Goal: Transaction & Acquisition: Purchase product/service

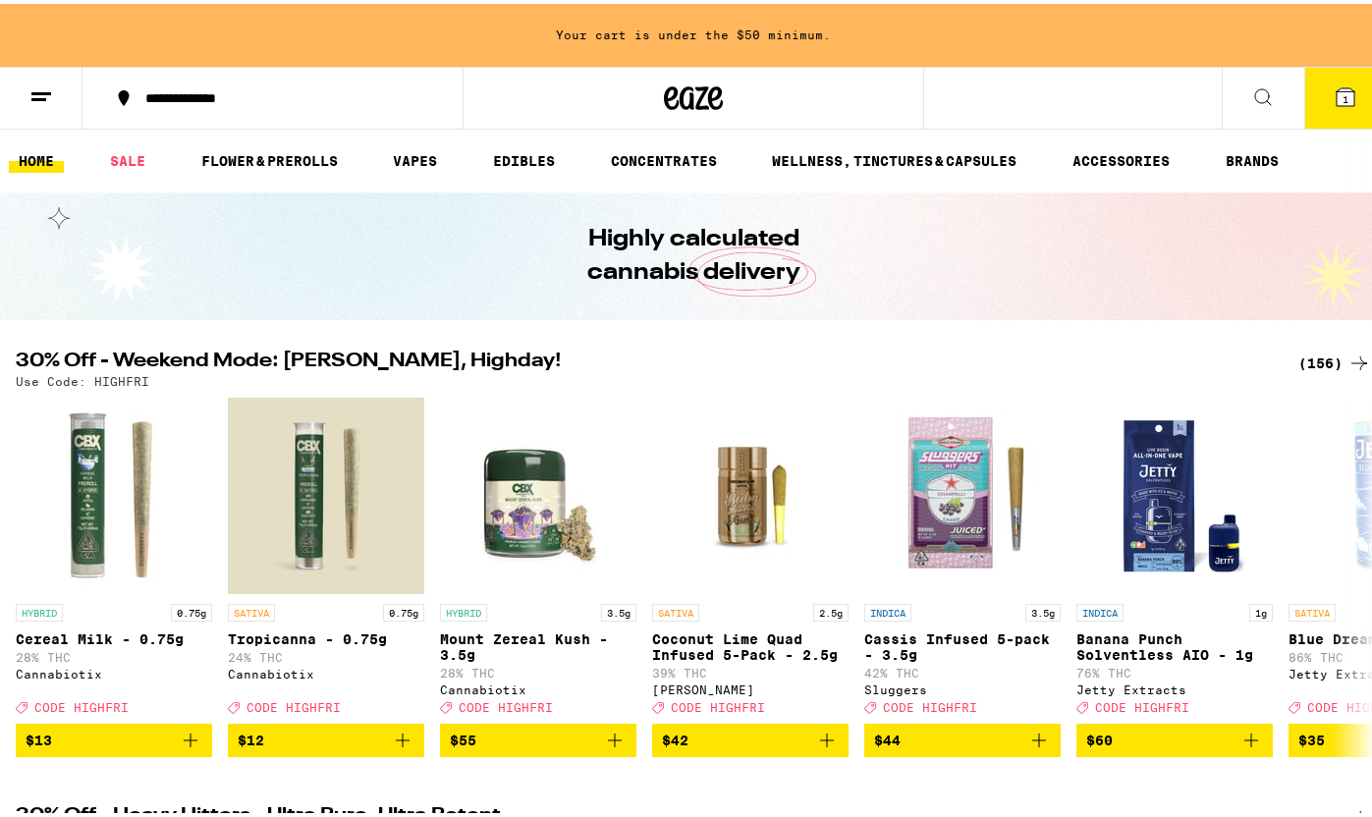
click at [915, 254] on div "Highly calculated cannabis delivery" at bounding box center [693, 253] width 754 height 128
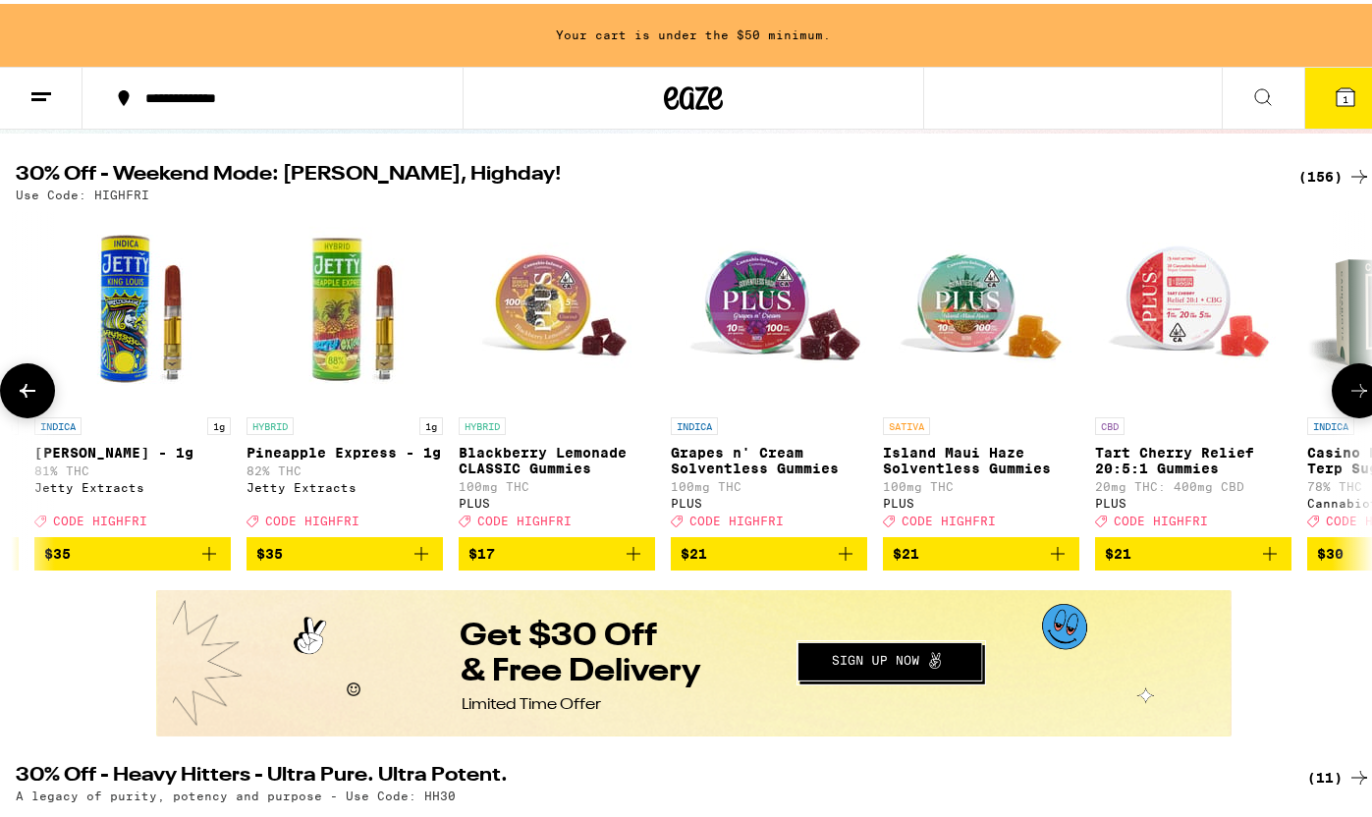
scroll to position [189, 0]
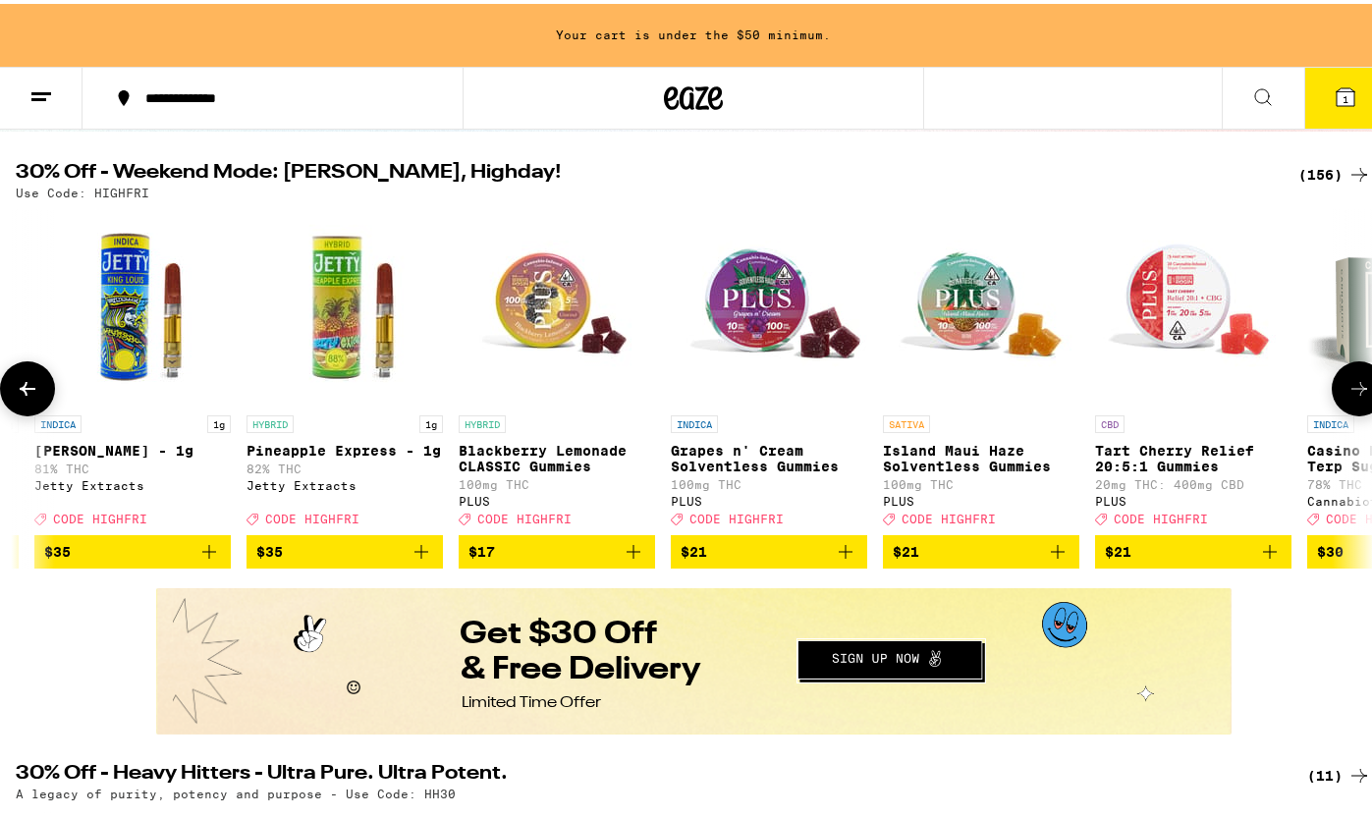
click at [792, 313] on img "Open page for Grapes n' Cream Solventless Gummies from PLUS" at bounding box center [769, 303] width 196 height 196
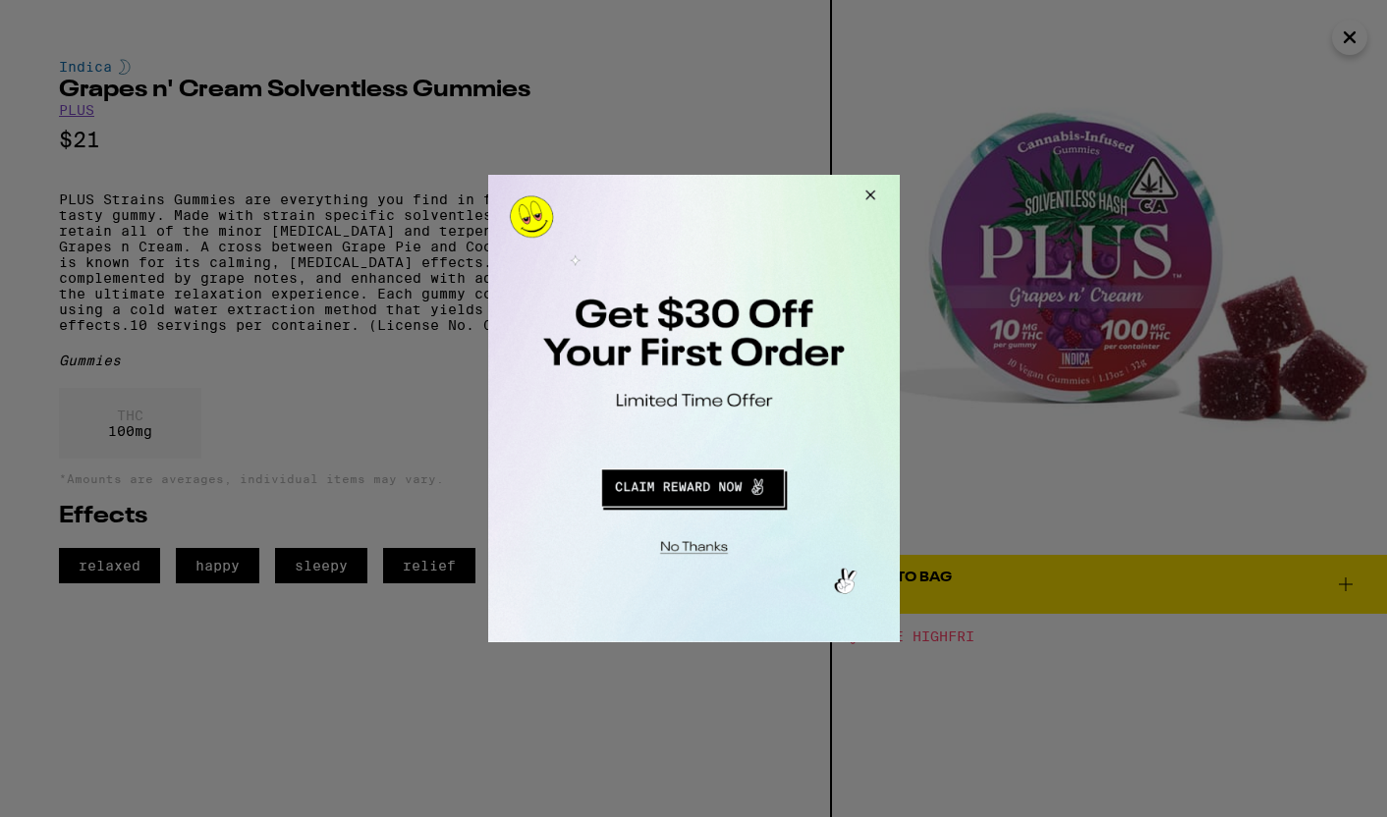
click at [866, 205] on button "Close Modal" at bounding box center [866, 198] width 53 height 47
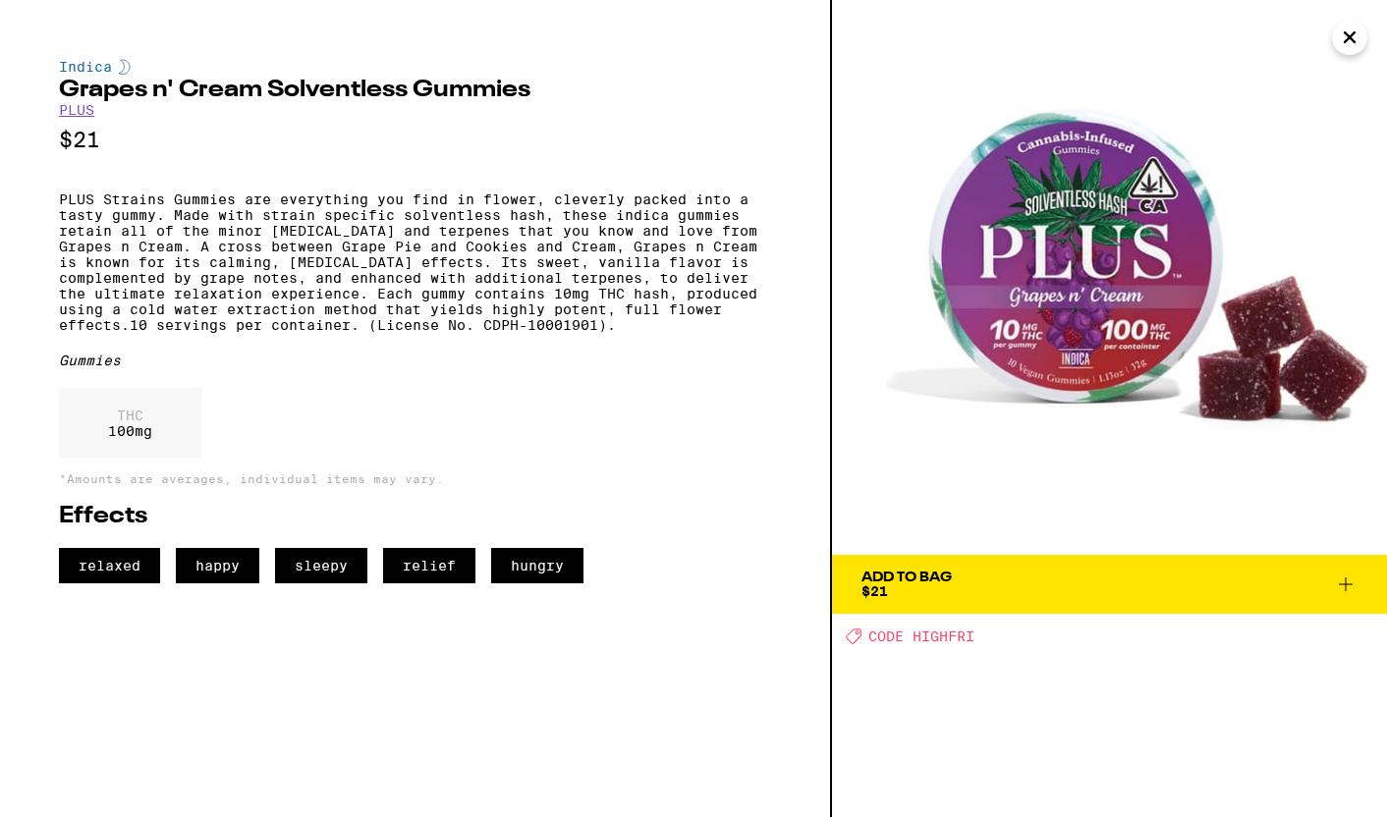
click at [1359, 41] on icon "Close" at bounding box center [1350, 37] width 24 height 29
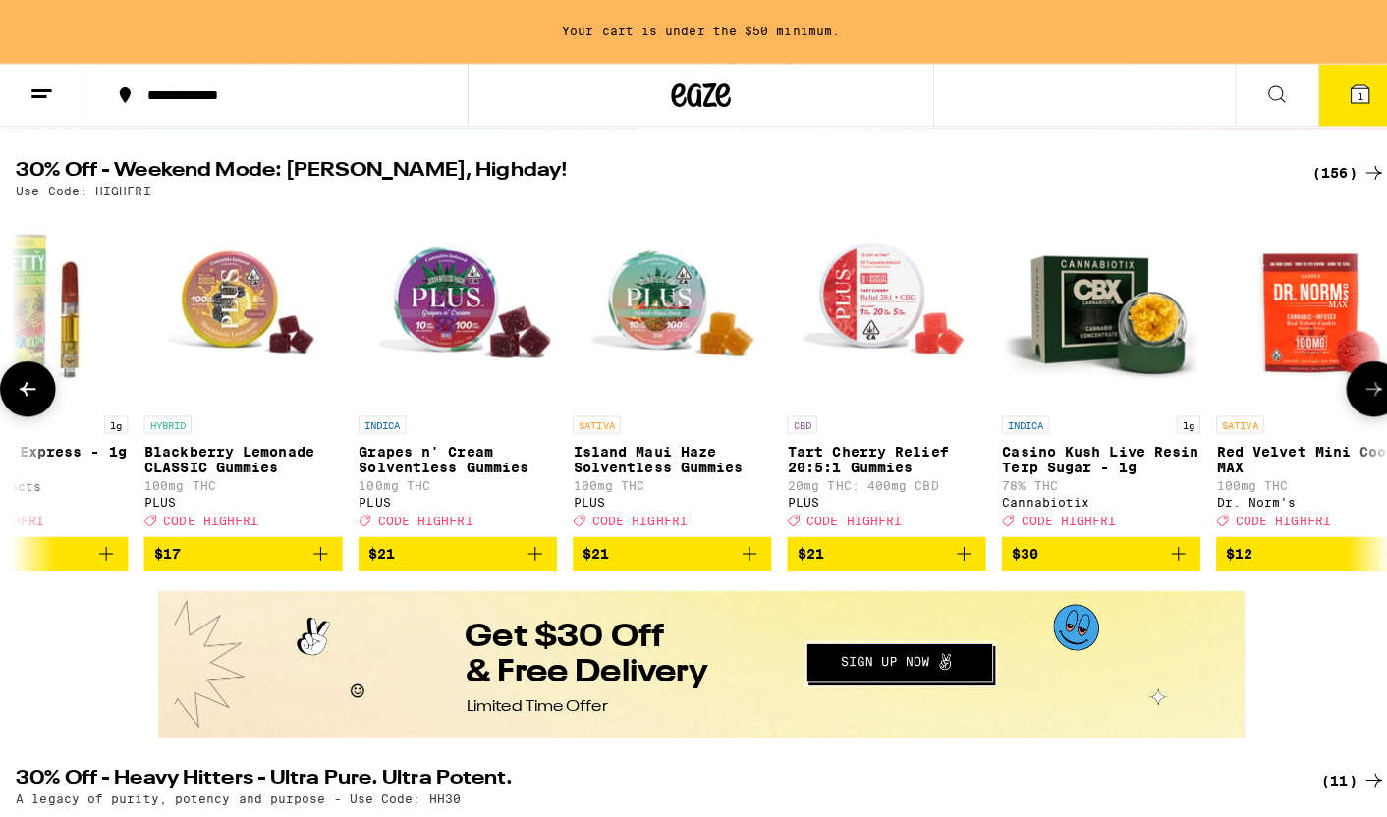
scroll to position [0, 1784]
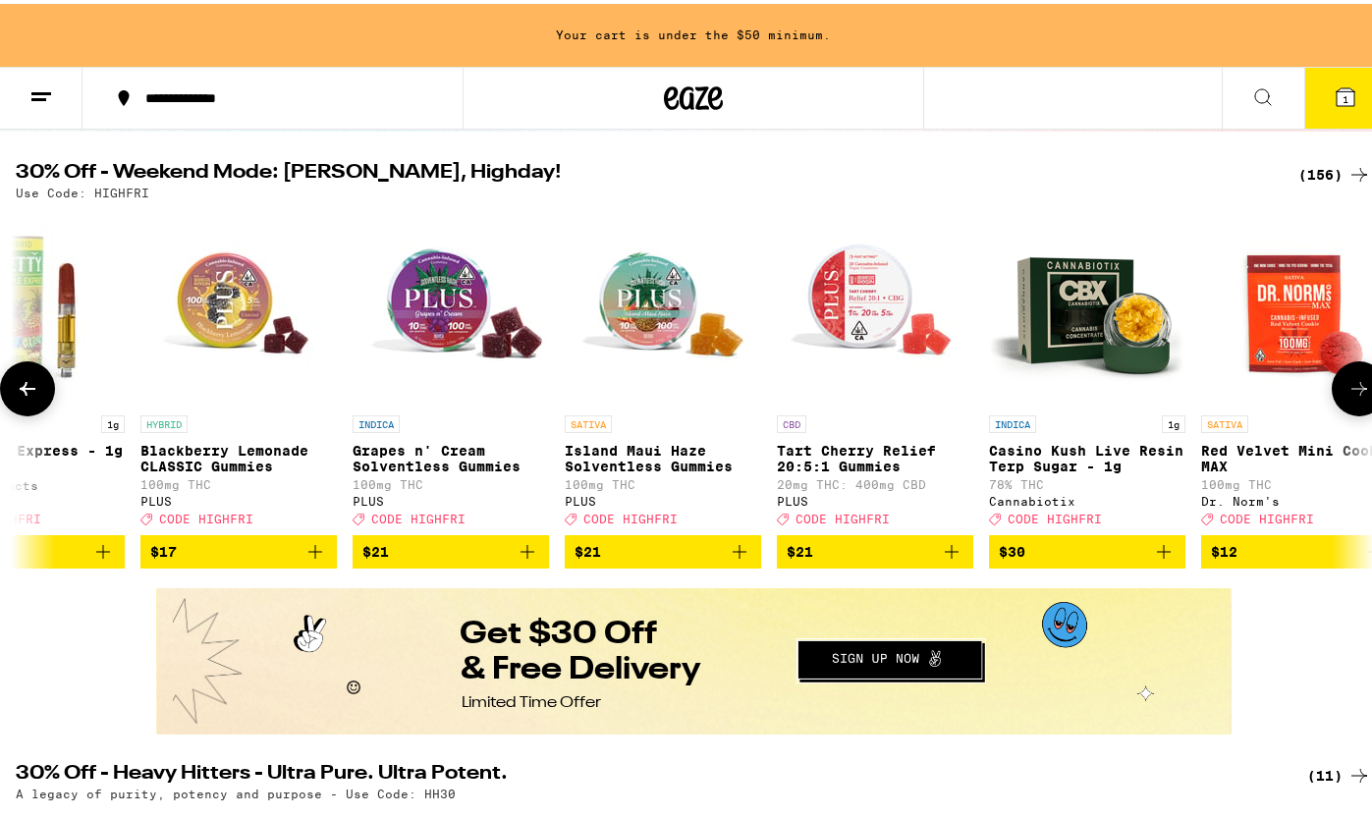
click at [789, 325] on img "Open page for Tart Cherry Relief 20:5:1 Gummies from PLUS" at bounding box center [875, 303] width 196 height 196
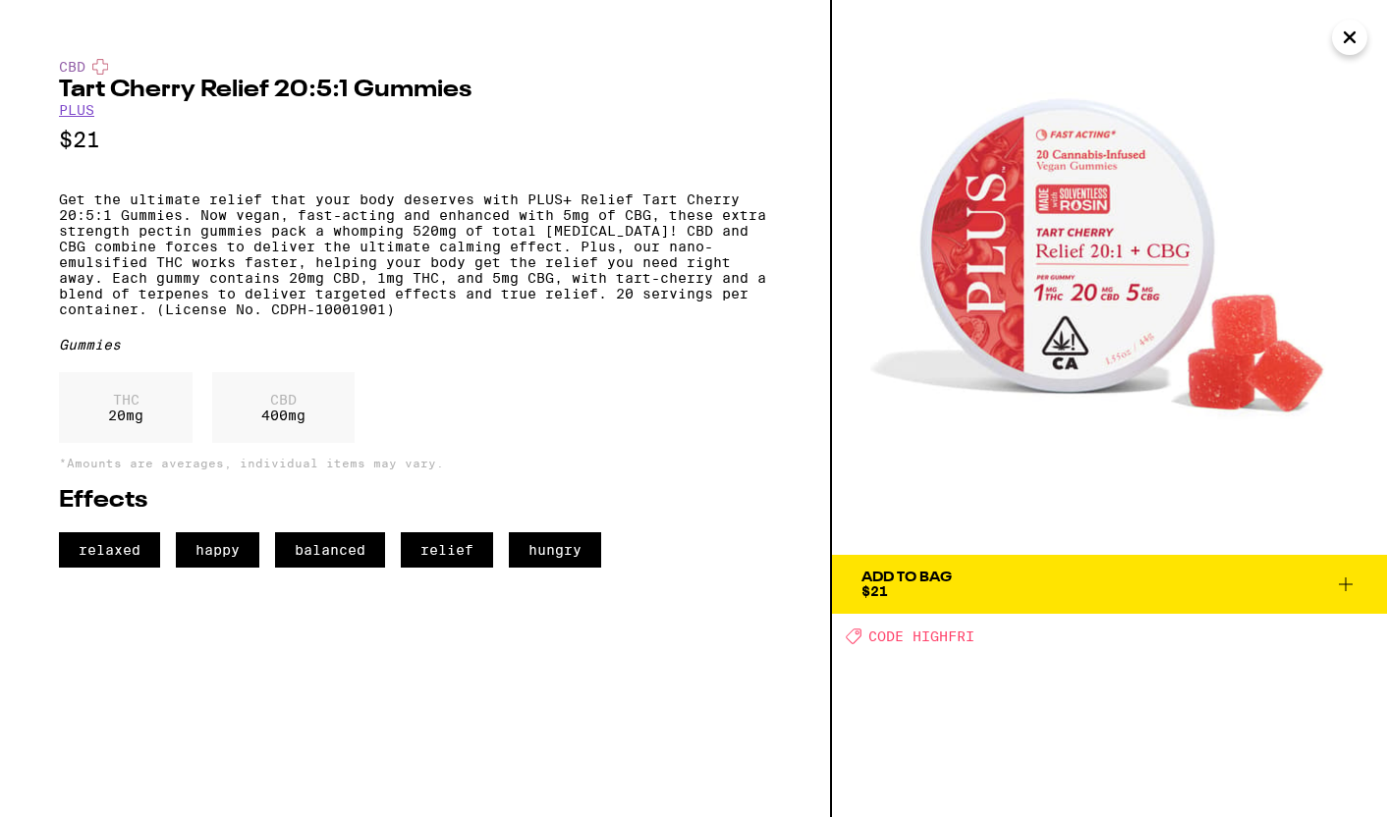
click at [1353, 32] on icon "Close" at bounding box center [1349, 37] width 10 height 10
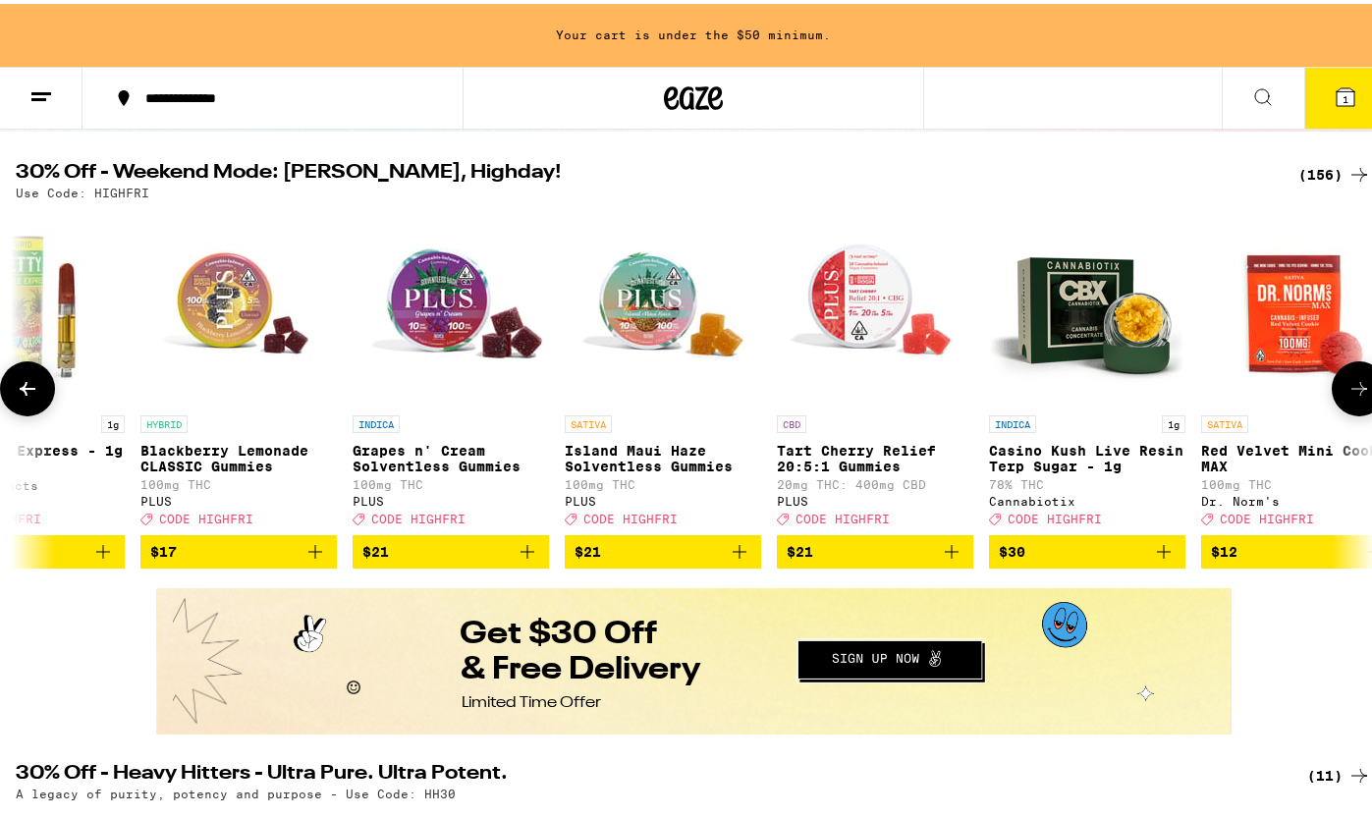
click at [660, 315] on img "Open page for Island Maui Haze Solventless Gummies from PLUS" at bounding box center [663, 303] width 196 height 196
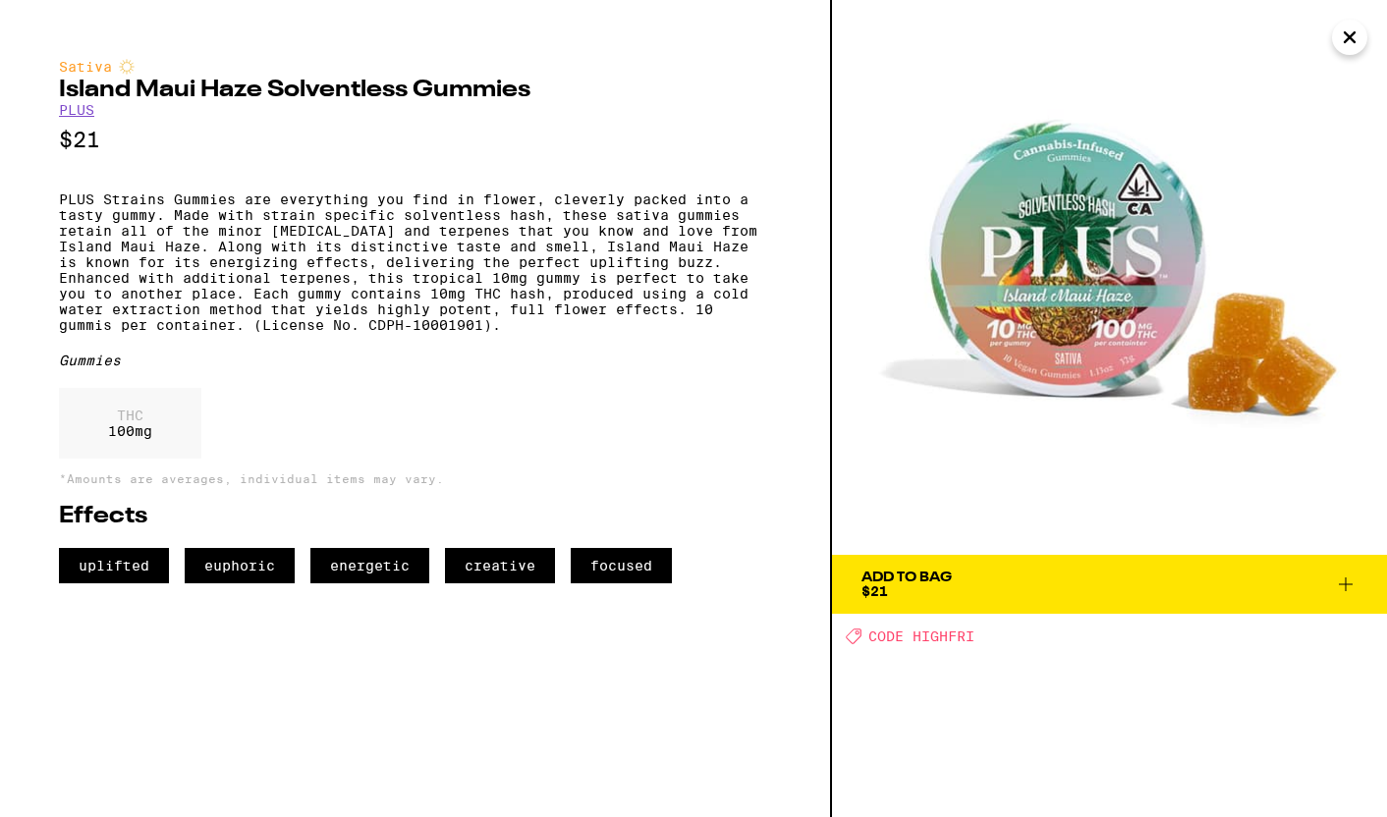
click at [1360, 42] on icon "Close" at bounding box center [1350, 37] width 24 height 29
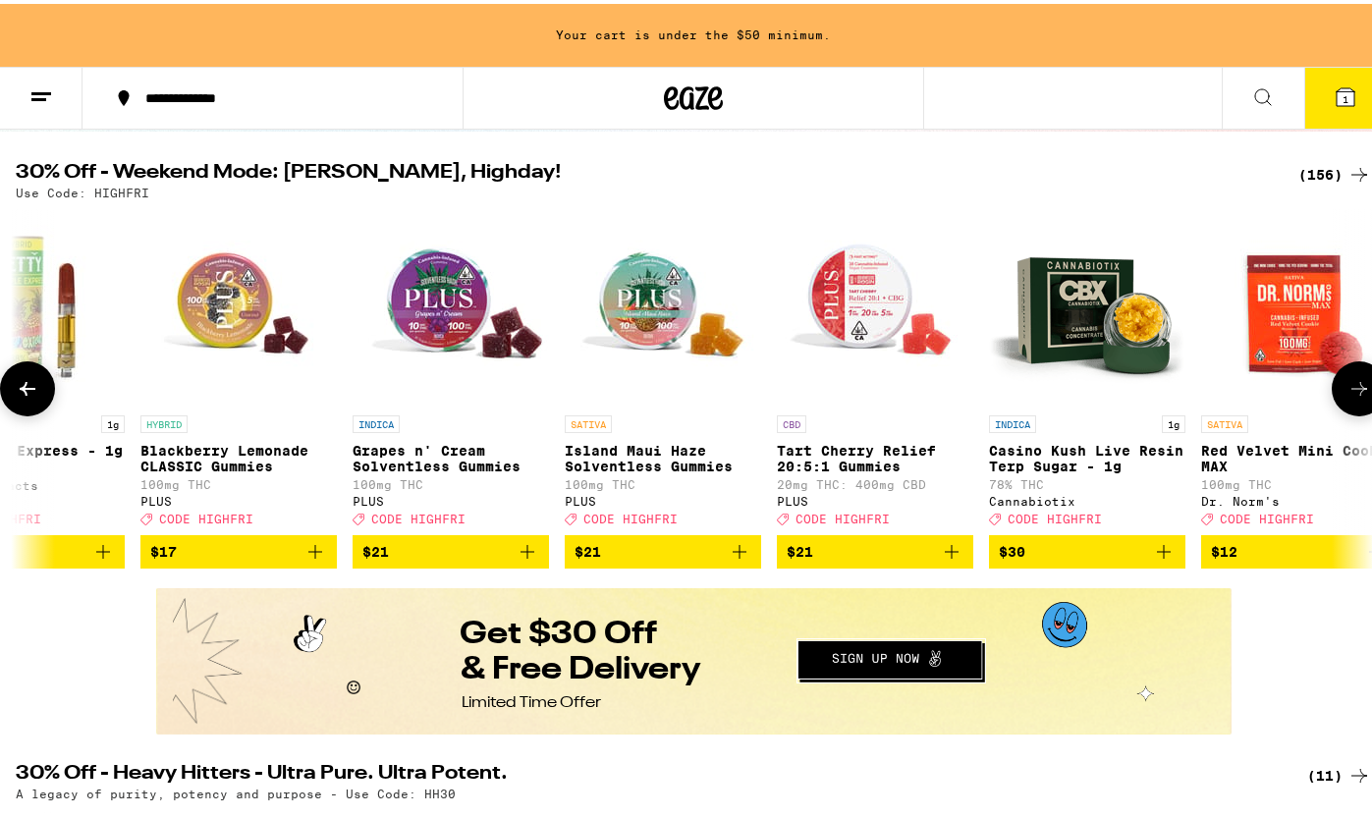
click at [438, 311] on img "Open page for Grapes n' Cream Solventless Gummies from PLUS" at bounding box center [451, 303] width 196 height 196
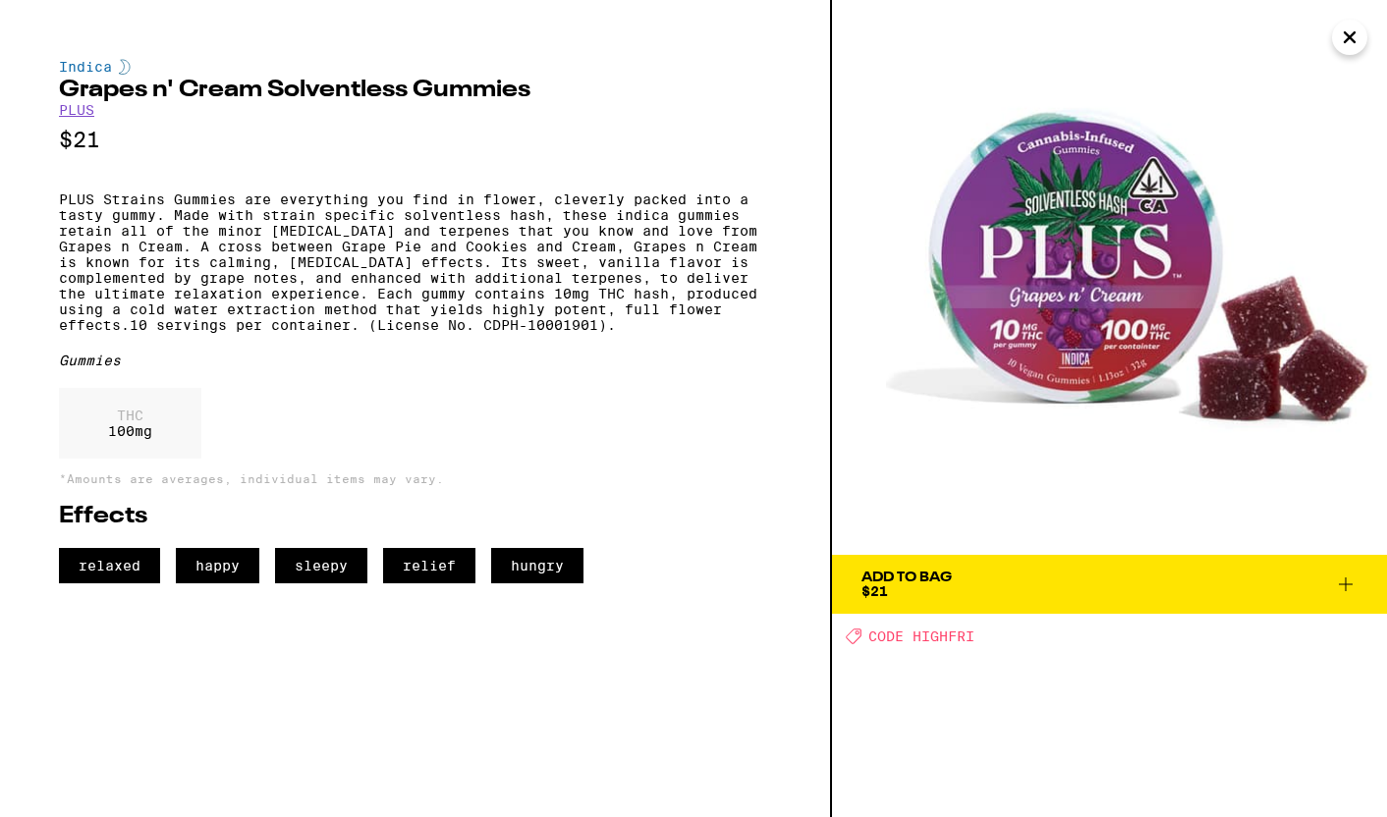
click at [963, 562] on button "Add To Bag $21" at bounding box center [1109, 584] width 555 height 59
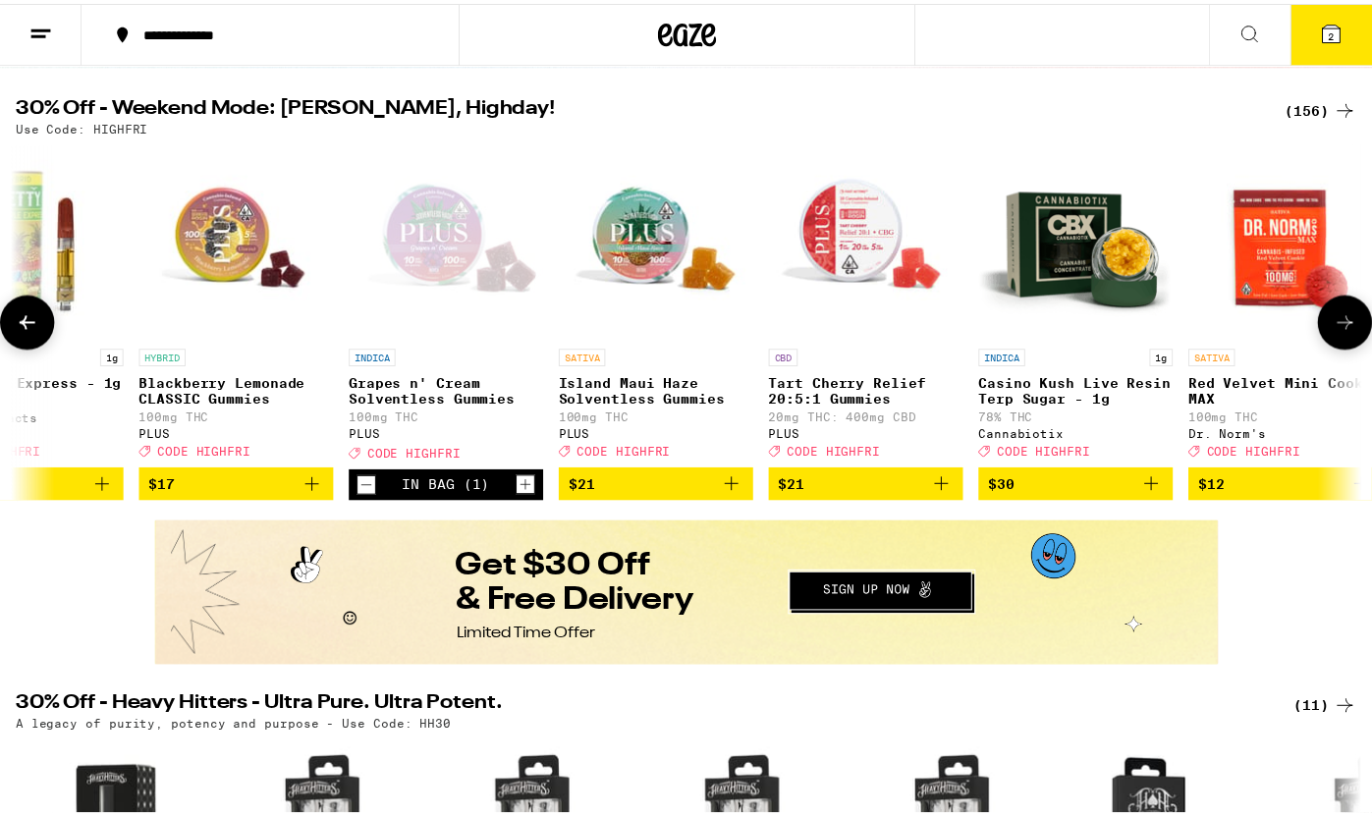
scroll to position [126, 0]
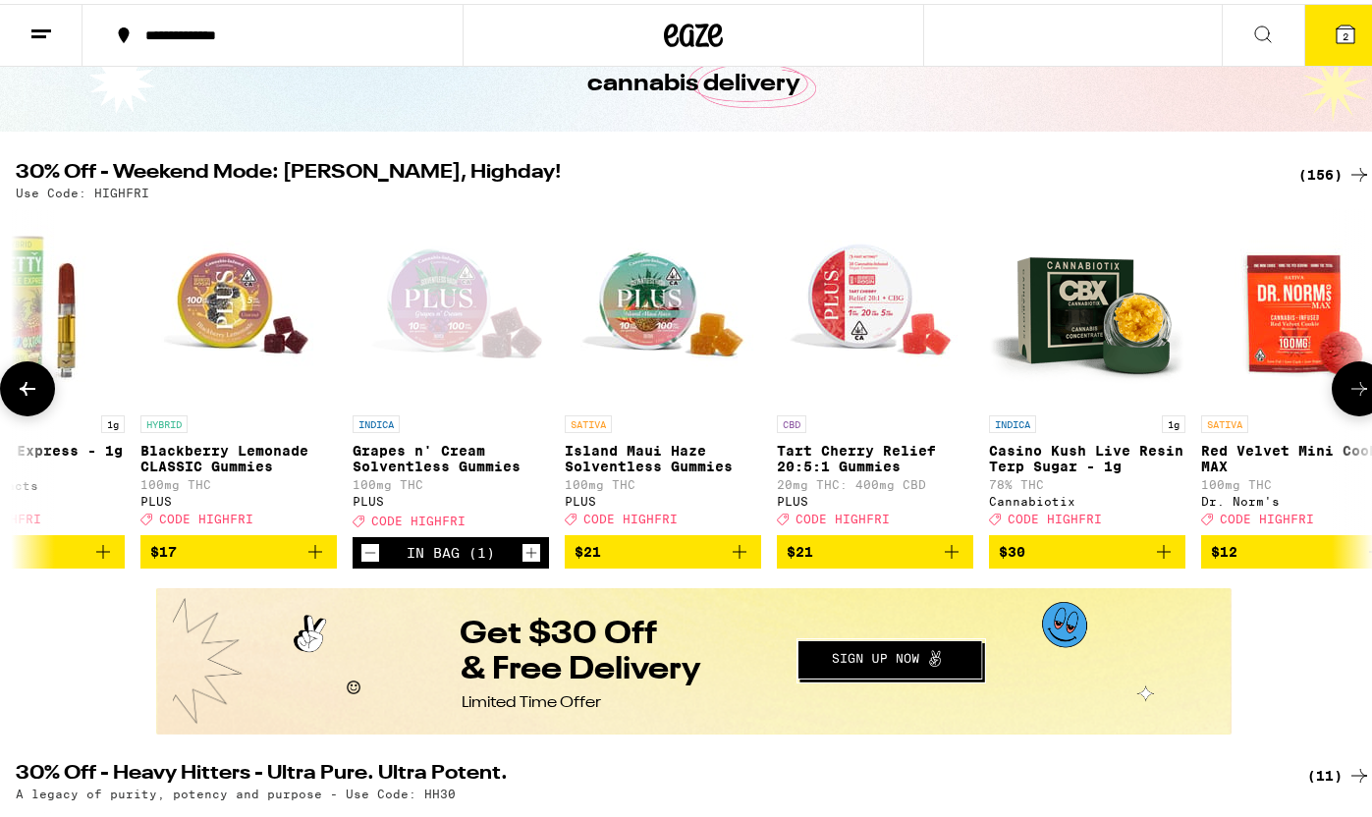
click at [1340, 380] on button at bounding box center [1359, 384] width 55 height 55
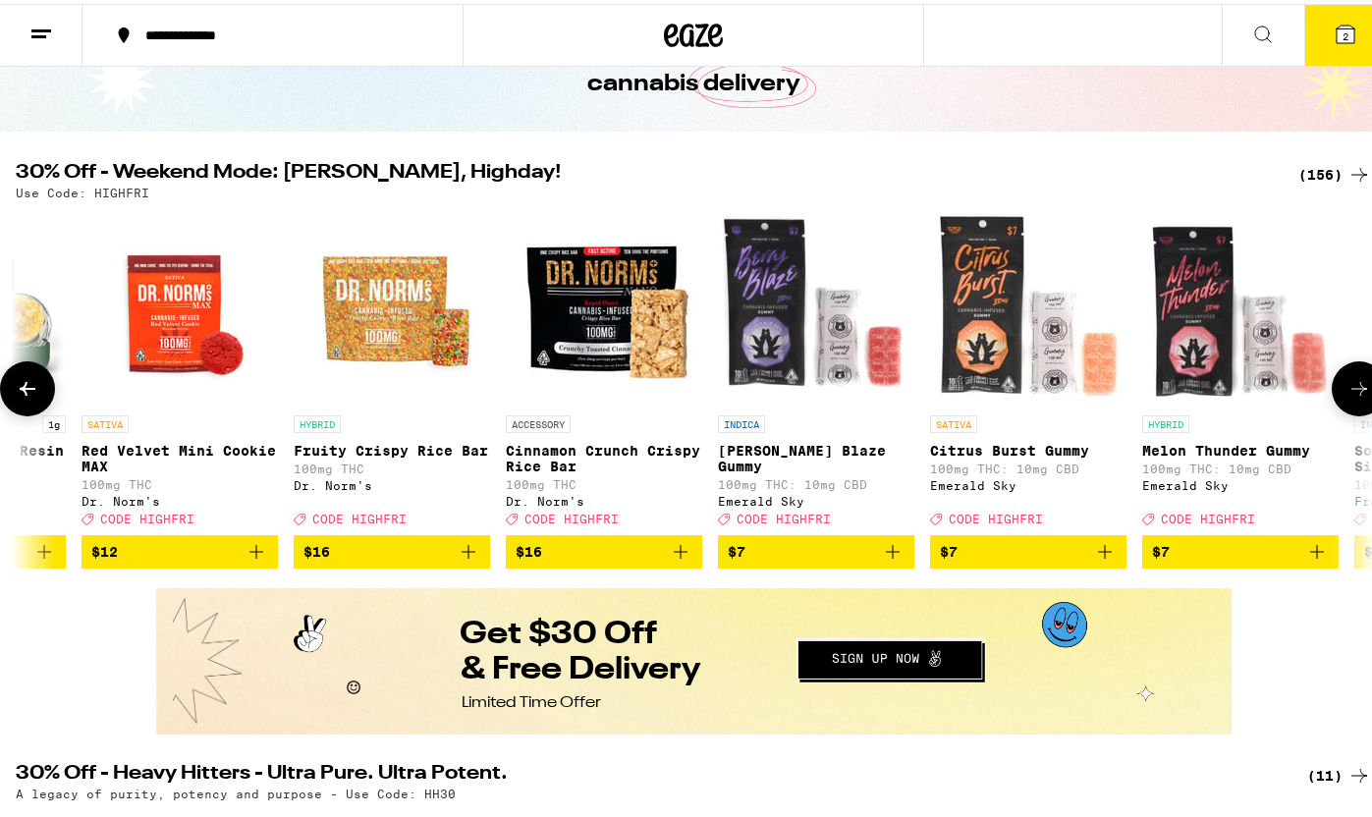
scroll to position [0, 2911]
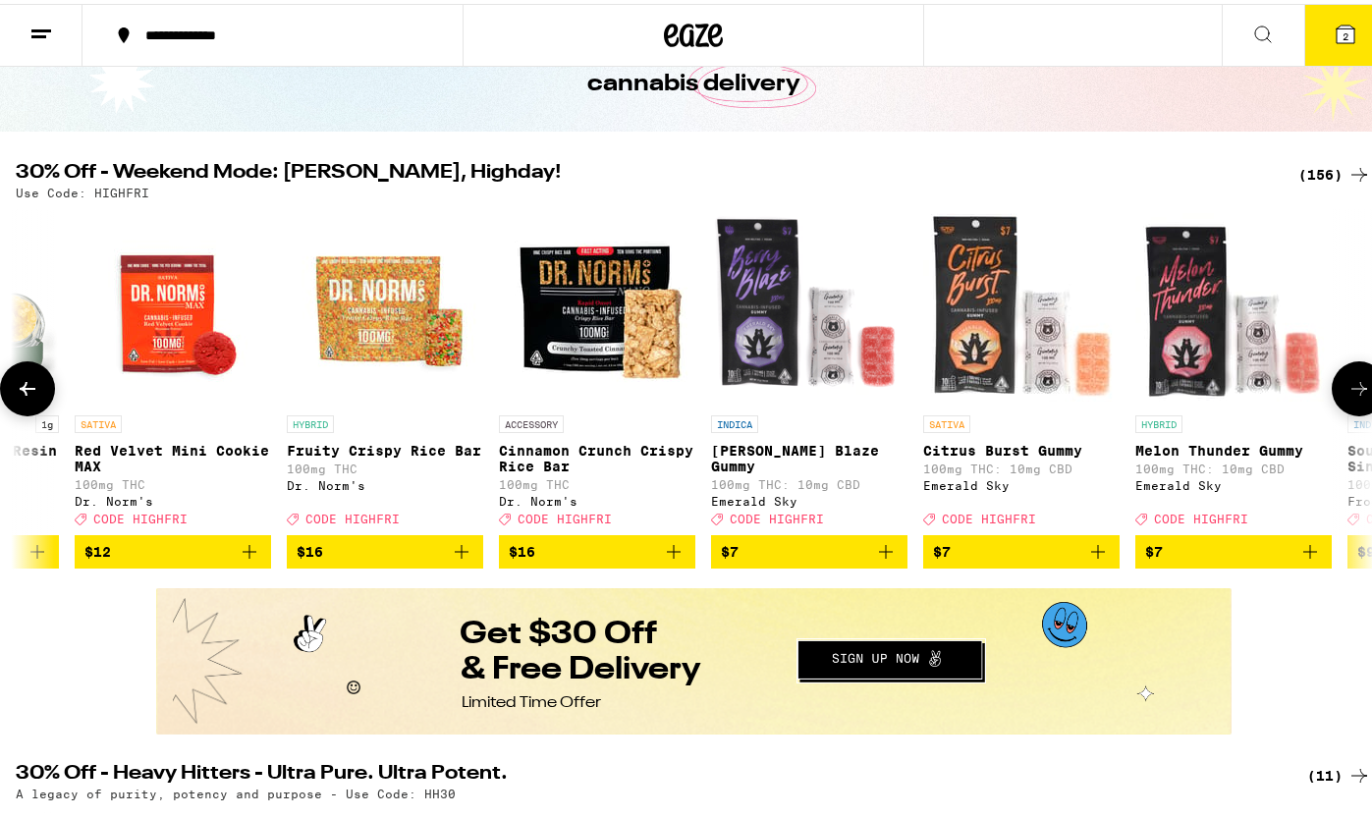
click at [1340, 380] on button at bounding box center [1359, 384] width 55 height 55
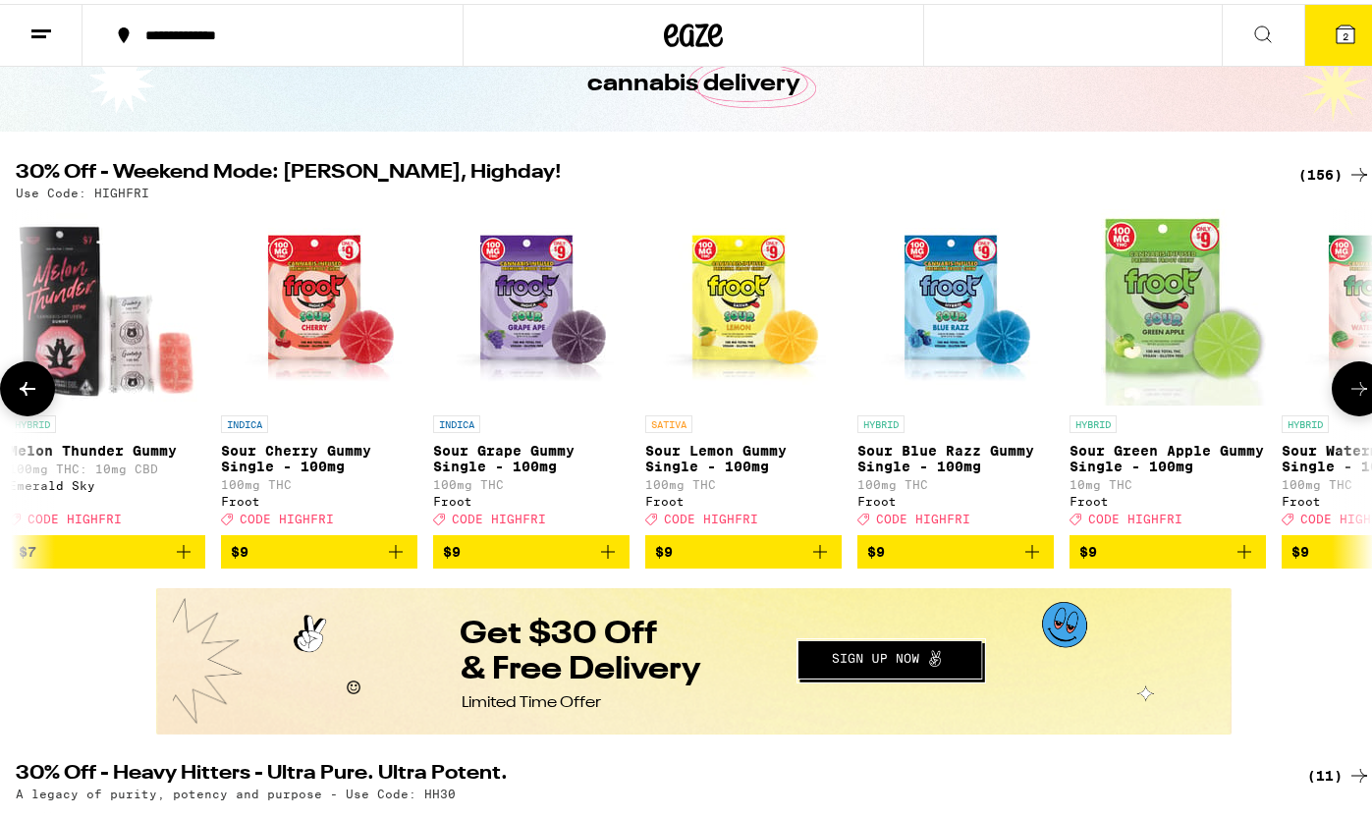
click at [1340, 380] on button at bounding box center [1359, 384] width 55 height 55
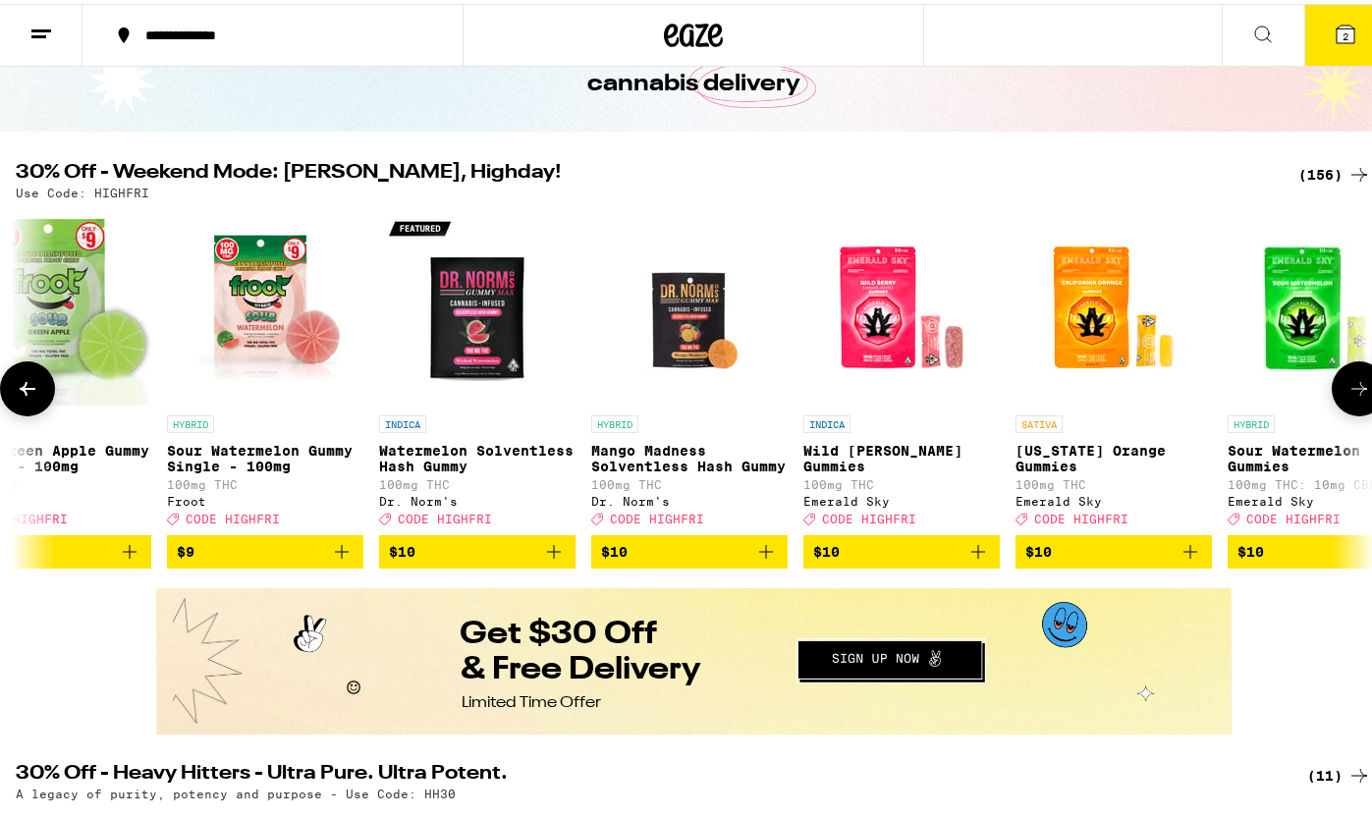
click at [1340, 380] on button at bounding box center [1359, 384] width 55 height 55
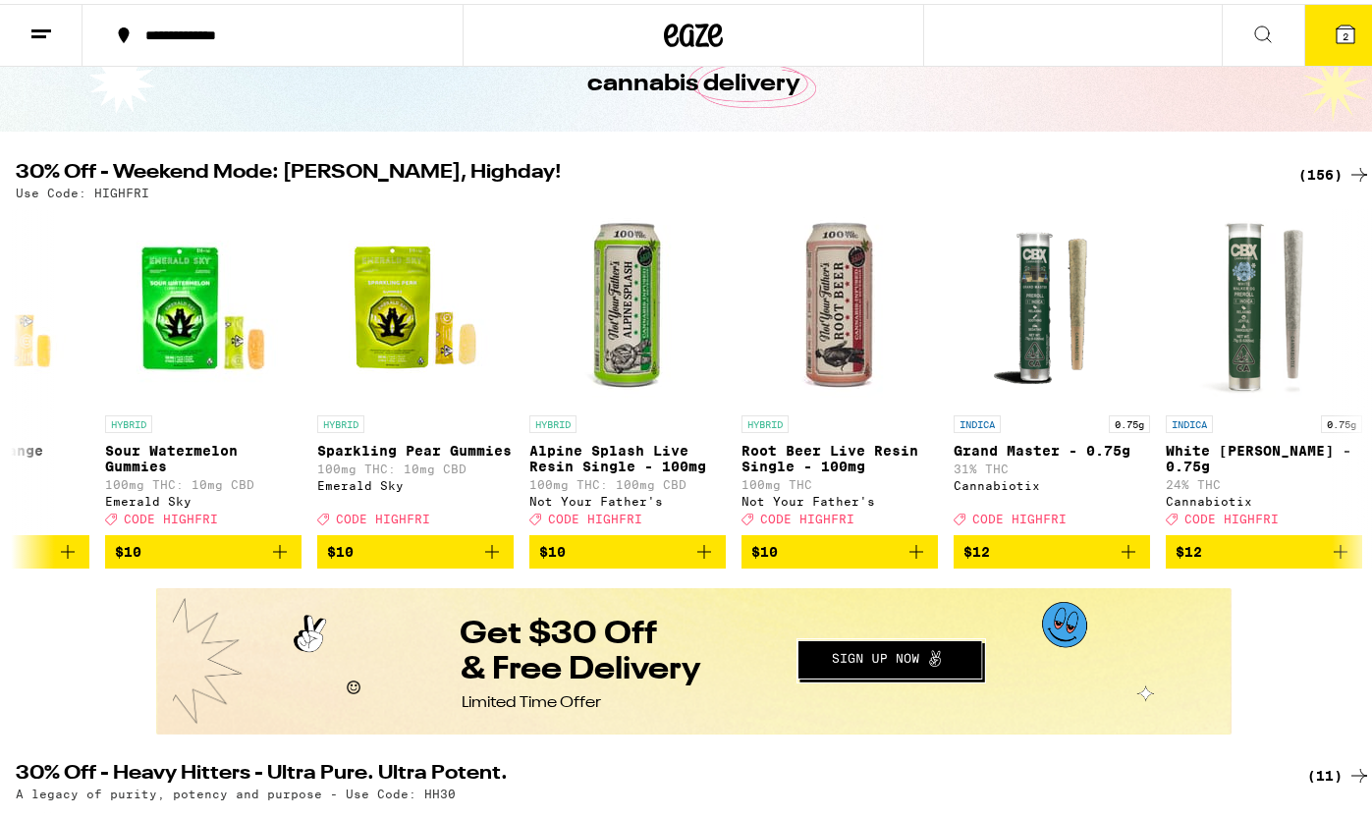
scroll to position [0, 6286]
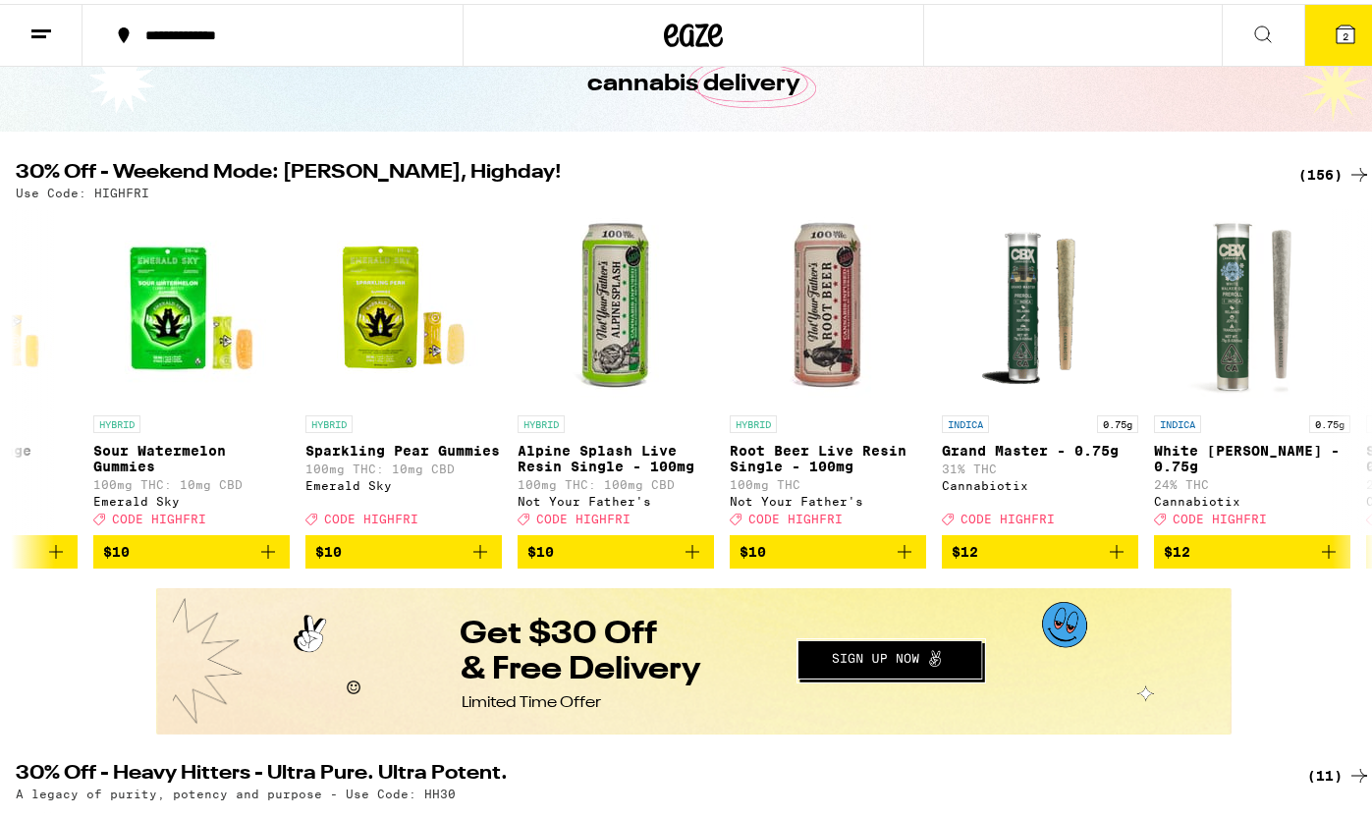
click at [1329, 164] on div "(156)" at bounding box center [1334, 171] width 73 height 24
click at [1347, 162] on icon at bounding box center [1359, 171] width 24 height 24
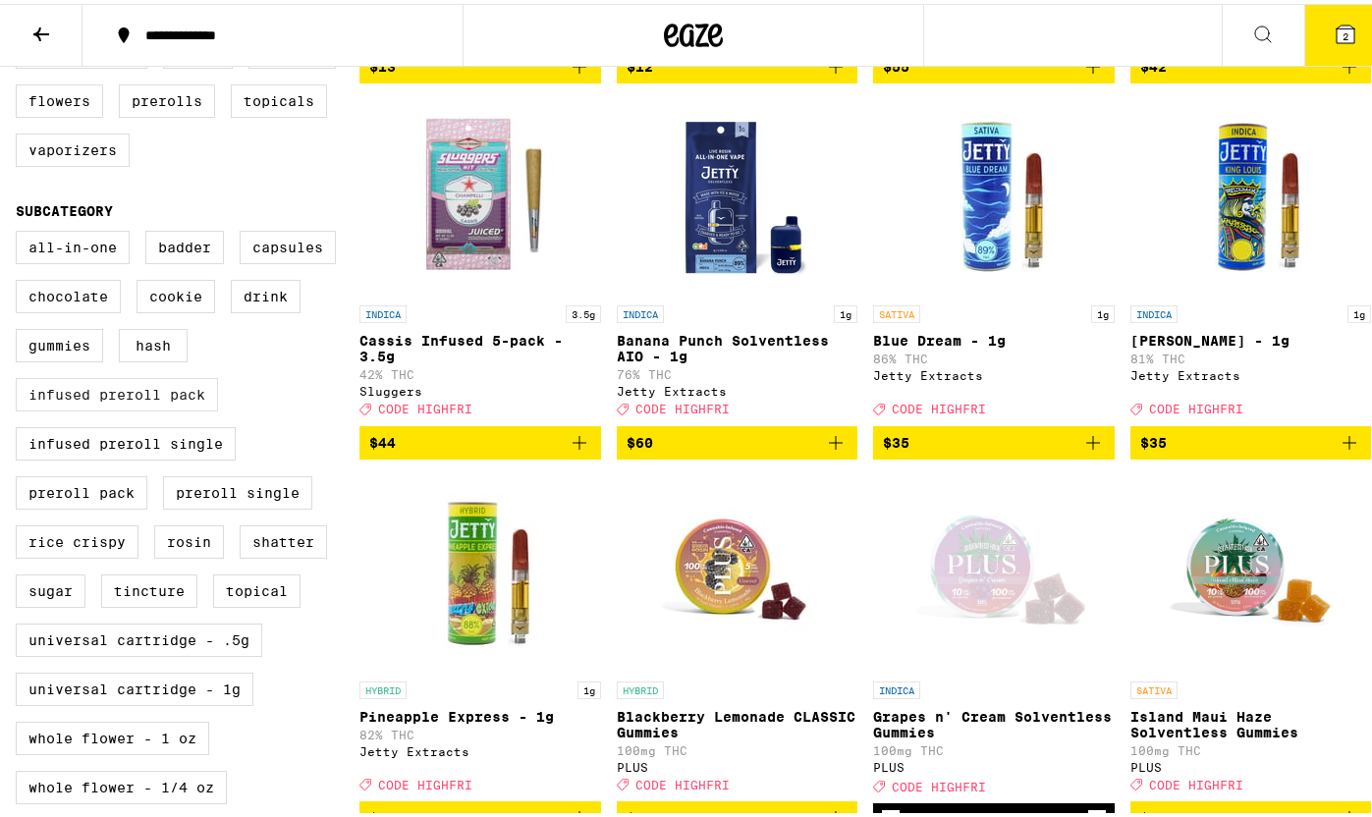
scroll to position [568, 0]
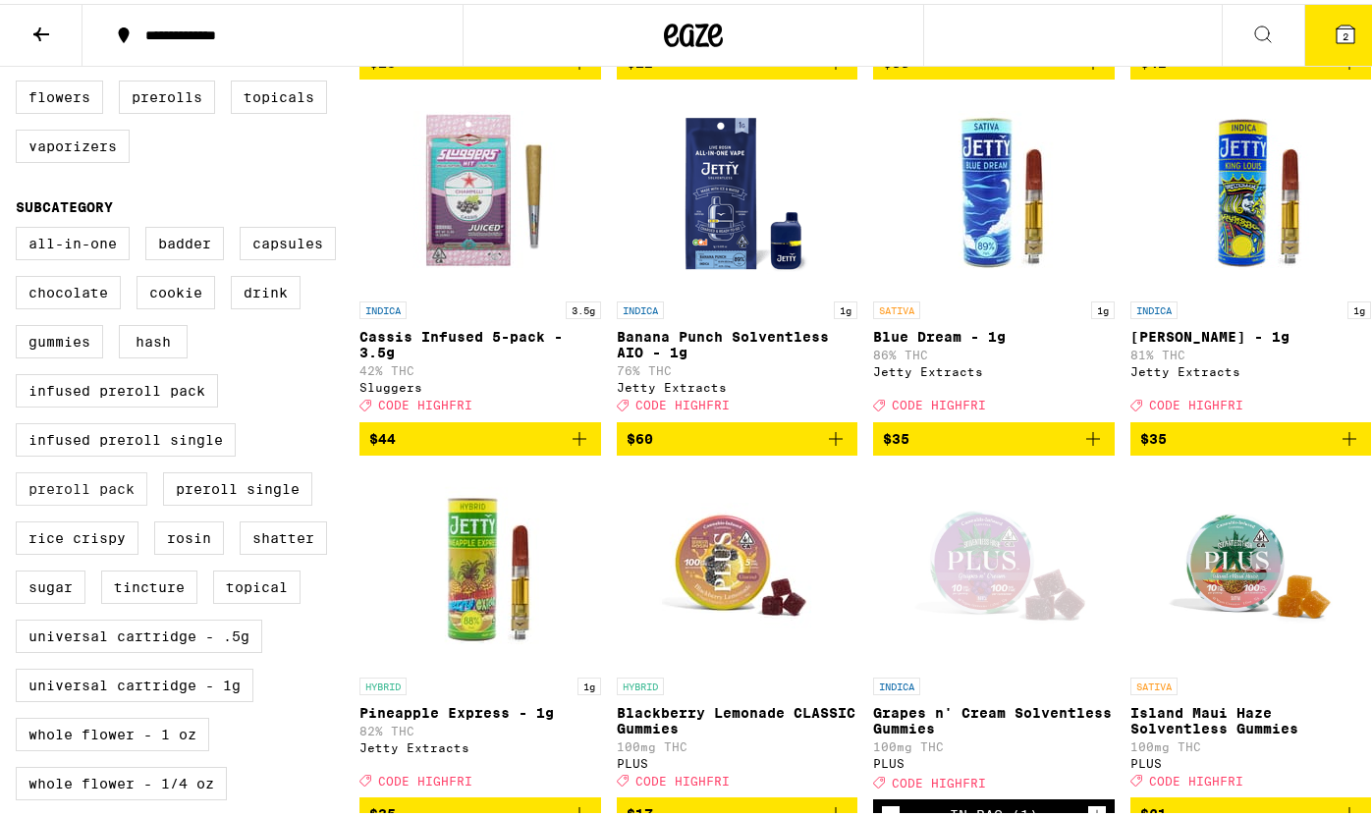
click at [105, 502] on label "Preroll Pack" at bounding box center [82, 484] width 132 height 33
click at [21, 227] on input "Preroll Pack" at bounding box center [20, 226] width 1 height 1
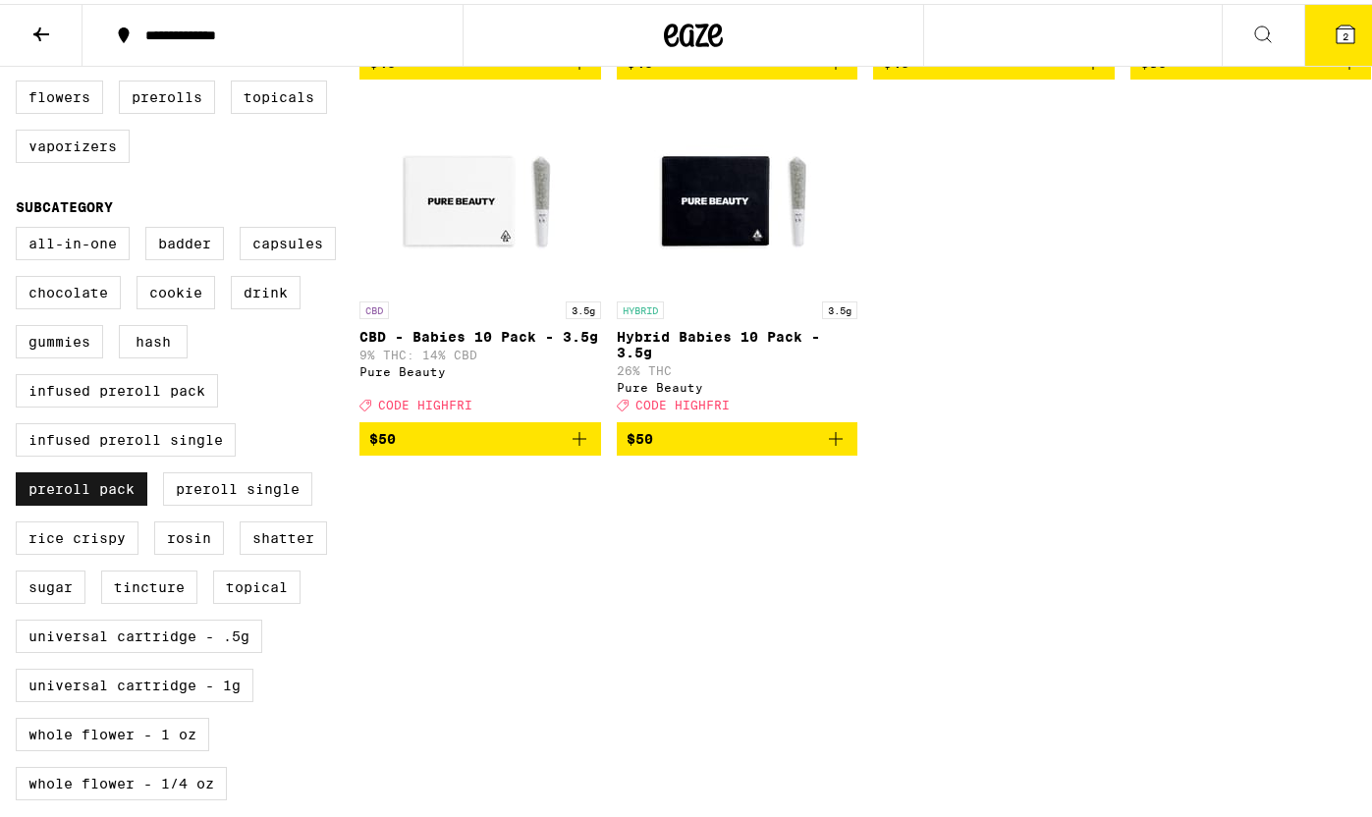
click at [129, 502] on label "Preroll Pack" at bounding box center [82, 484] width 132 height 33
click at [21, 227] on input "Preroll Pack" at bounding box center [20, 226] width 1 height 1
checkbox input "false"
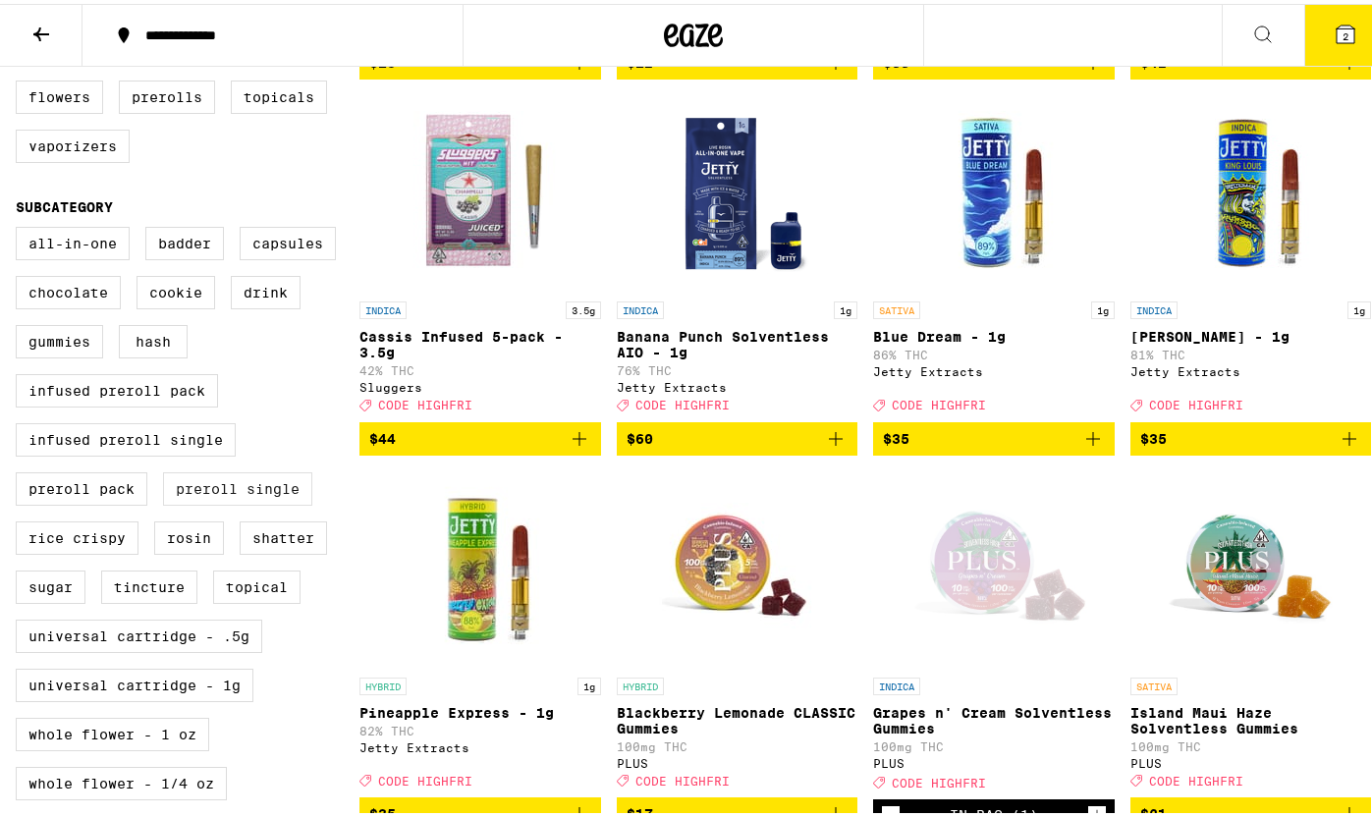
click at [235, 502] on label "Preroll Single" at bounding box center [237, 484] width 149 height 33
click at [21, 227] on input "Preroll Single" at bounding box center [20, 226] width 1 height 1
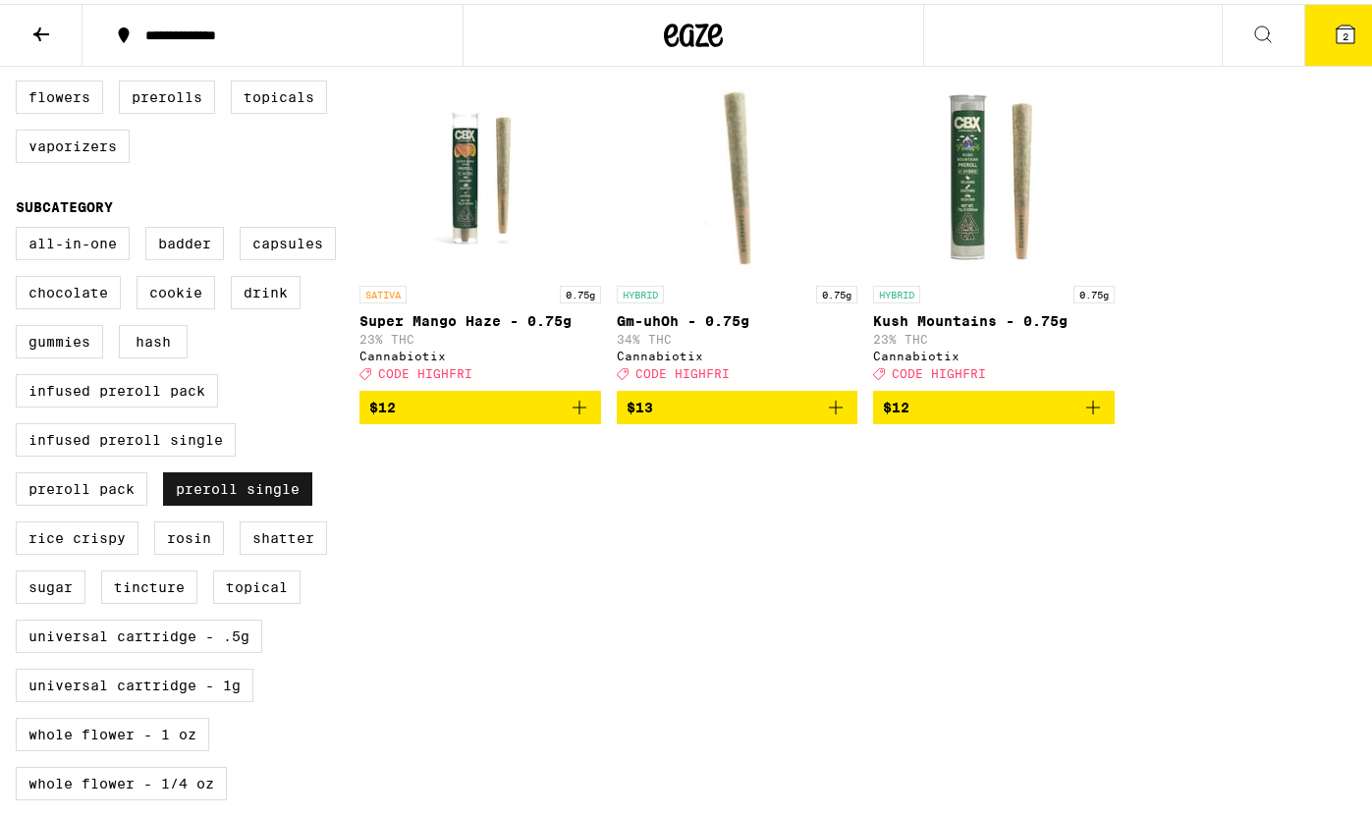
click at [235, 502] on label "Preroll Single" at bounding box center [237, 484] width 149 height 33
click at [21, 227] on input "Preroll Single" at bounding box center [20, 226] width 1 height 1
checkbox input "false"
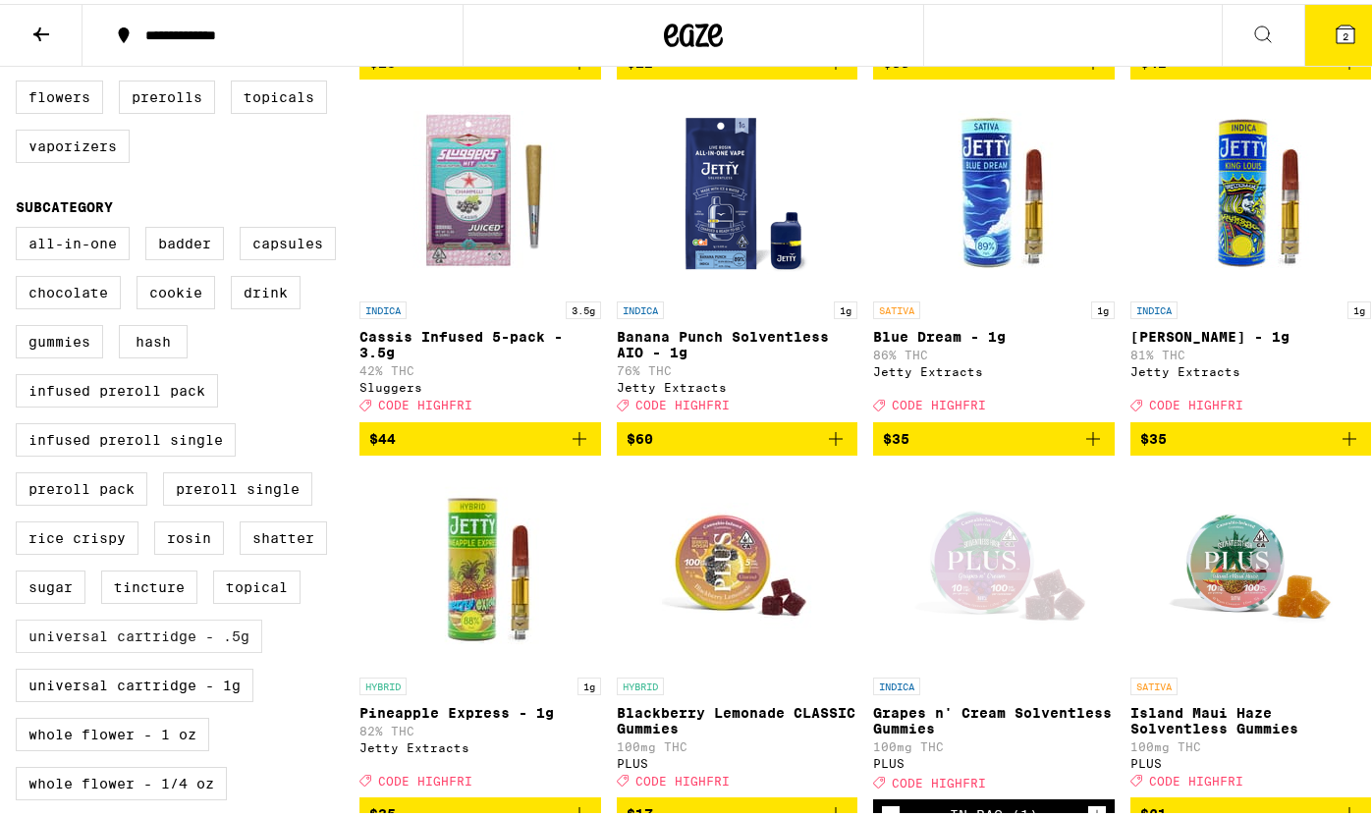
click at [205, 649] on label "Universal Cartridge - .5g" at bounding box center [139, 632] width 246 height 33
click at [21, 227] on input "Universal Cartridge - .5g" at bounding box center [20, 226] width 1 height 1
checkbox input "true"
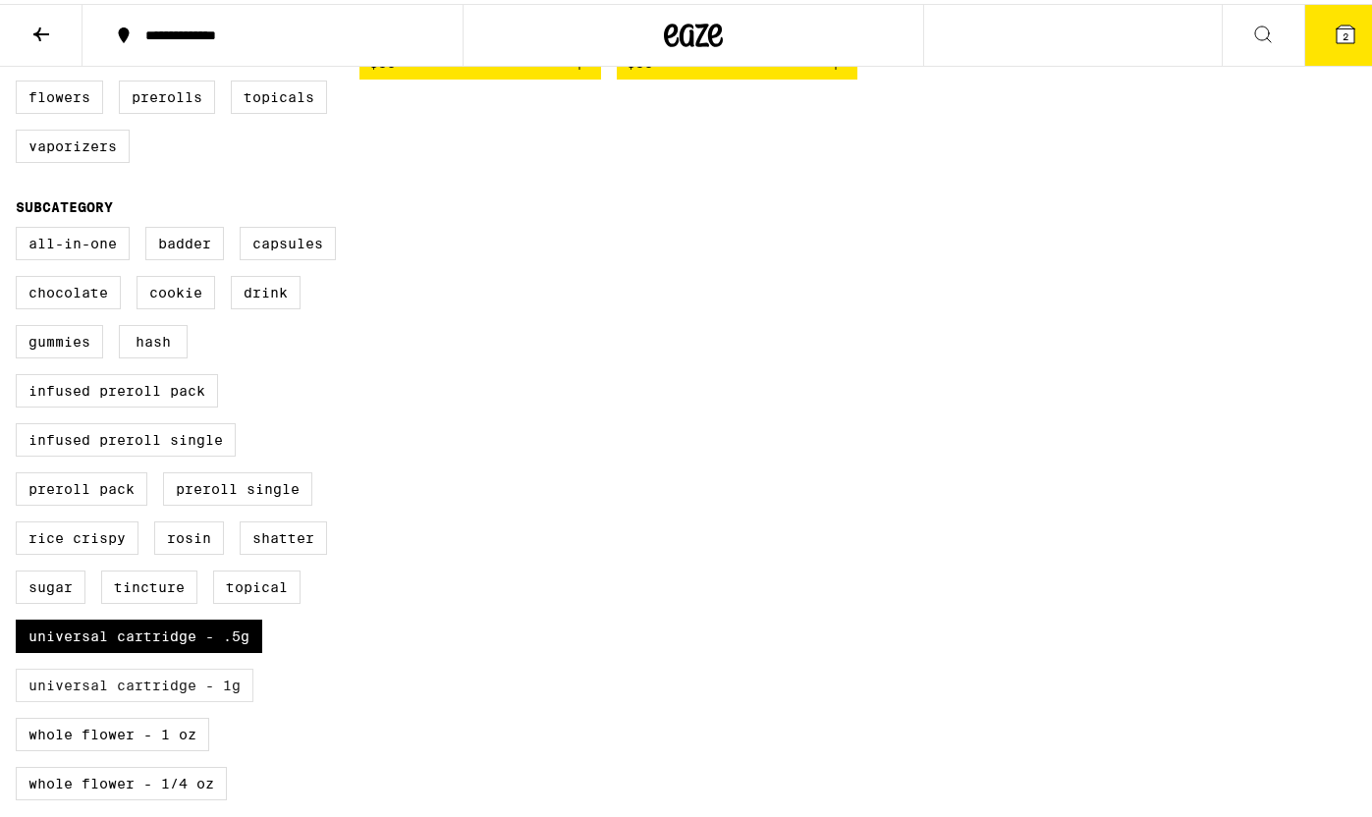
click at [198, 698] on label "Universal Cartridge - 1g" at bounding box center [135, 681] width 238 height 33
click at [21, 227] on input "Universal Cartridge - 1g" at bounding box center [20, 226] width 1 height 1
checkbox input "true"
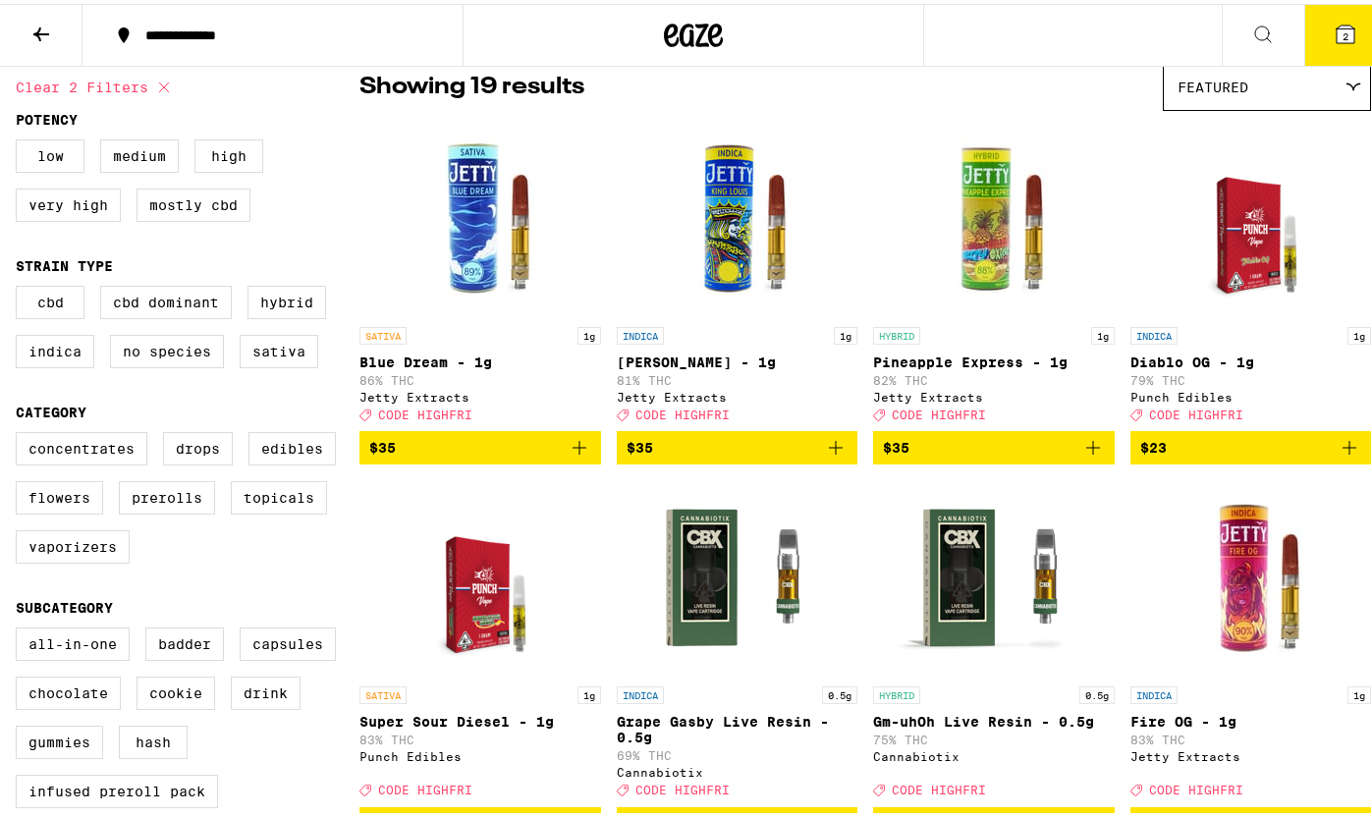
scroll to position [156, 0]
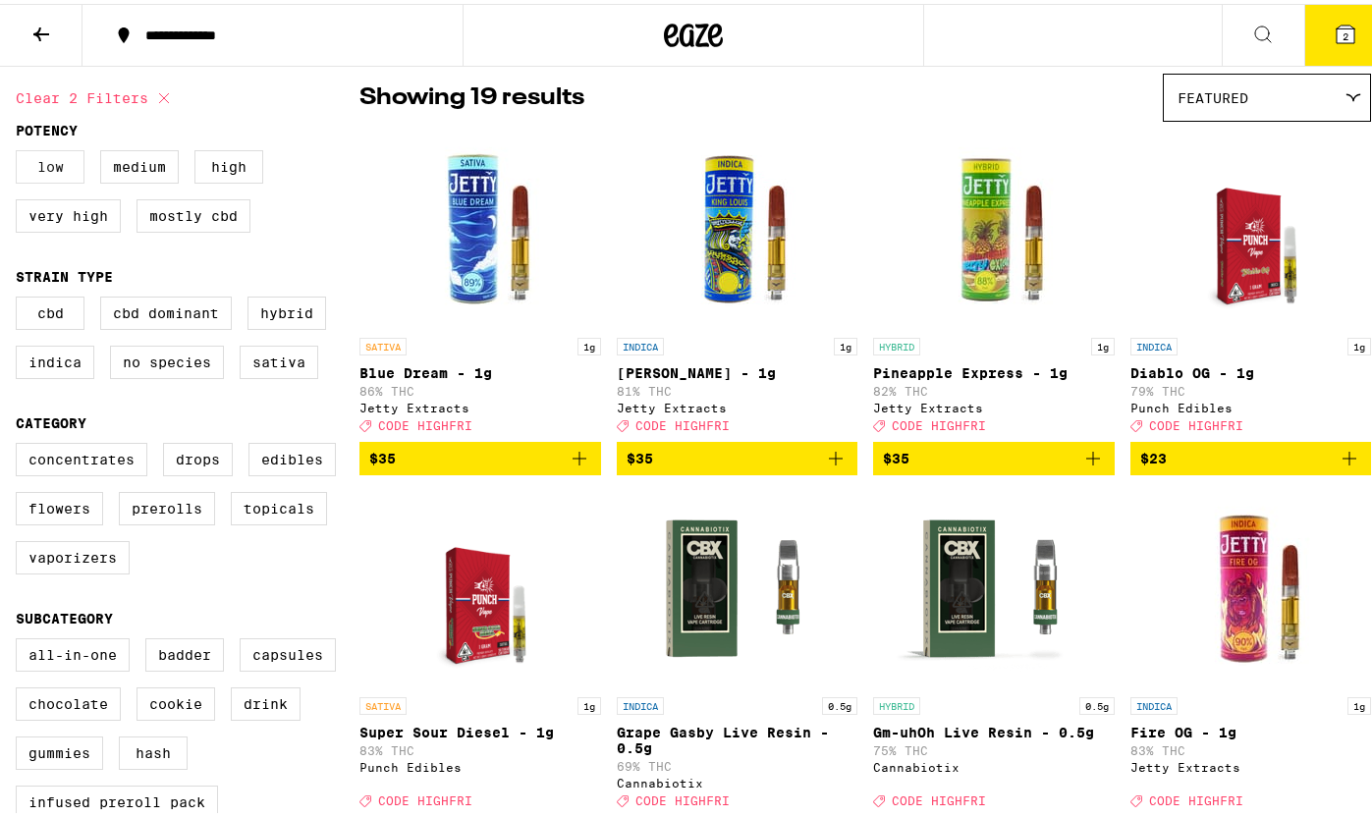
click at [27, 149] on label "Low" at bounding box center [50, 162] width 69 height 33
click at [21, 149] on input "Low" at bounding box center [20, 149] width 1 height 1
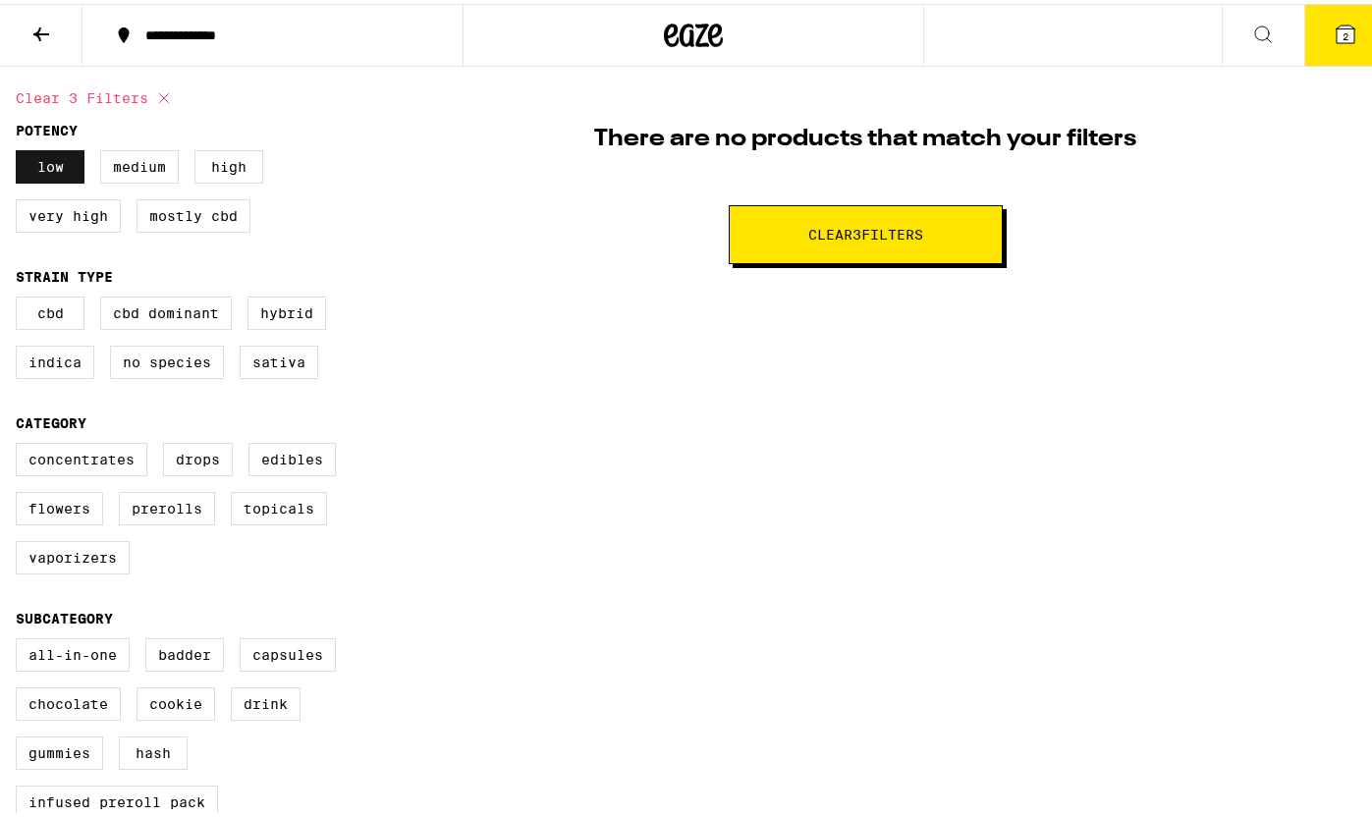
click at [38, 165] on label "Low" at bounding box center [50, 162] width 69 height 33
click at [21, 150] on input "Low" at bounding box center [20, 149] width 1 height 1
checkbox input "false"
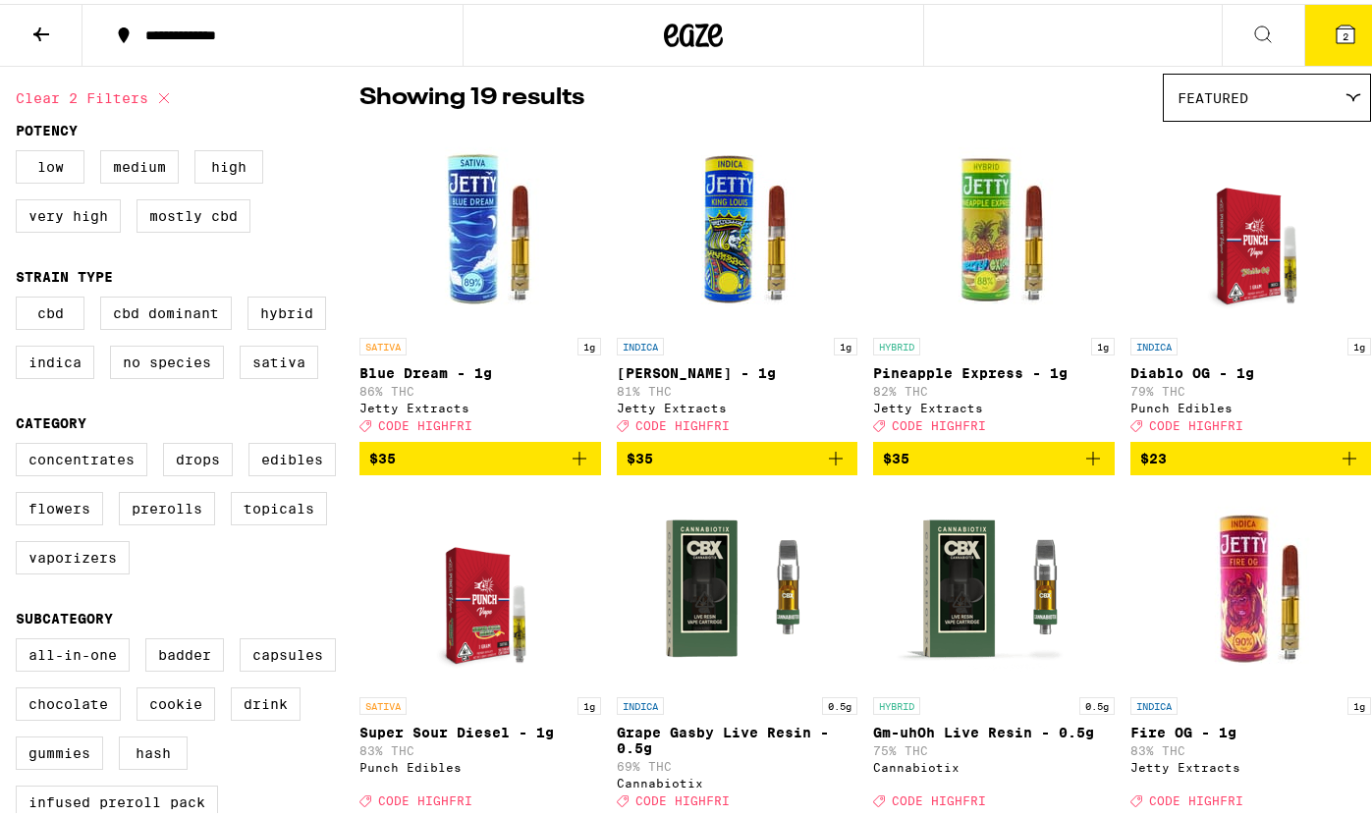
click at [116, 146] on fieldset "Potency Low Medium High Very High Mostly CBD" at bounding box center [188, 182] width 344 height 126
click at [116, 163] on label "Medium" at bounding box center [139, 162] width 79 height 33
click at [21, 150] on input "Medium" at bounding box center [20, 149] width 1 height 1
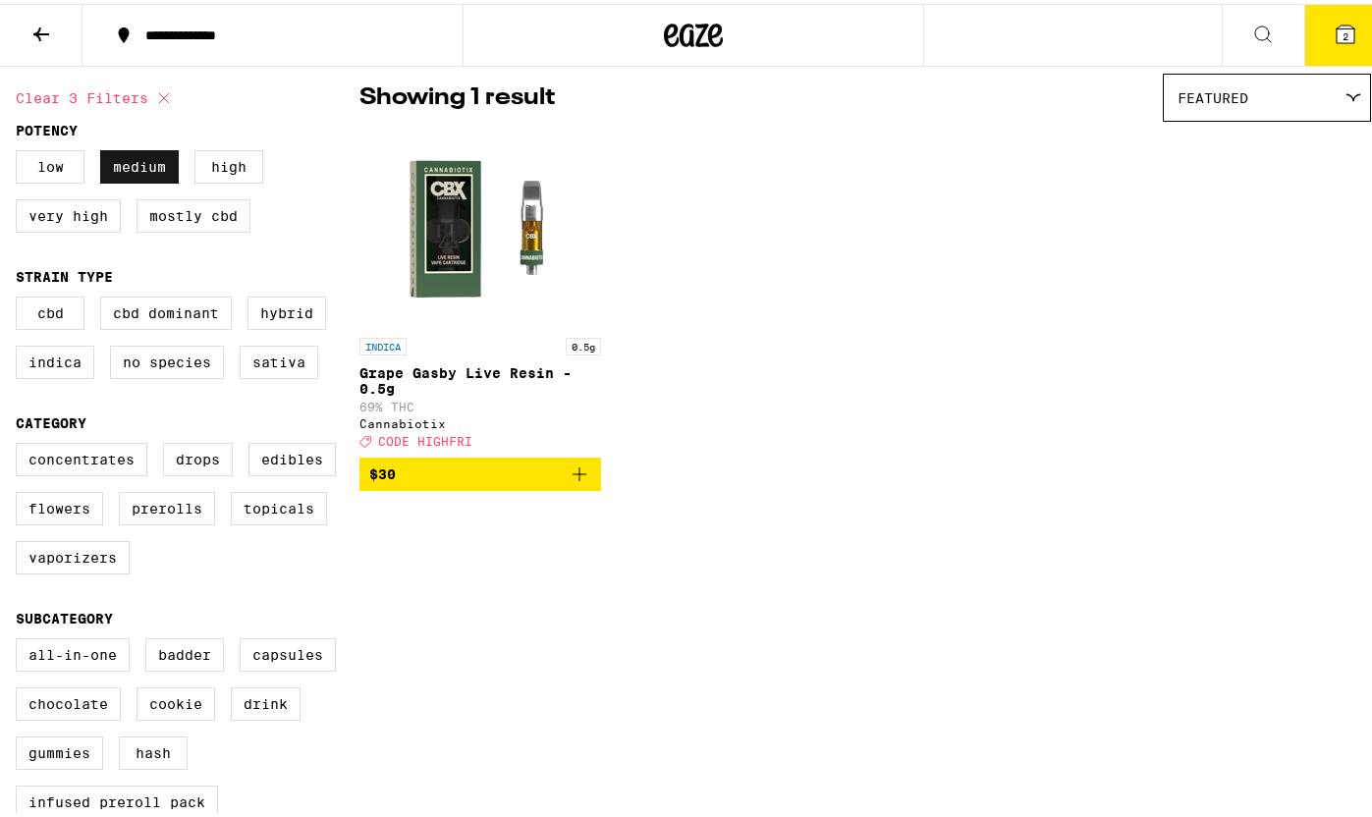
click at [116, 163] on label "Medium" at bounding box center [139, 162] width 79 height 33
click at [21, 150] on input "Medium" at bounding box center [20, 149] width 1 height 1
checkbox input "false"
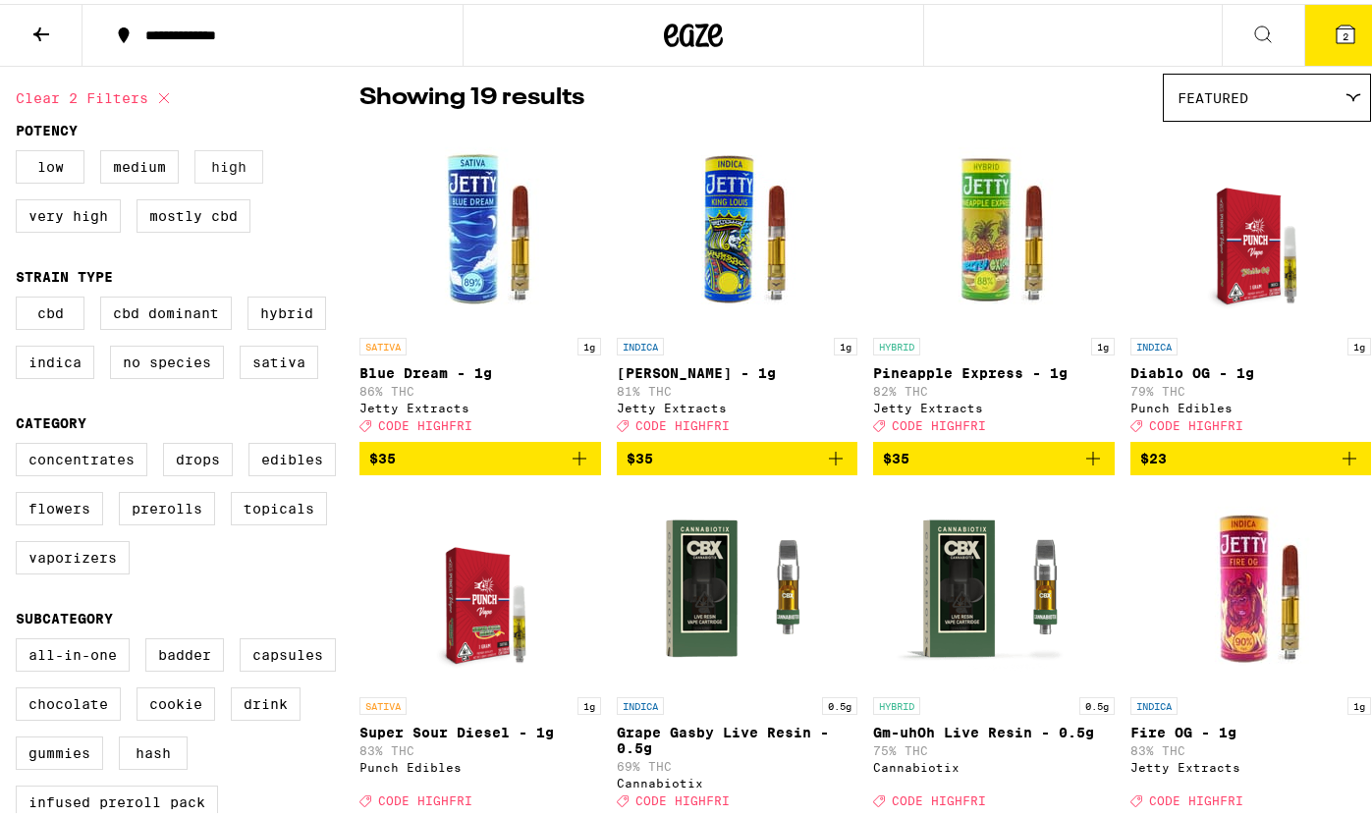
click at [212, 174] on label "High" at bounding box center [228, 162] width 69 height 33
click at [21, 150] on input "High" at bounding box center [20, 149] width 1 height 1
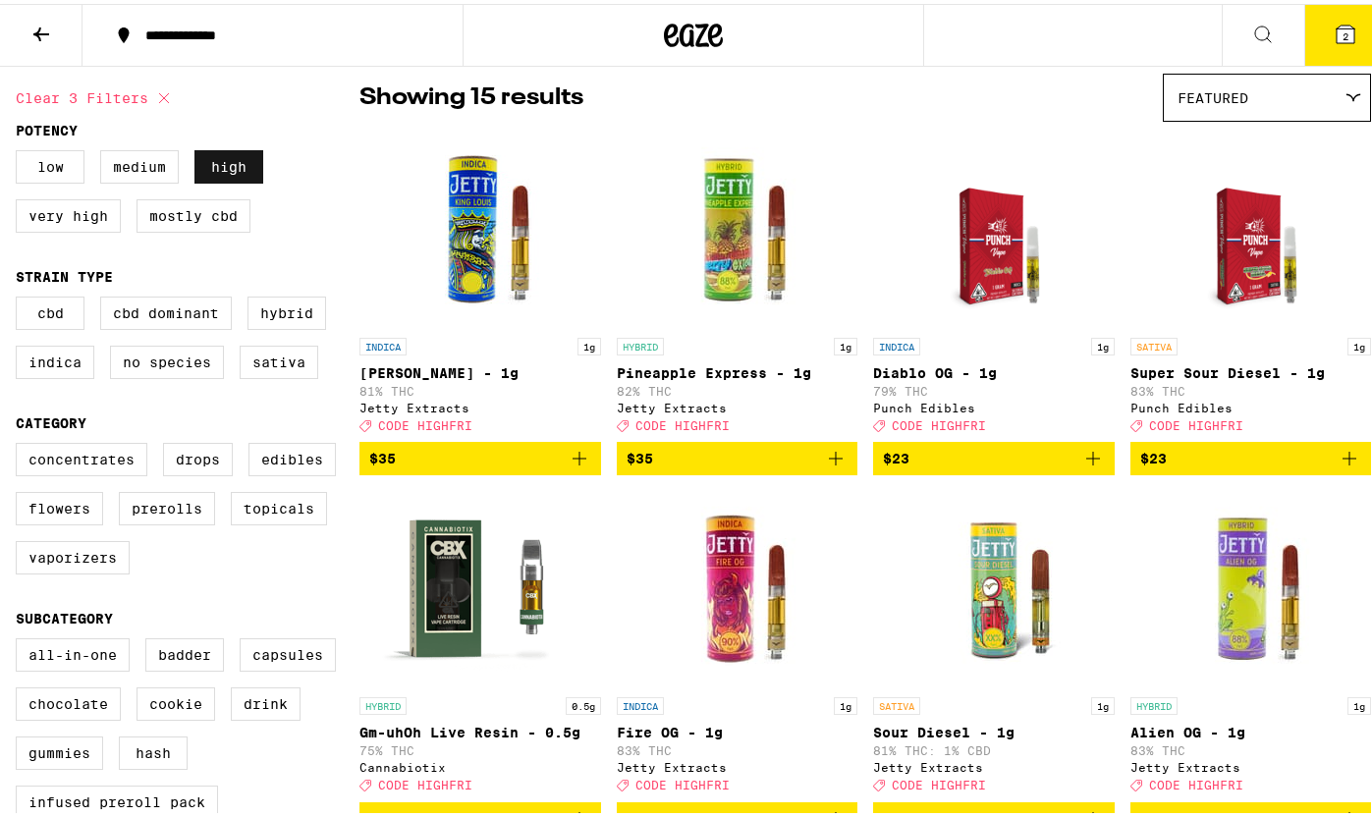
click at [212, 174] on label "High" at bounding box center [228, 162] width 69 height 33
click at [21, 150] on input "High" at bounding box center [20, 149] width 1 height 1
checkbox input "false"
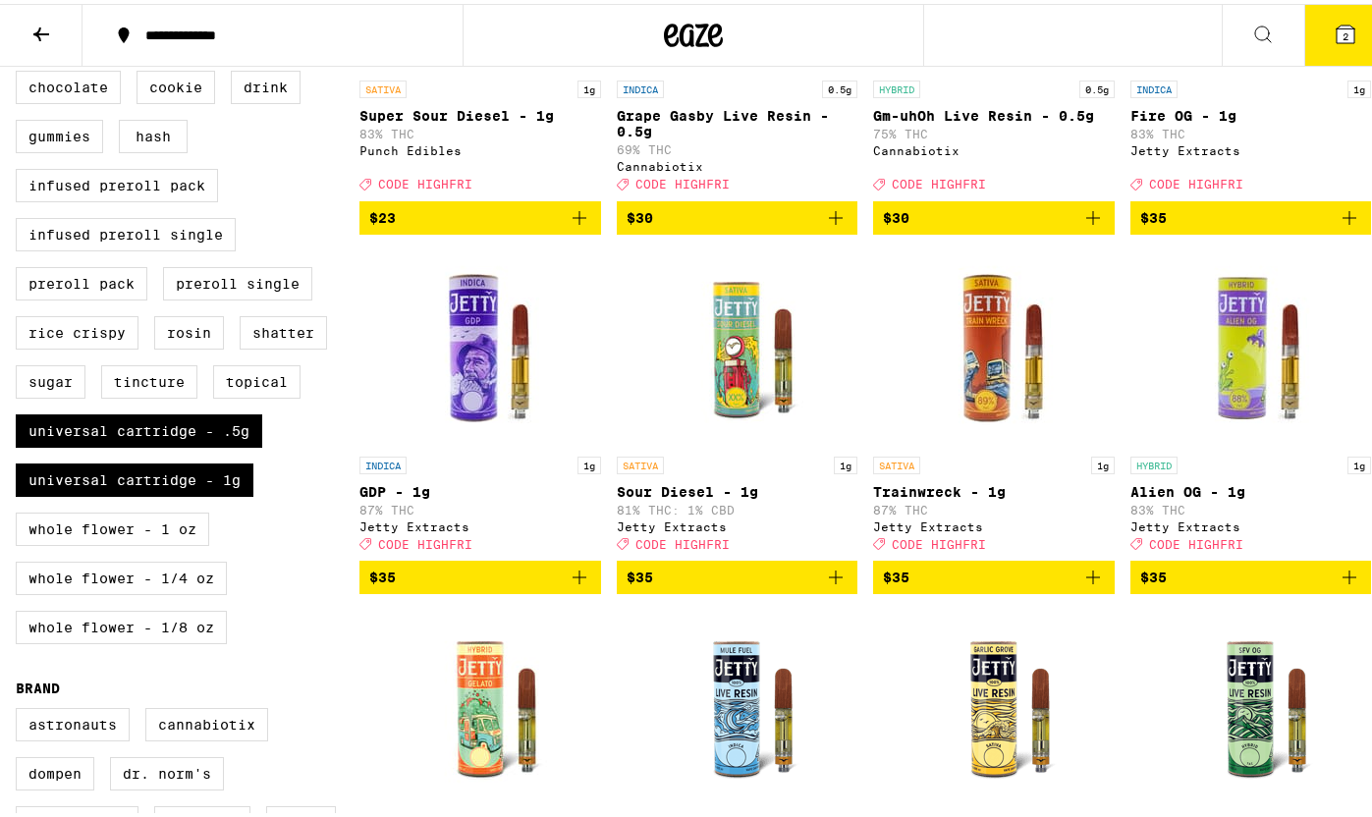
scroll to position [775, 0]
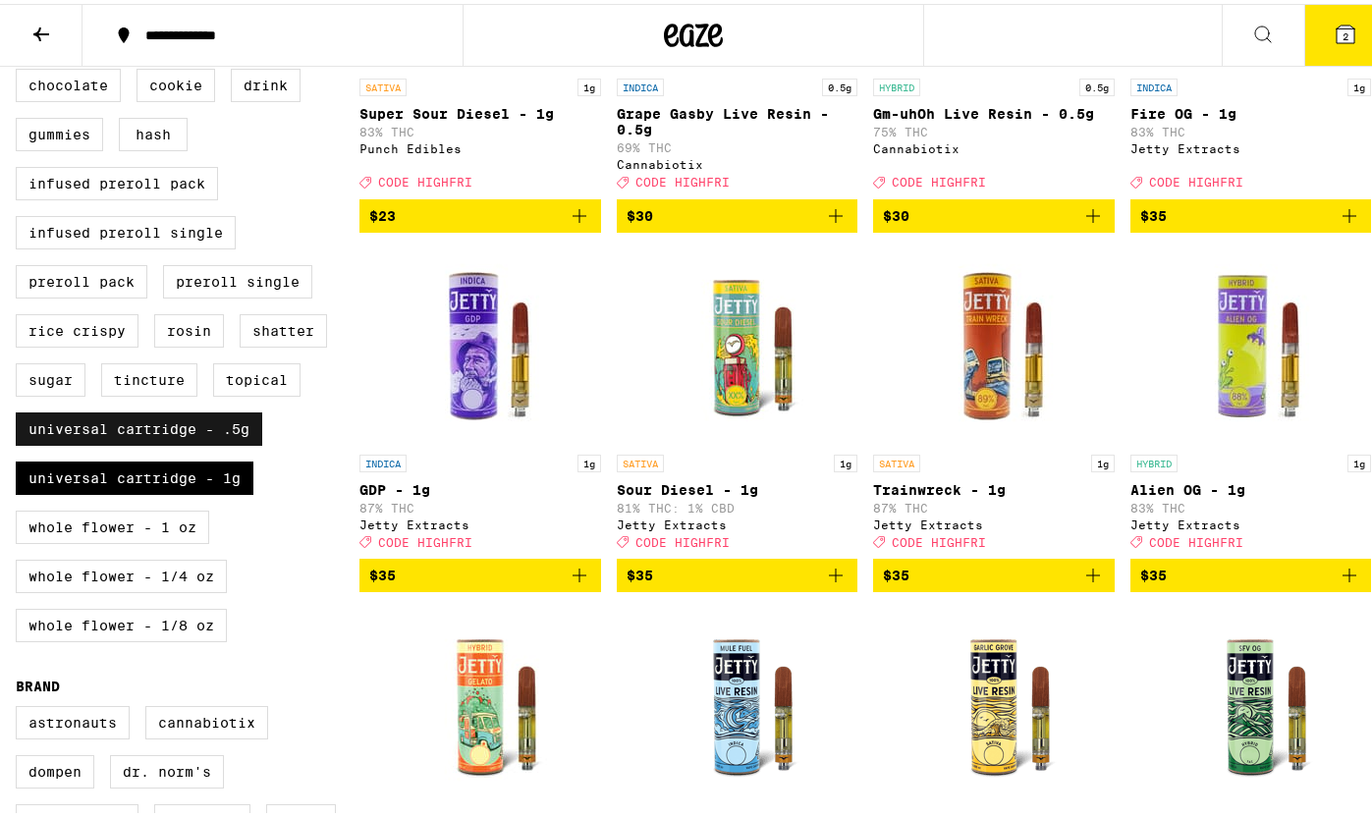
click at [183, 442] on label "Universal Cartridge - .5g" at bounding box center [139, 425] width 246 height 33
click at [21, 20] on input "Universal Cartridge - .5g" at bounding box center [20, 19] width 1 height 1
checkbox input "false"
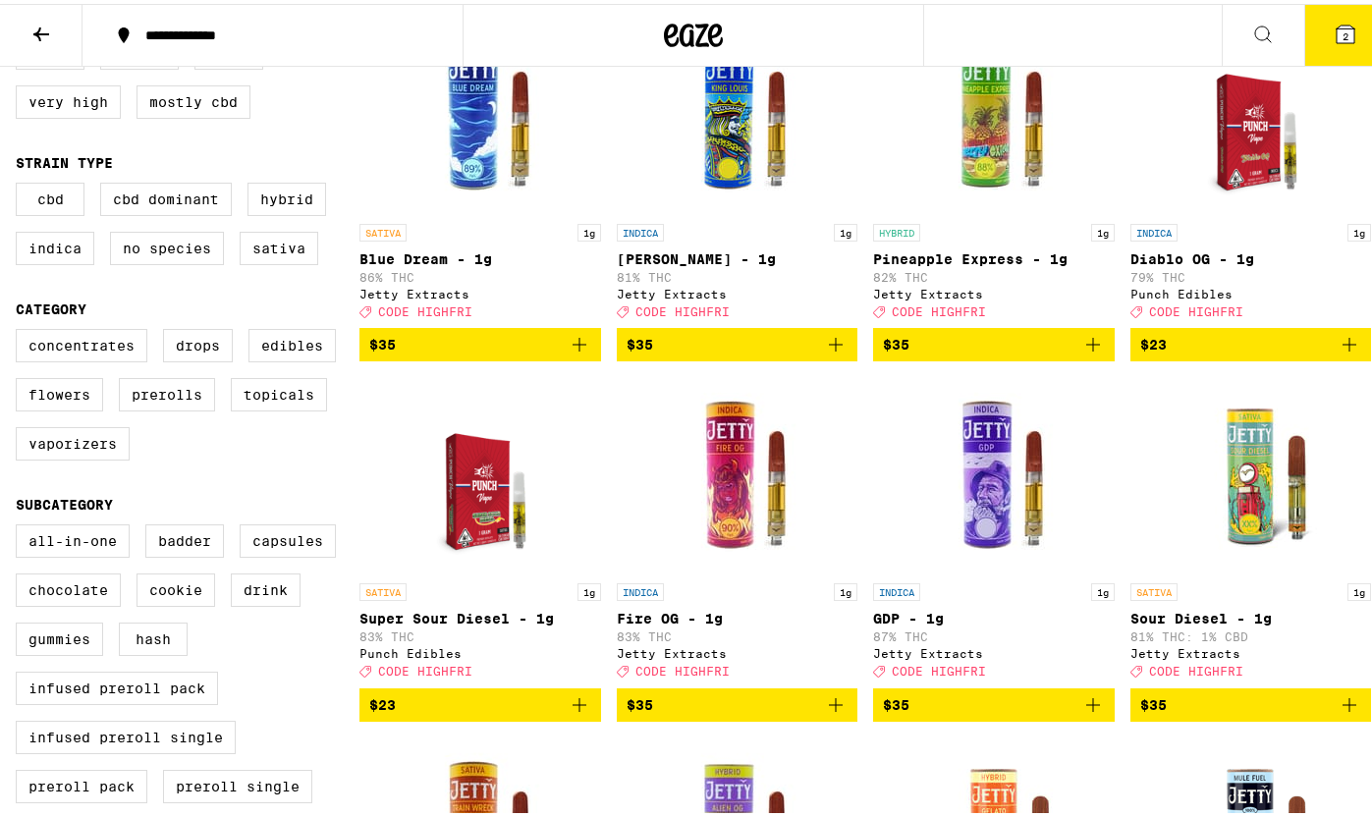
scroll to position [266, 0]
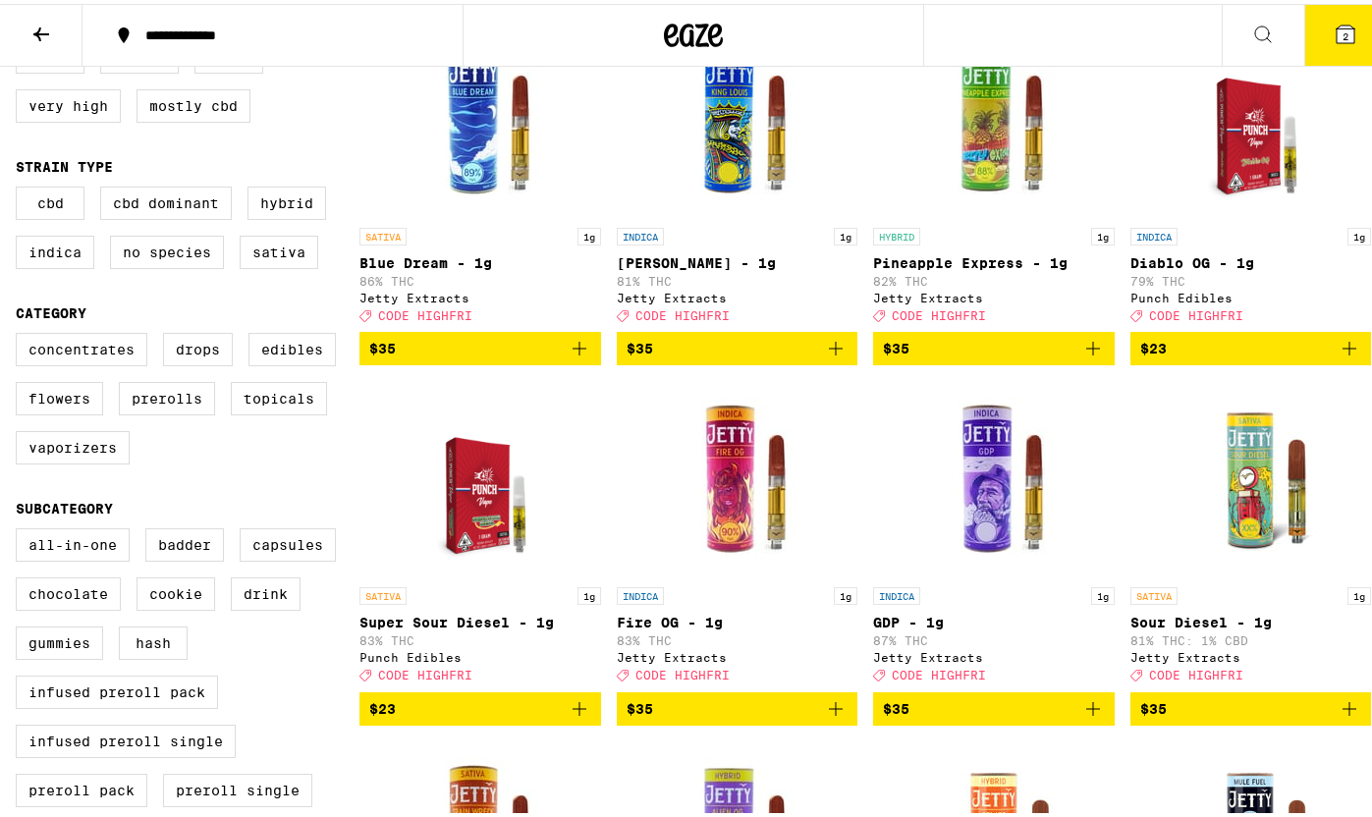
click at [1255, 523] on img "Open page for Sour Diesel - 1g from Jetty Extracts" at bounding box center [1250, 475] width 196 height 196
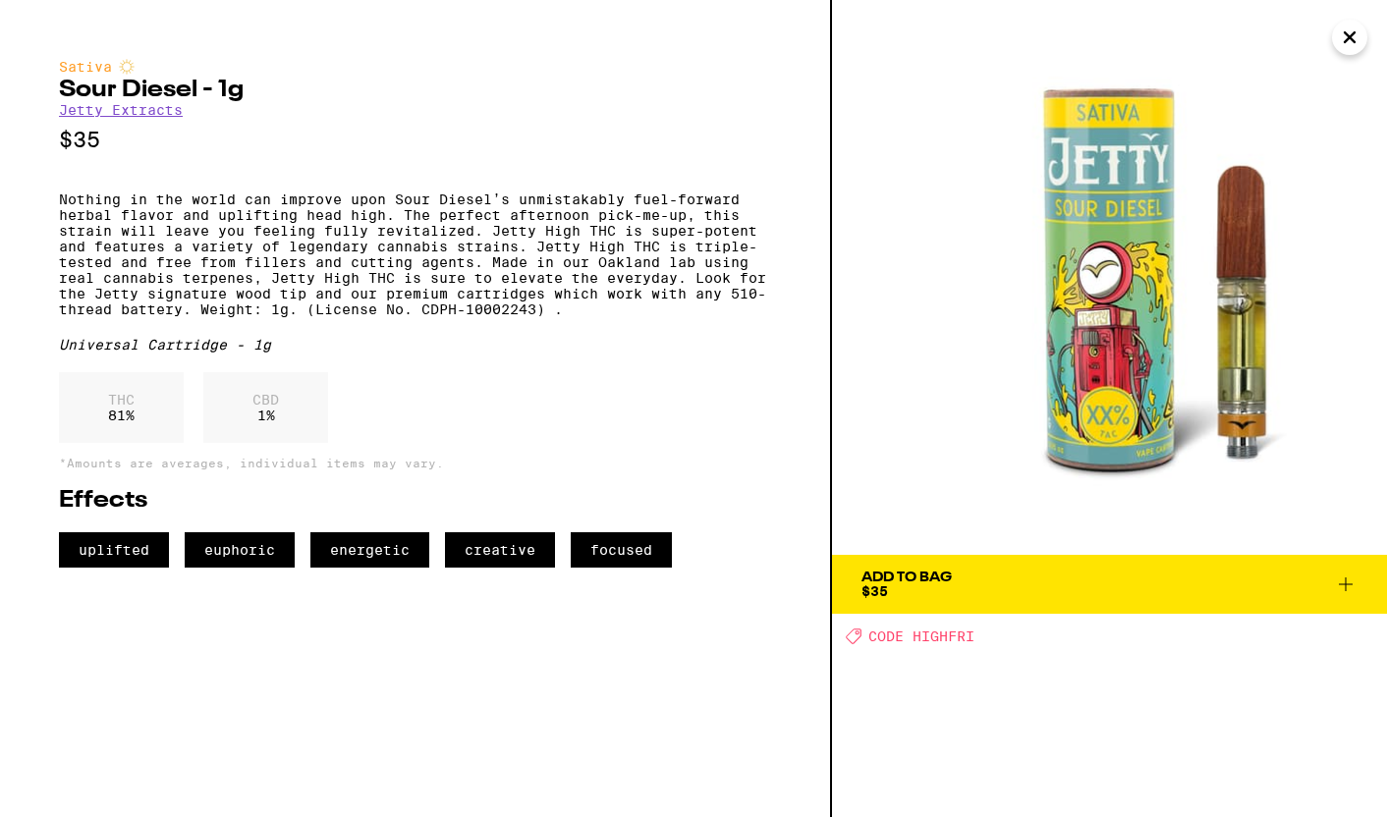
click at [999, 591] on span "Add To Bag $35" at bounding box center [1109, 584] width 496 height 27
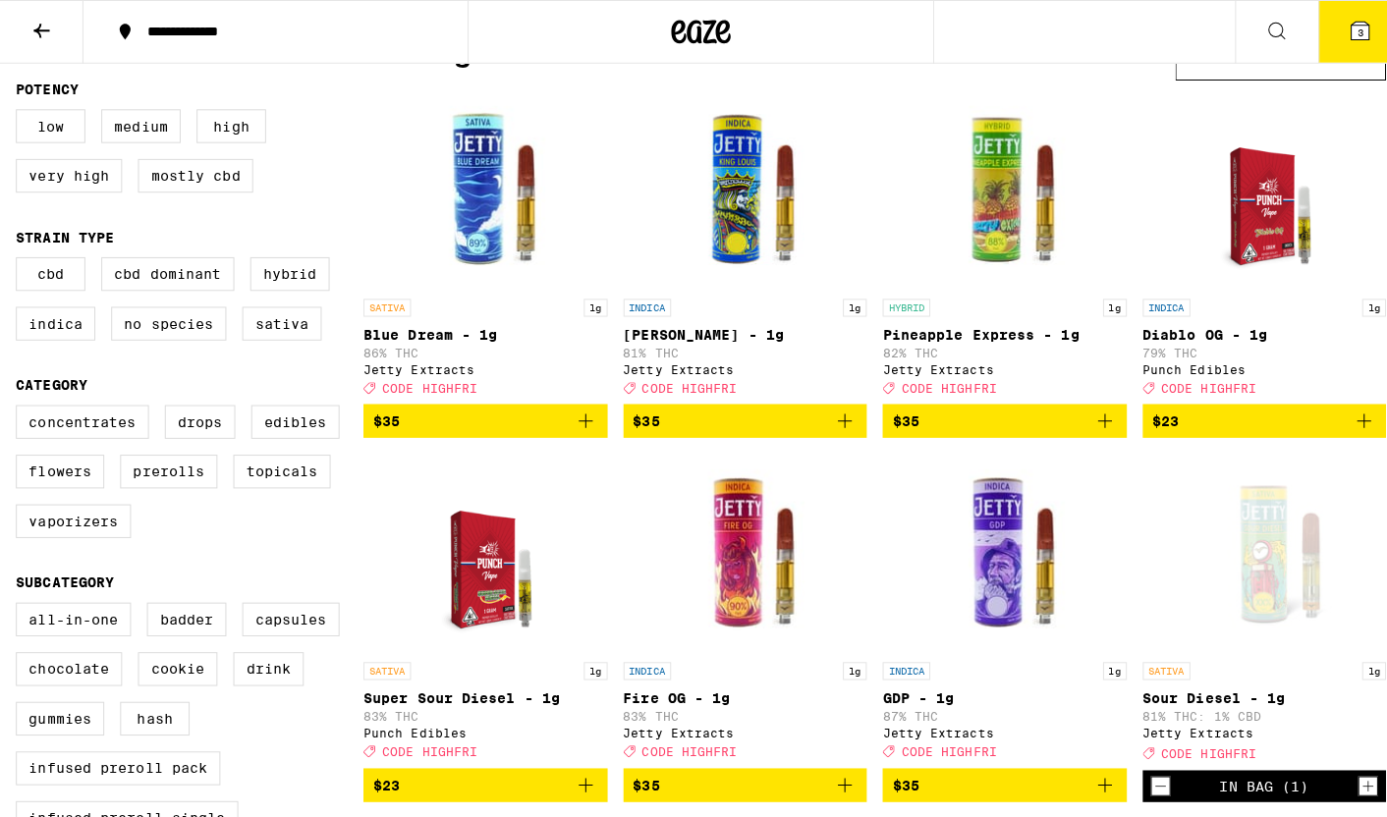
scroll to position [176, 0]
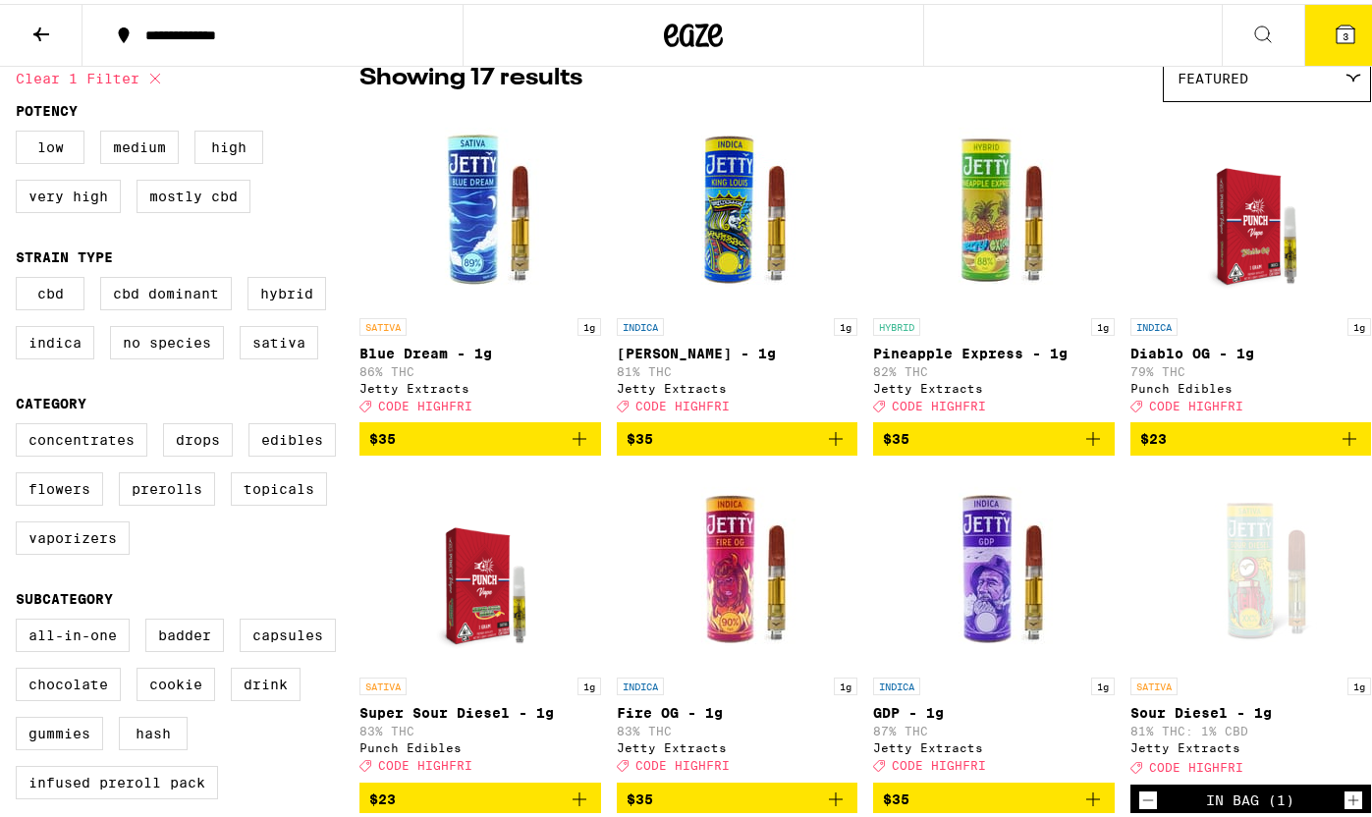
click at [546, 272] on img "Open page for Blue Dream - 1g from Jetty Extracts" at bounding box center [480, 206] width 196 height 196
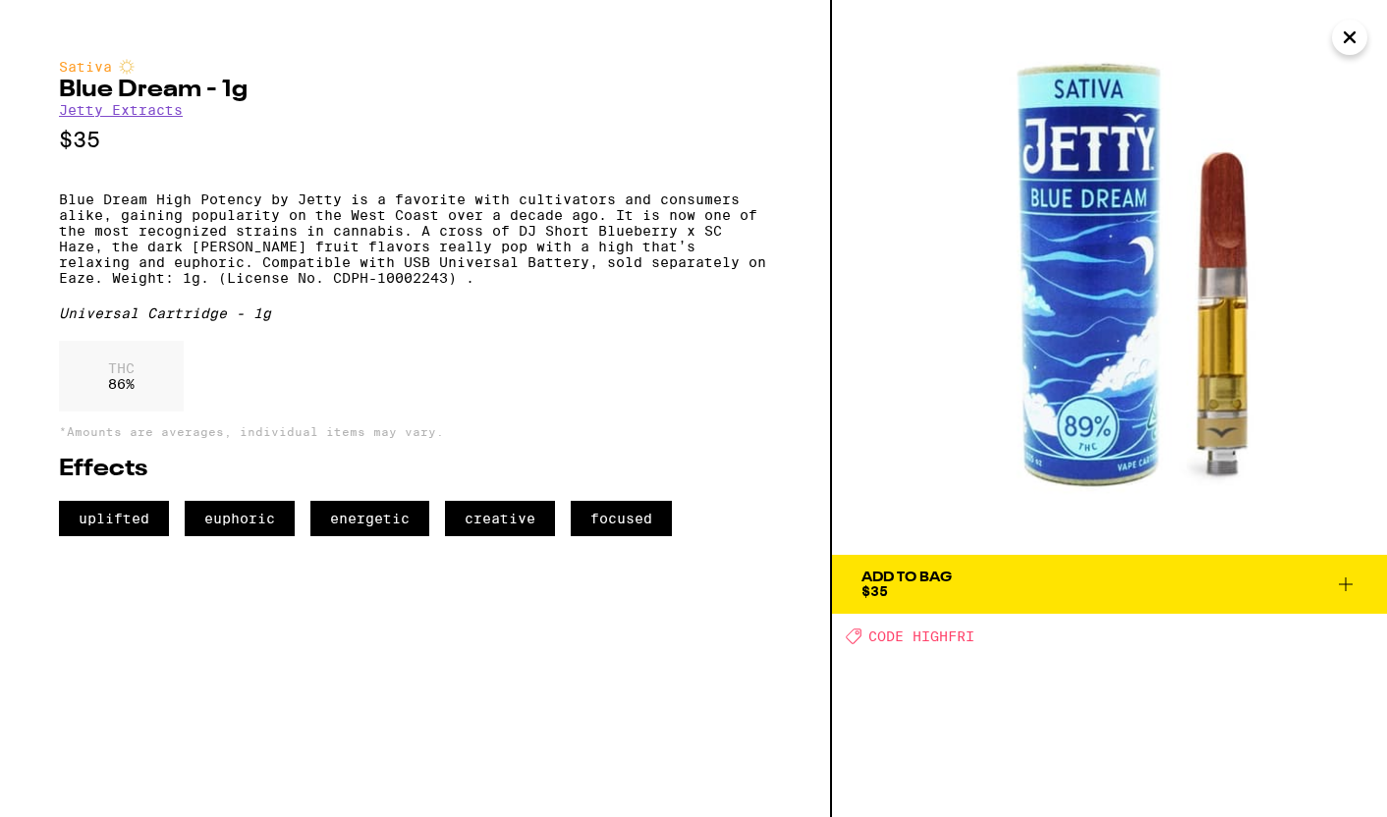
click at [1339, 37] on icon "Close" at bounding box center [1350, 37] width 24 height 29
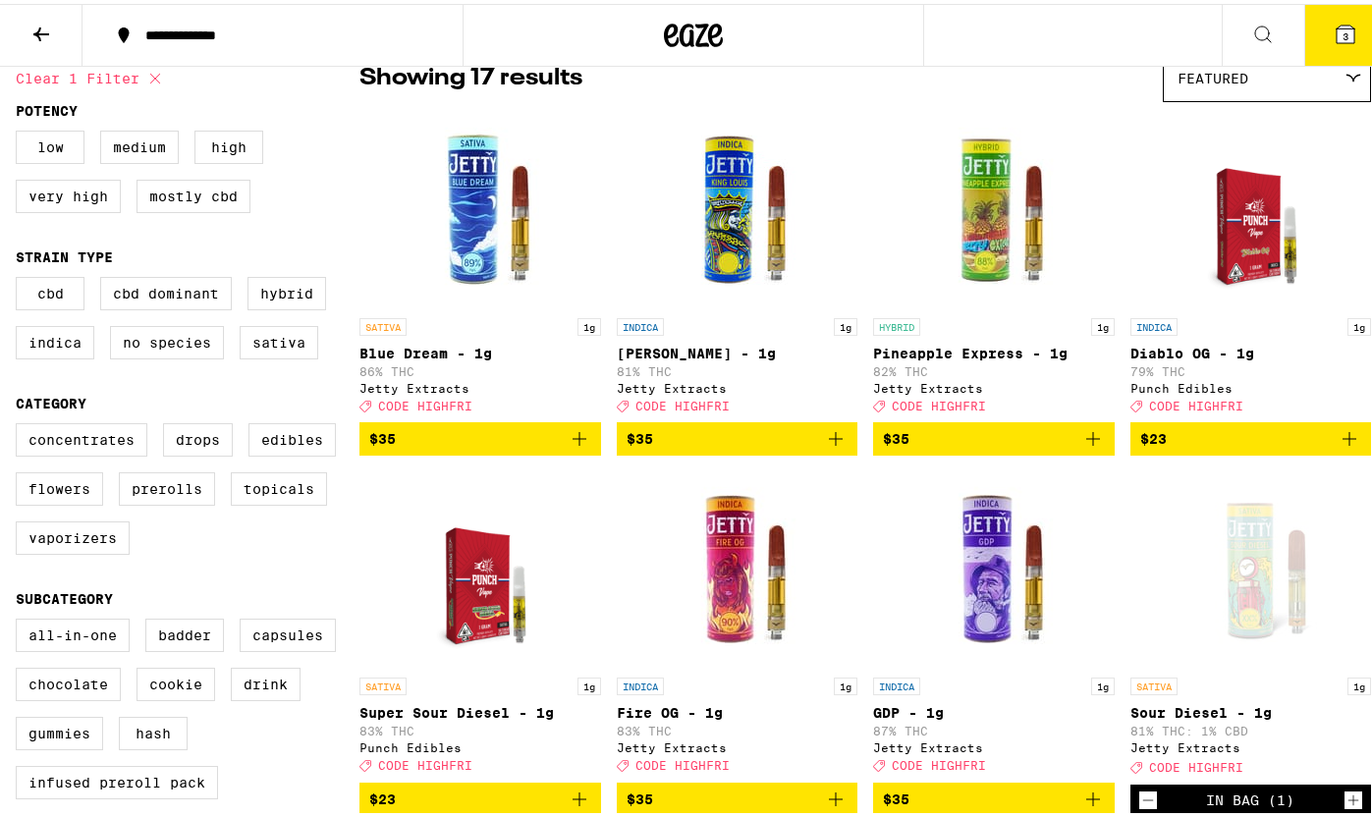
click at [1305, 28] on button "3" at bounding box center [1345, 31] width 82 height 61
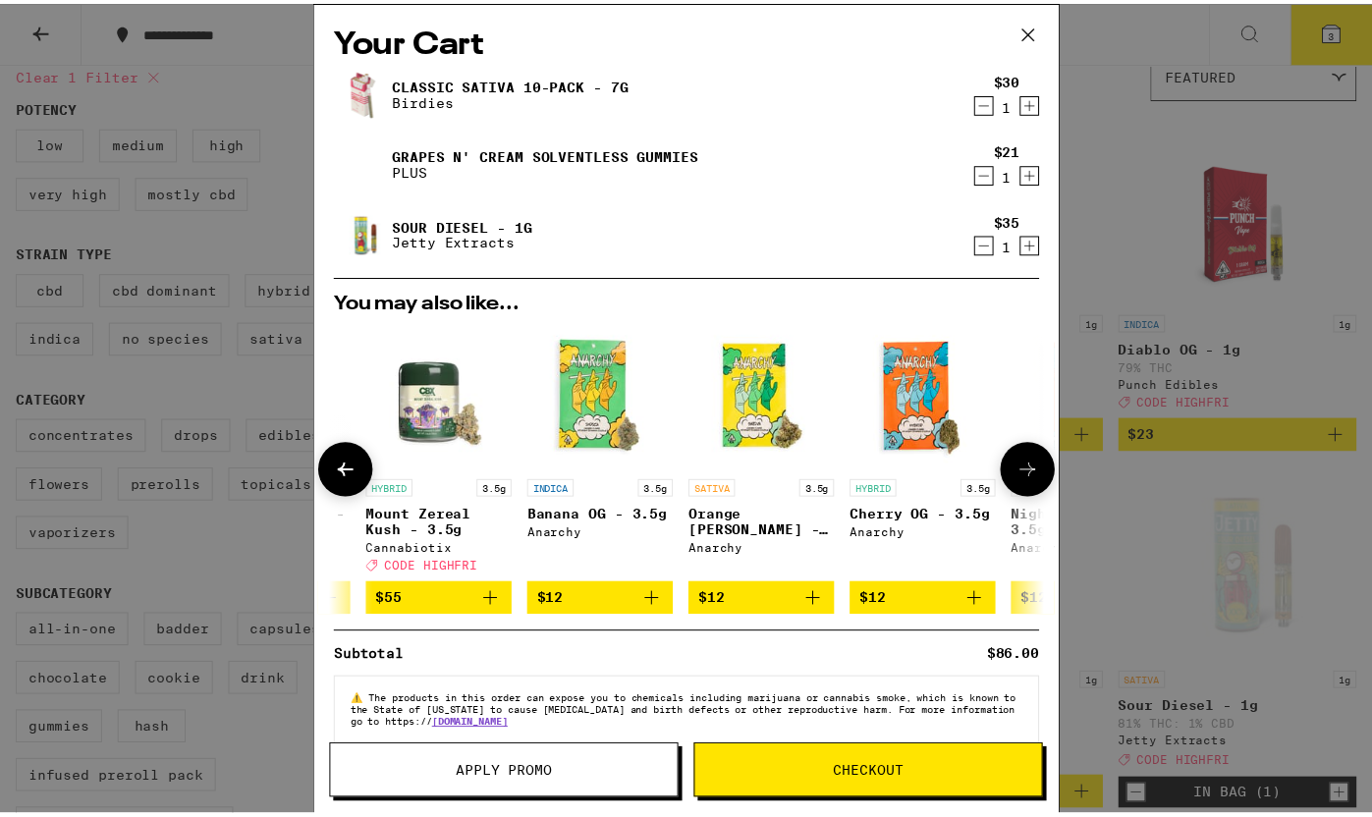
scroll to position [0, 464]
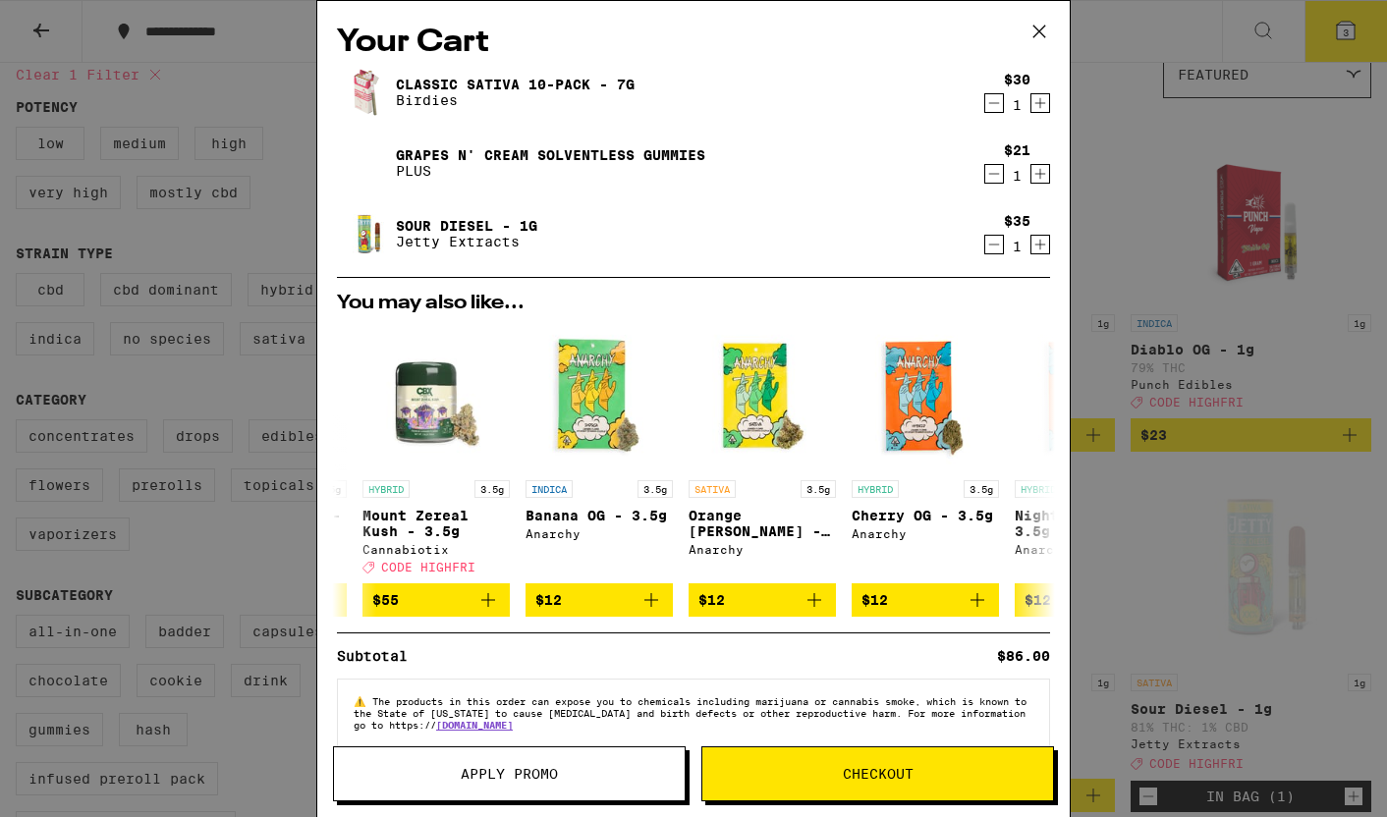
click at [1033, 27] on icon at bounding box center [1038, 31] width 29 height 29
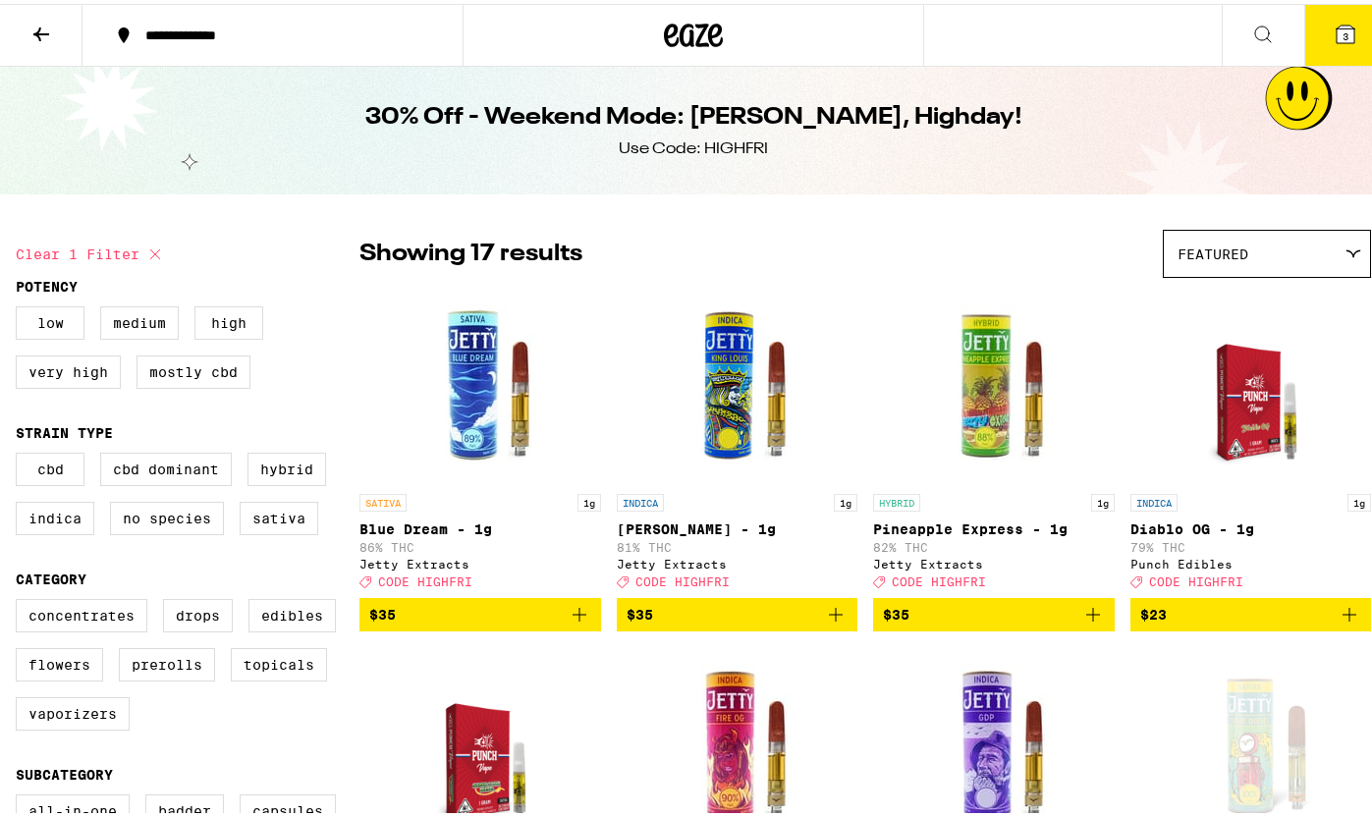
click at [172, 36] on div "**********" at bounding box center [283, 32] width 294 height 14
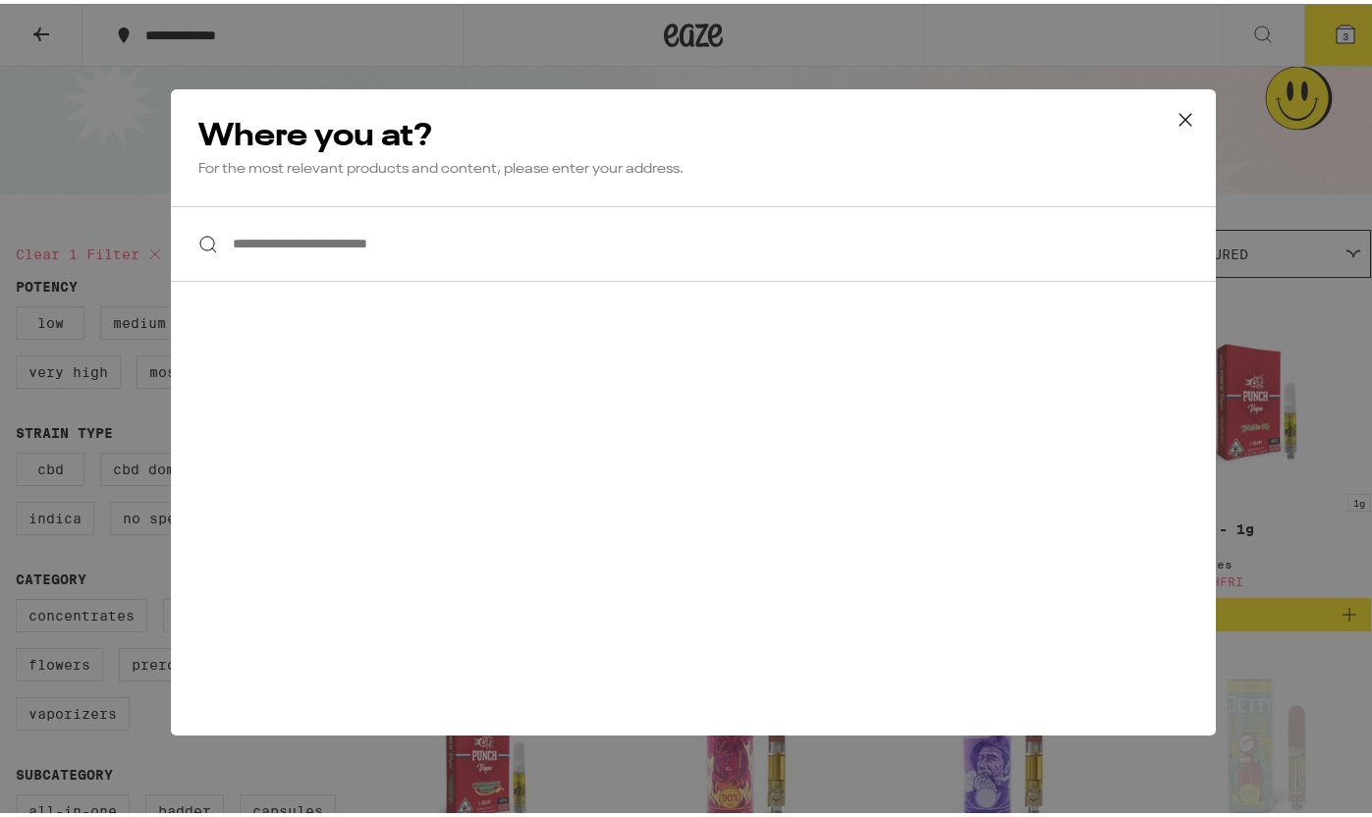
click at [374, 33] on div "**********" at bounding box center [693, 408] width 1387 height 817
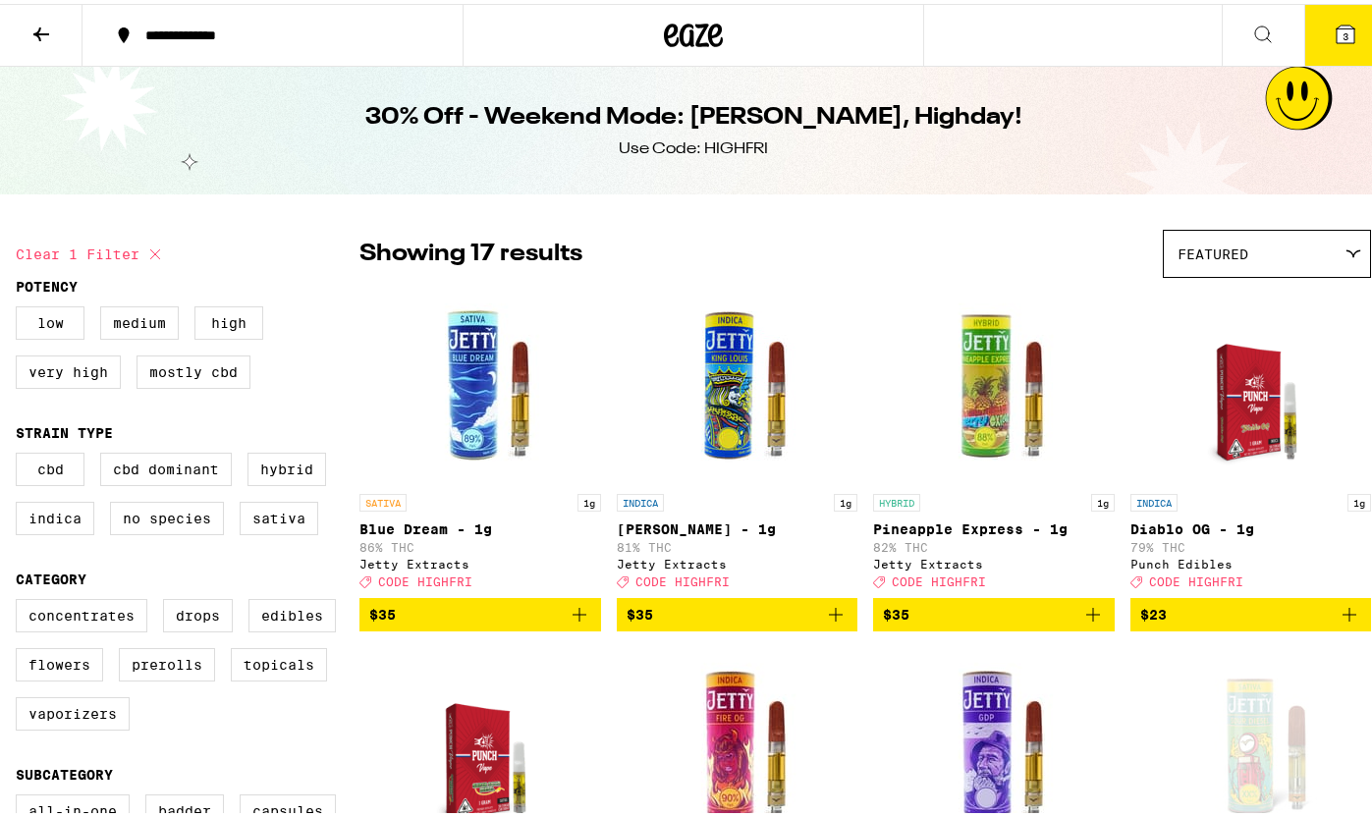
click at [682, 17] on icon at bounding box center [693, 31] width 59 height 35
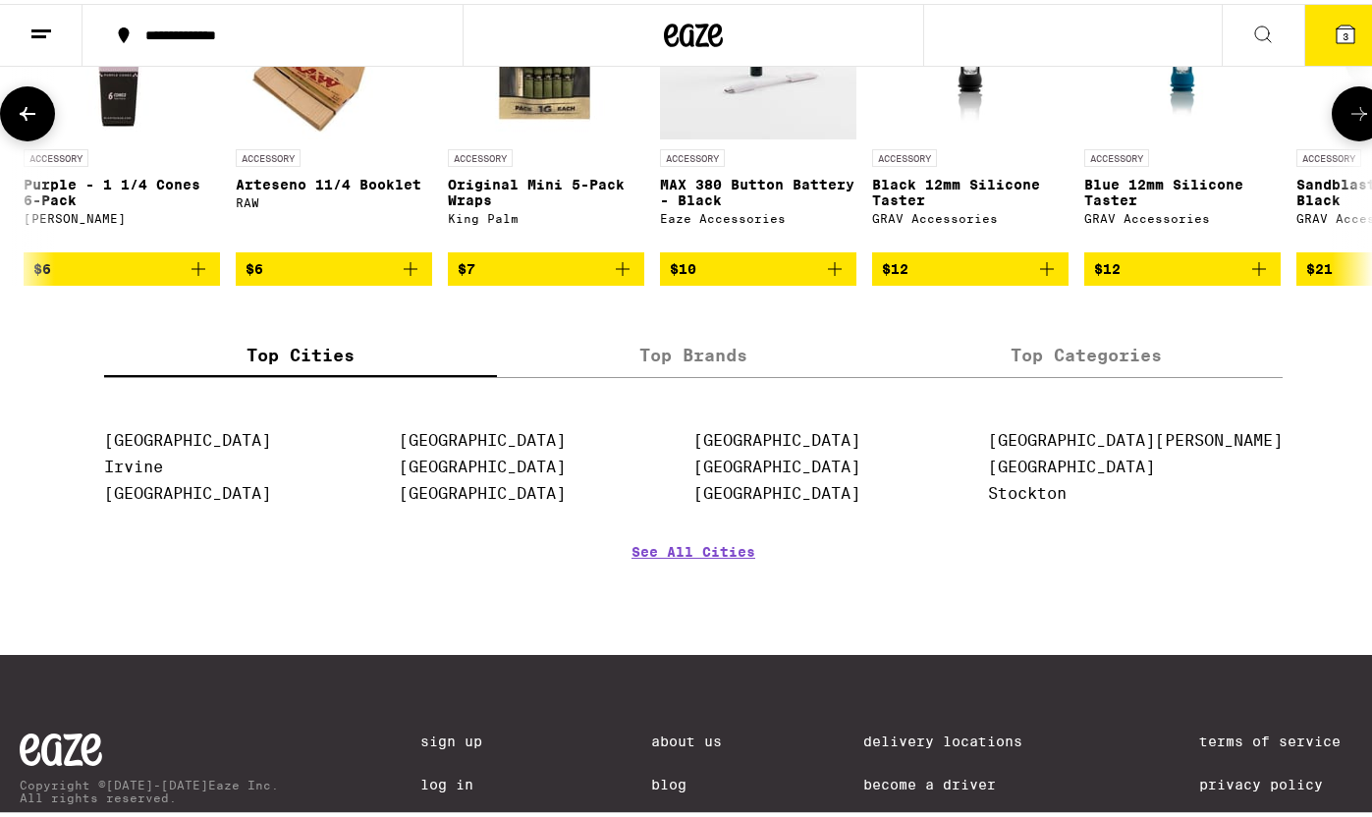
scroll to position [0, 2557]
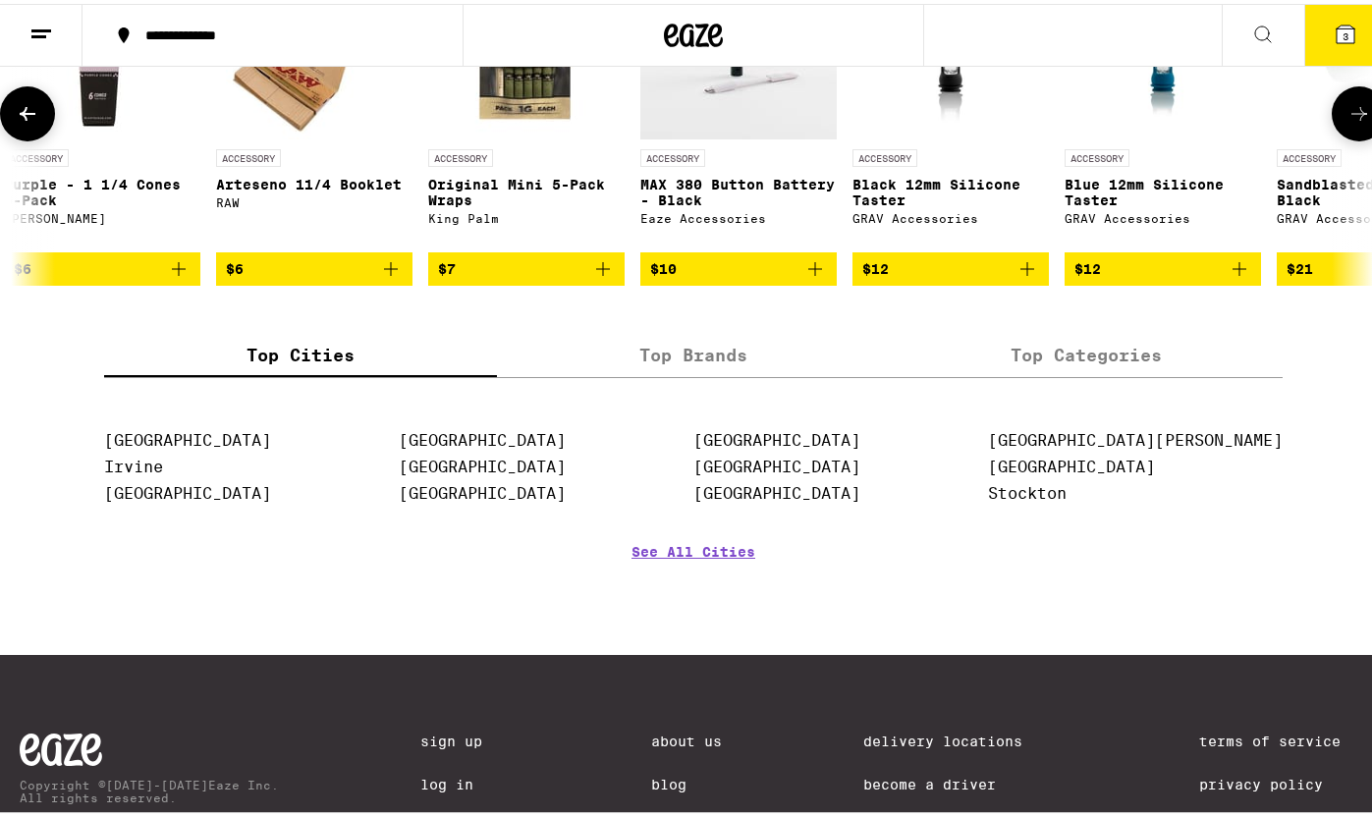
click at [764, 136] on img "Open page for MAX 380 Button Battery - Black from Eaze Accessories" at bounding box center [738, 37] width 196 height 196
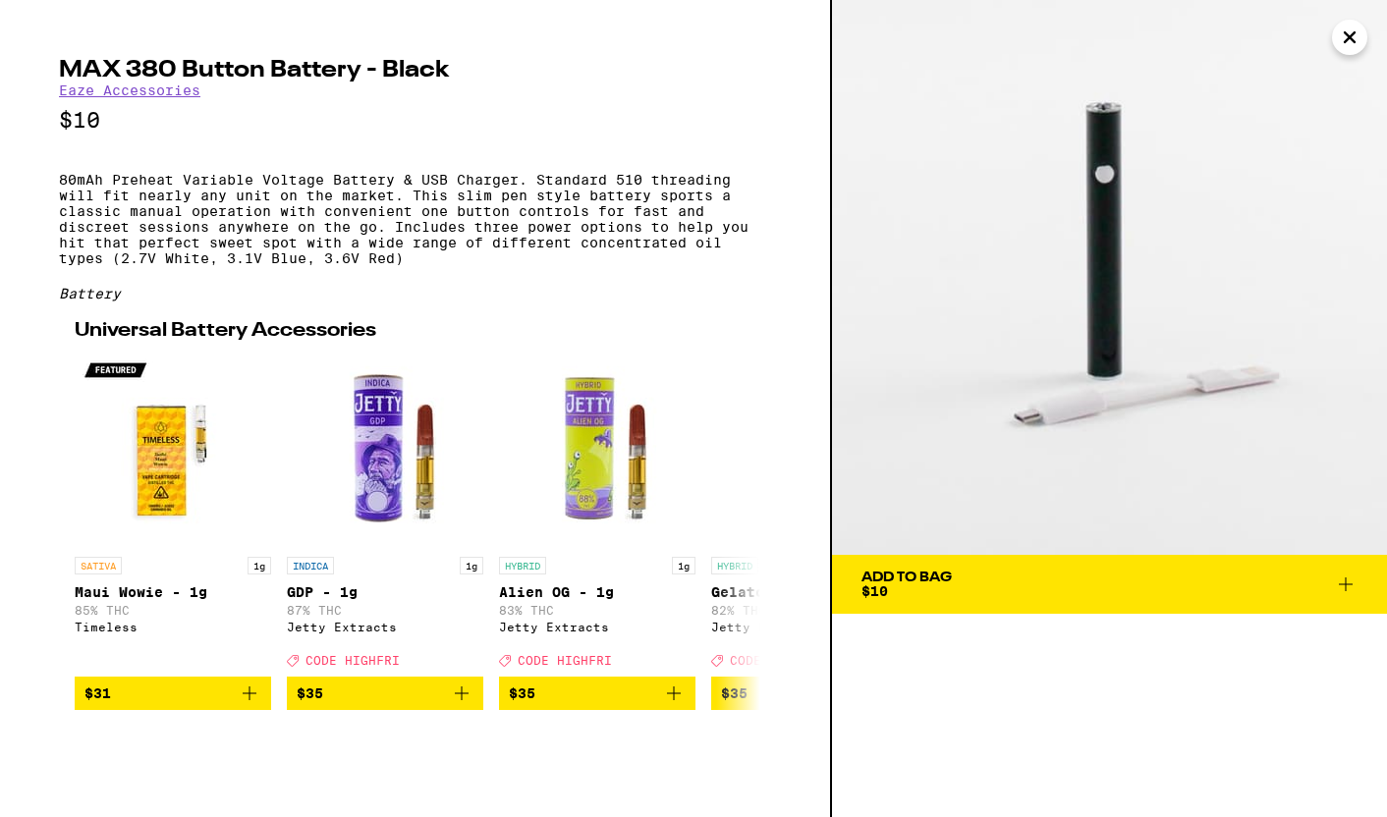
click at [1353, 33] on icon "Close" at bounding box center [1349, 37] width 10 height 10
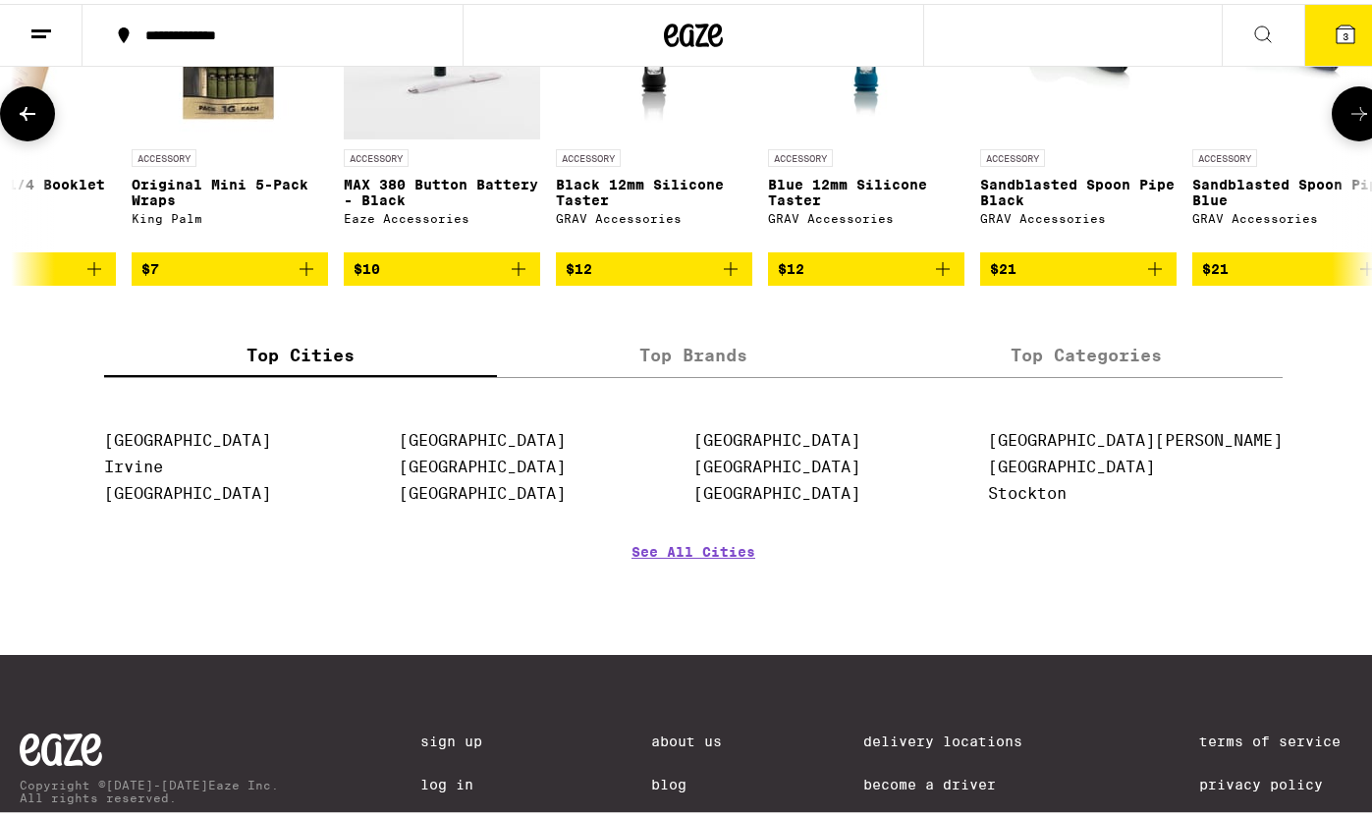
scroll to position [0, 2858]
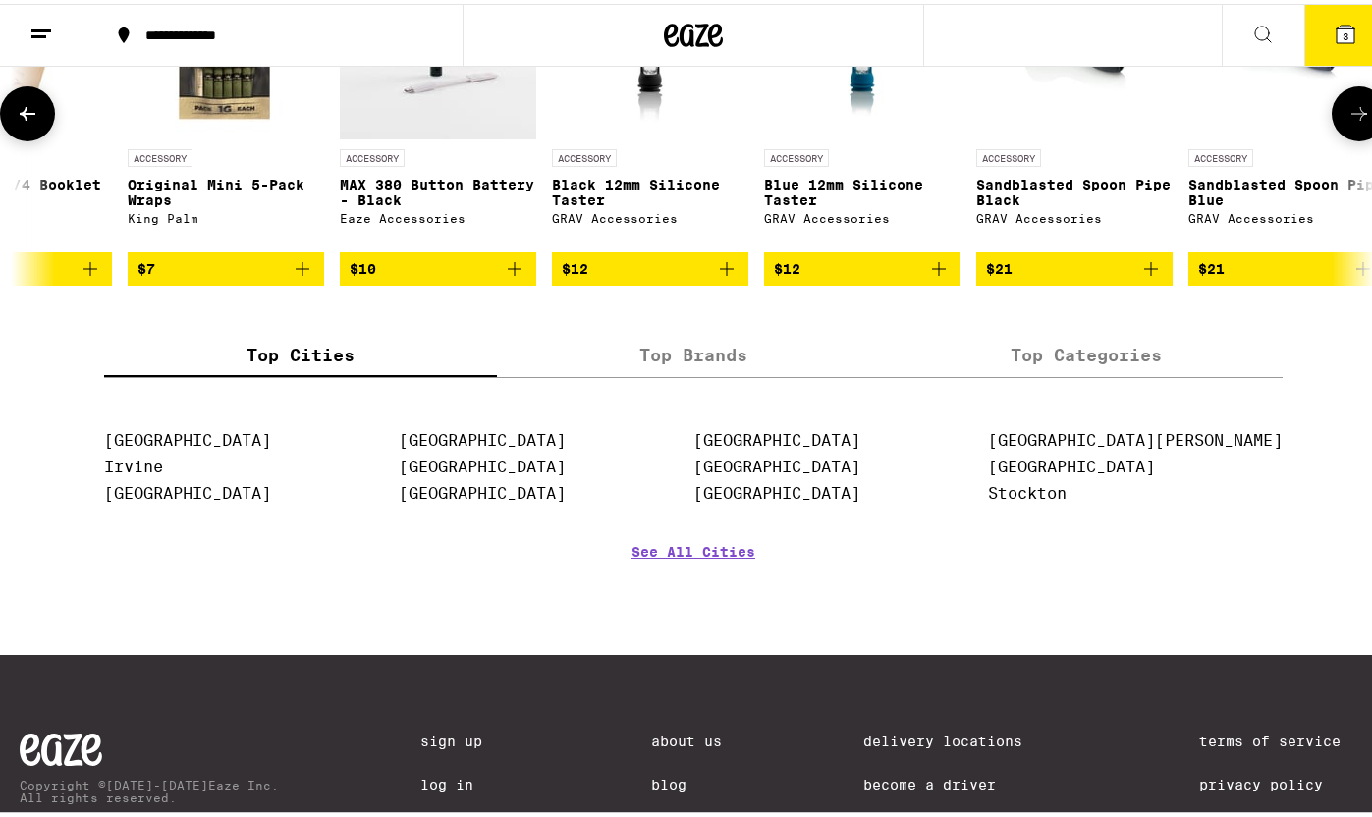
click at [670, 136] on img "Open page for Black 12mm Silicone Taster from GRAV Accessories" at bounding box center [649, 37] width 147 height 196
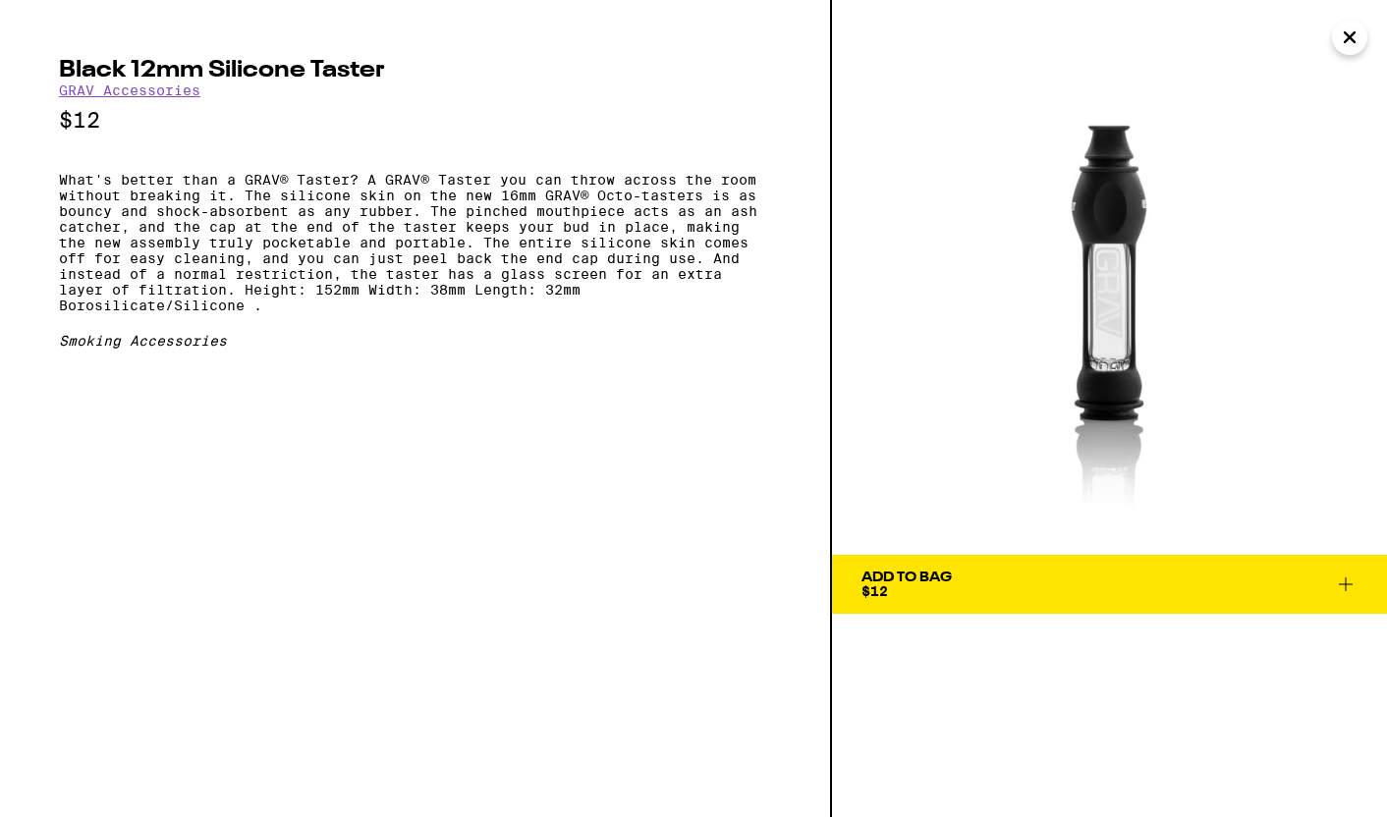
click at [1354, 47] on icon "Close" at bounding box center [1350, 37] width 24 height 29
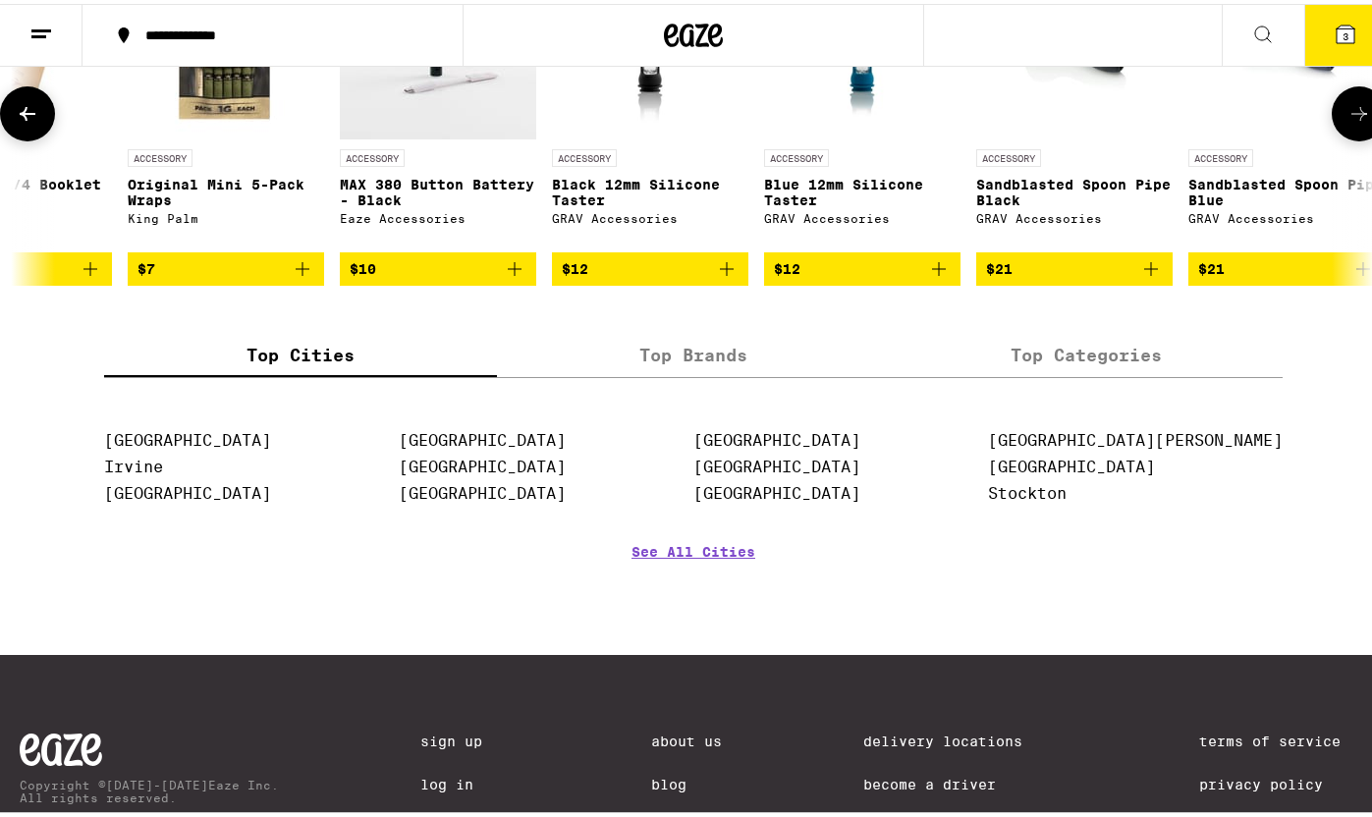
click at [450, 136] on img "Open page for MAX 380 Button Battery - Black from Eaze Accessories" at bounding box center [438, 37] width 196 height 196
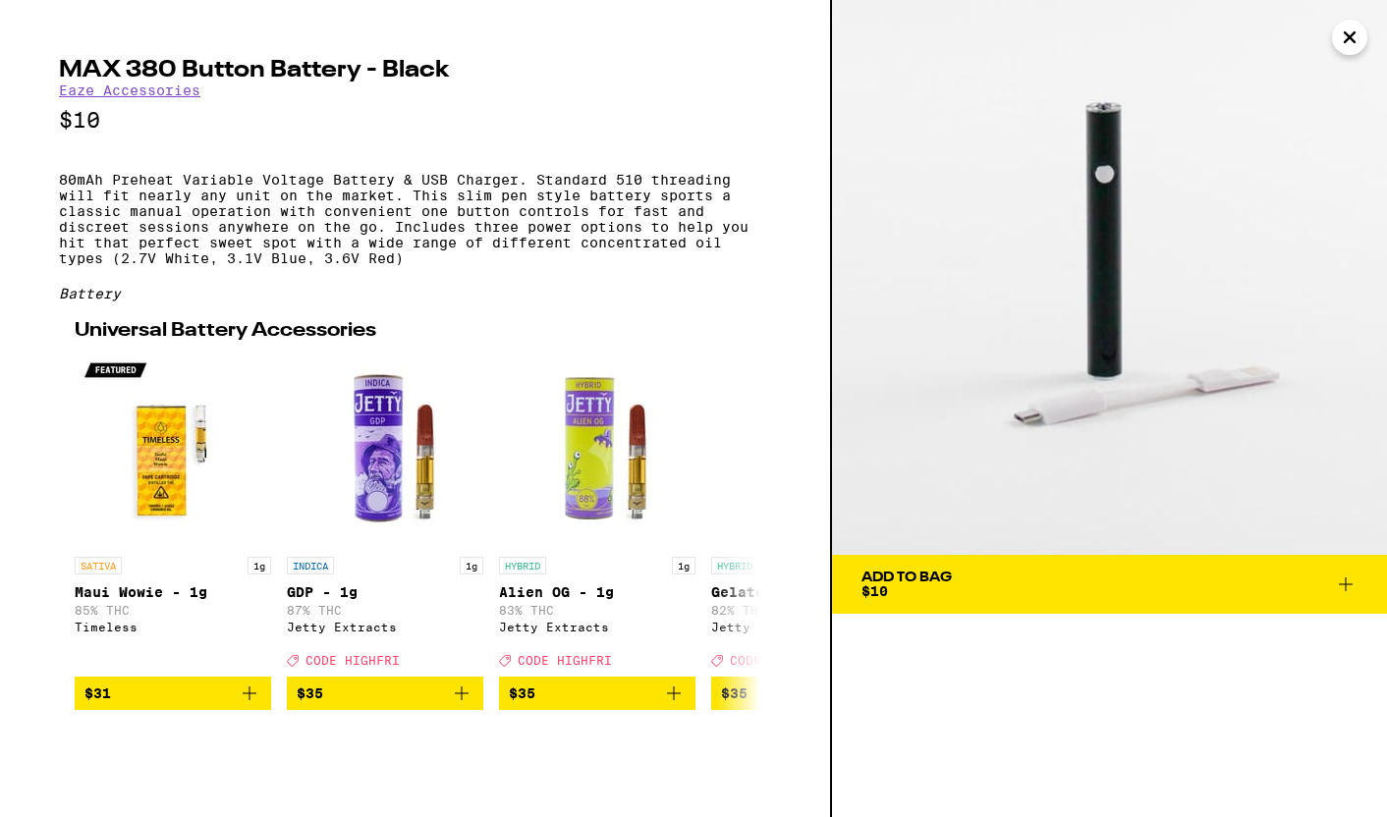
click at [931, 587] on div "Add To Bag $10" at bounding box center [906, 584] width 90 height 27
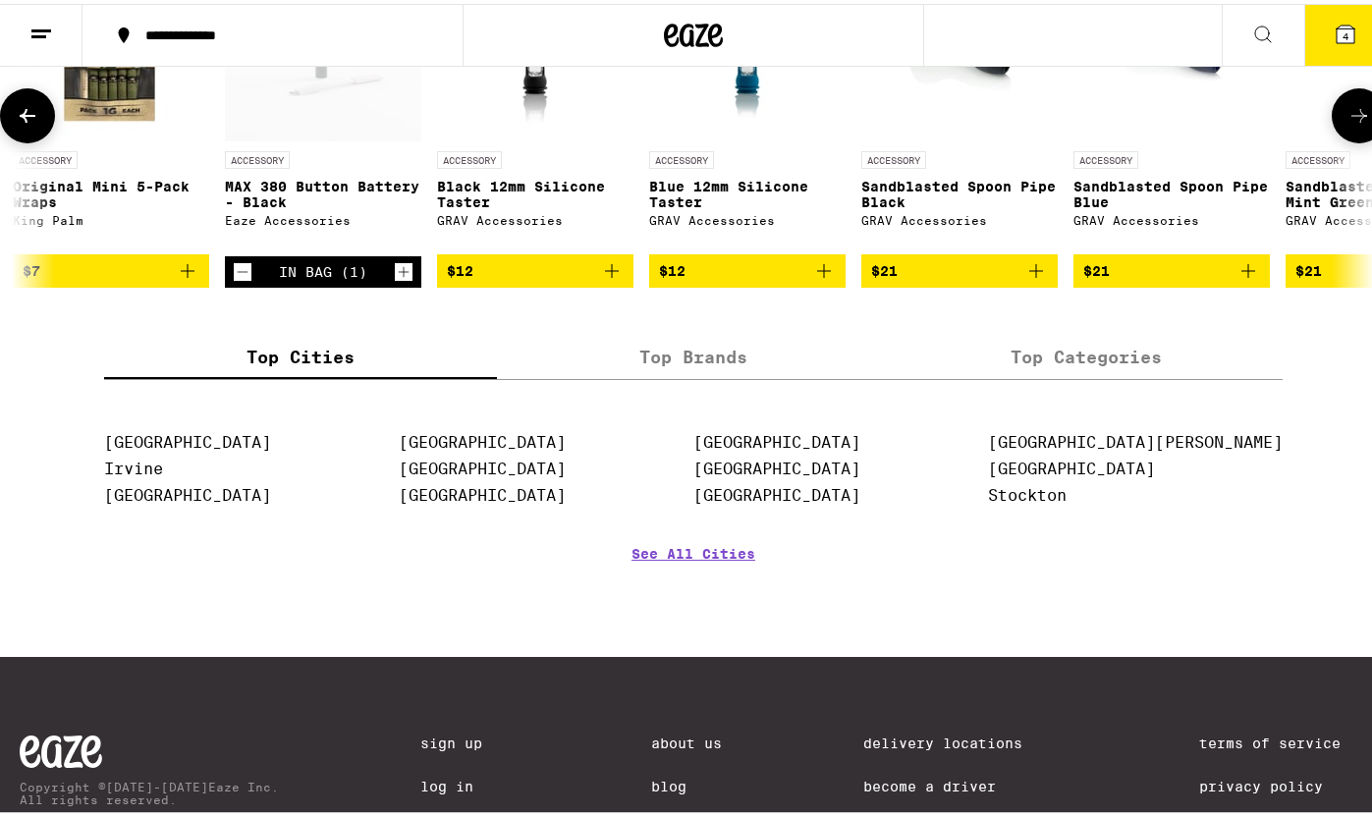
scroll to position [0, 2980]
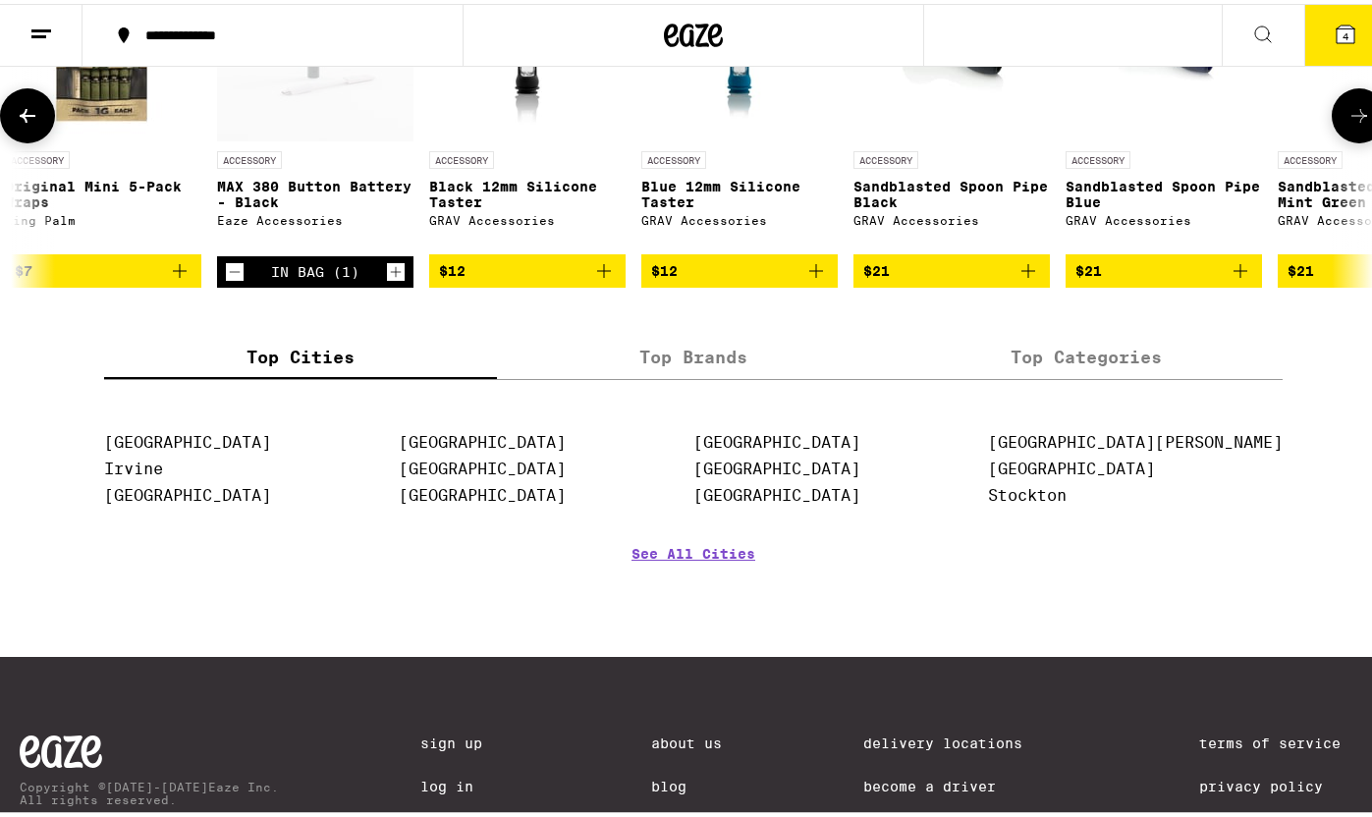
click at [1347, 124] on icon at bounding box center [1359, 112] width 24 height 24
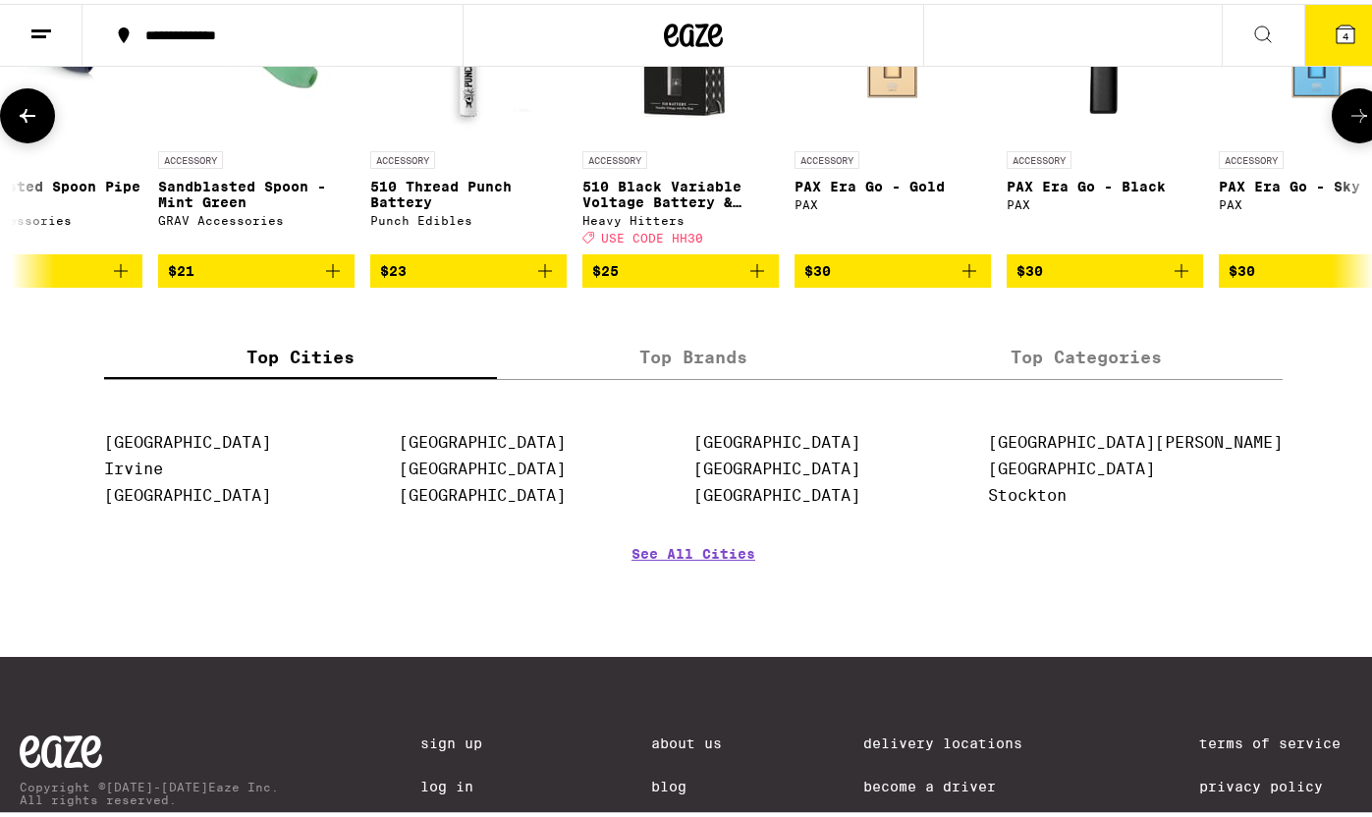
scroll to position [0, 4107]
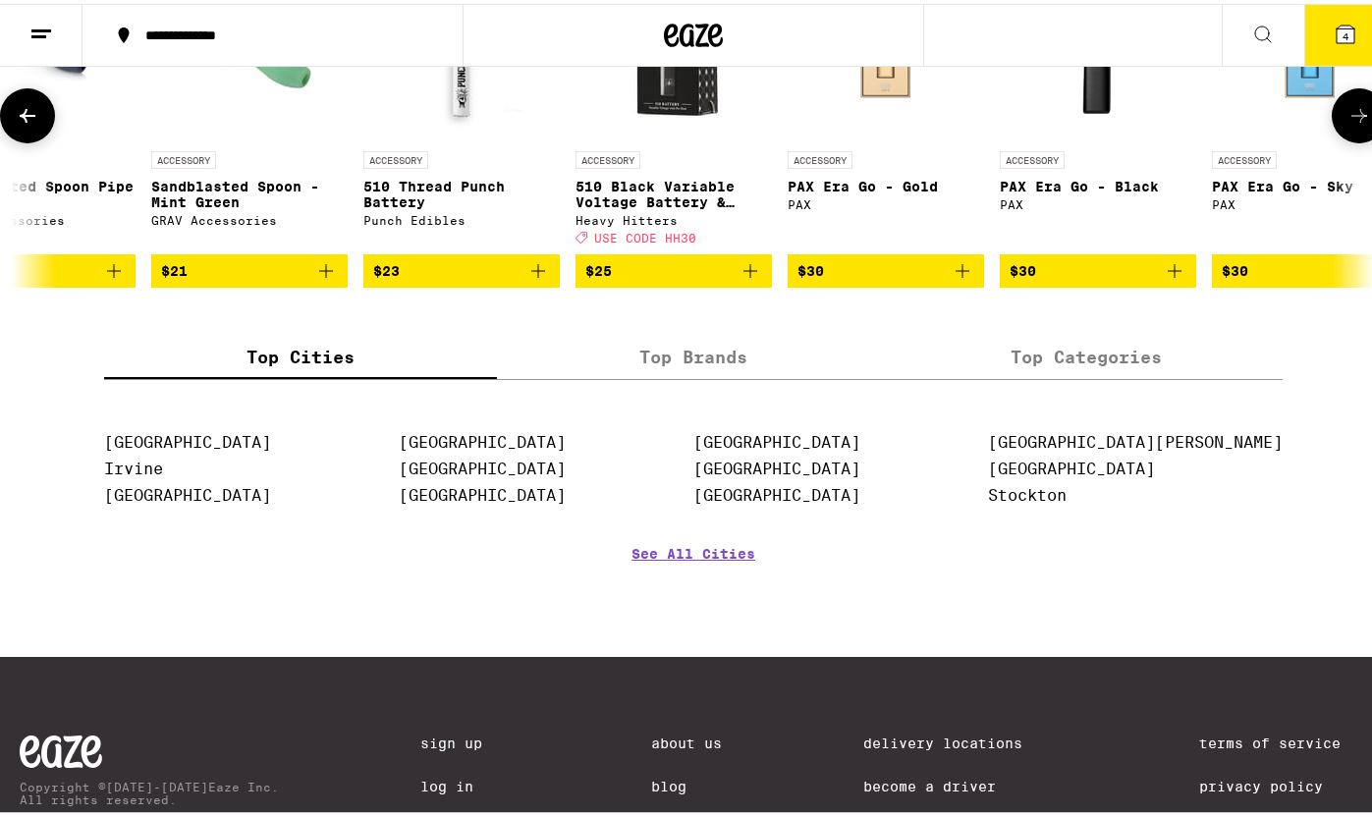
click at [701, 137] on img "Open page for 510 Black Variable Voltage Battery & Charger from Heavy Hitters" at bounding box center [673, 39] width 196 height 196
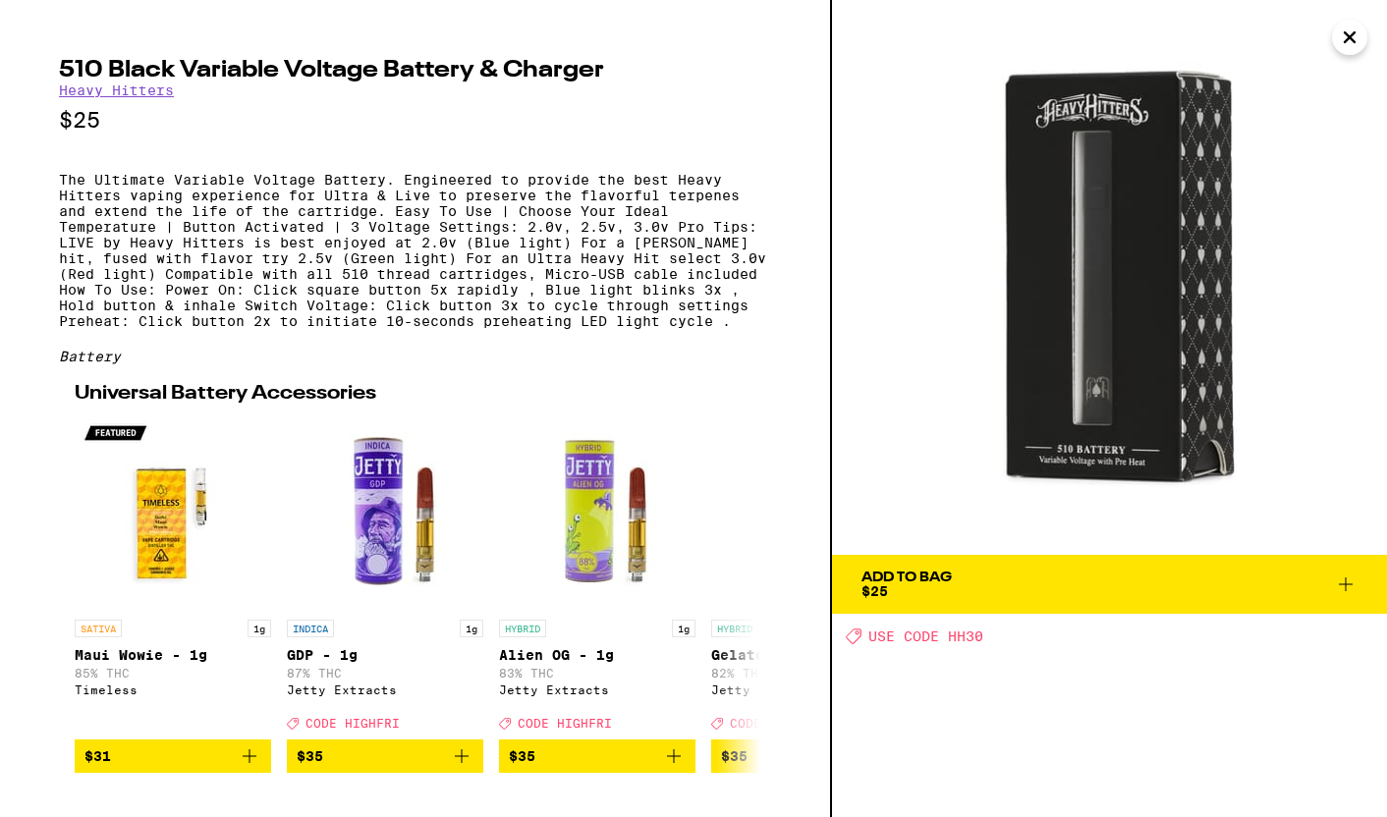
click at [1342, 31] on icon "Close" at bounding box center [1350, 37] width 24 height 29
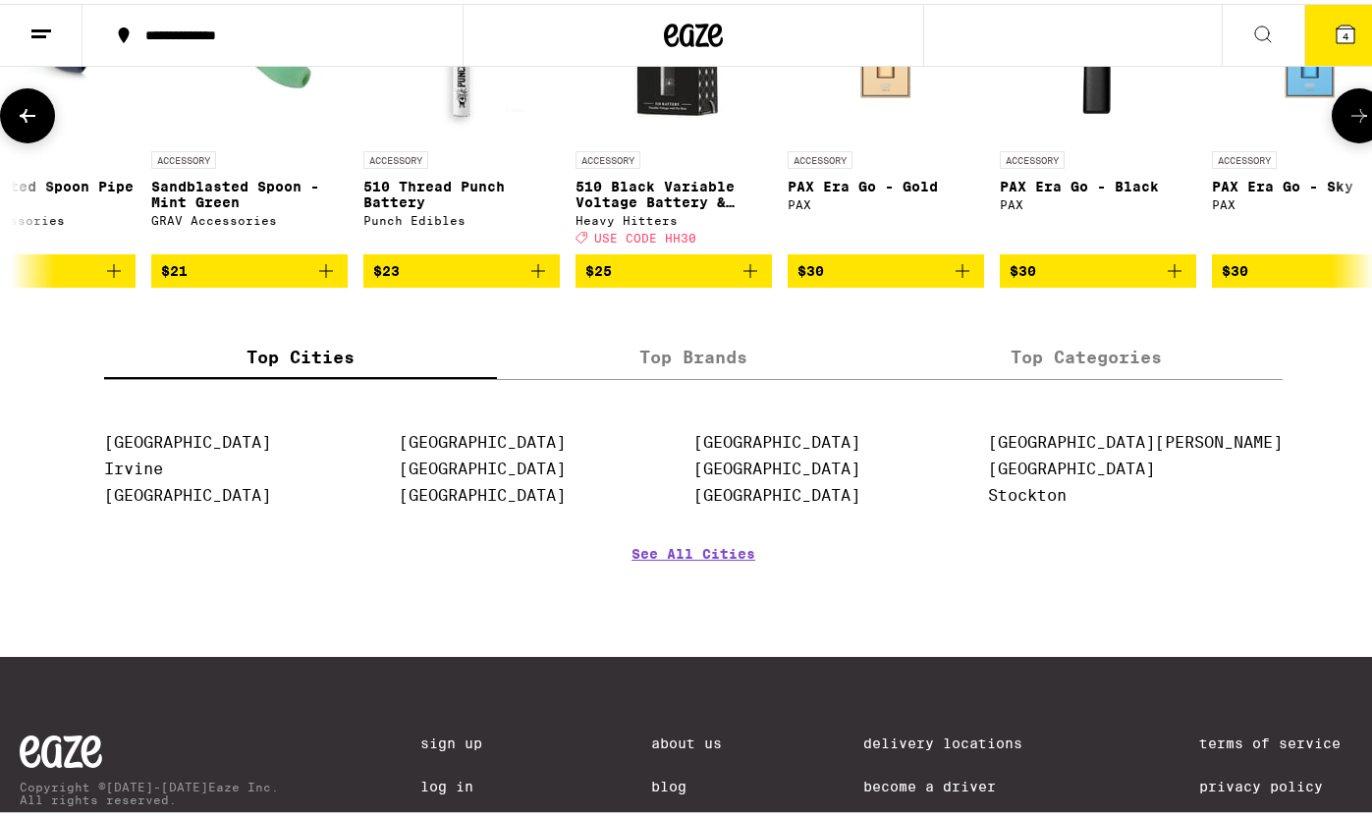
click at [1351, 139] on button at bounding box center [1359, 111] width 55 height 55
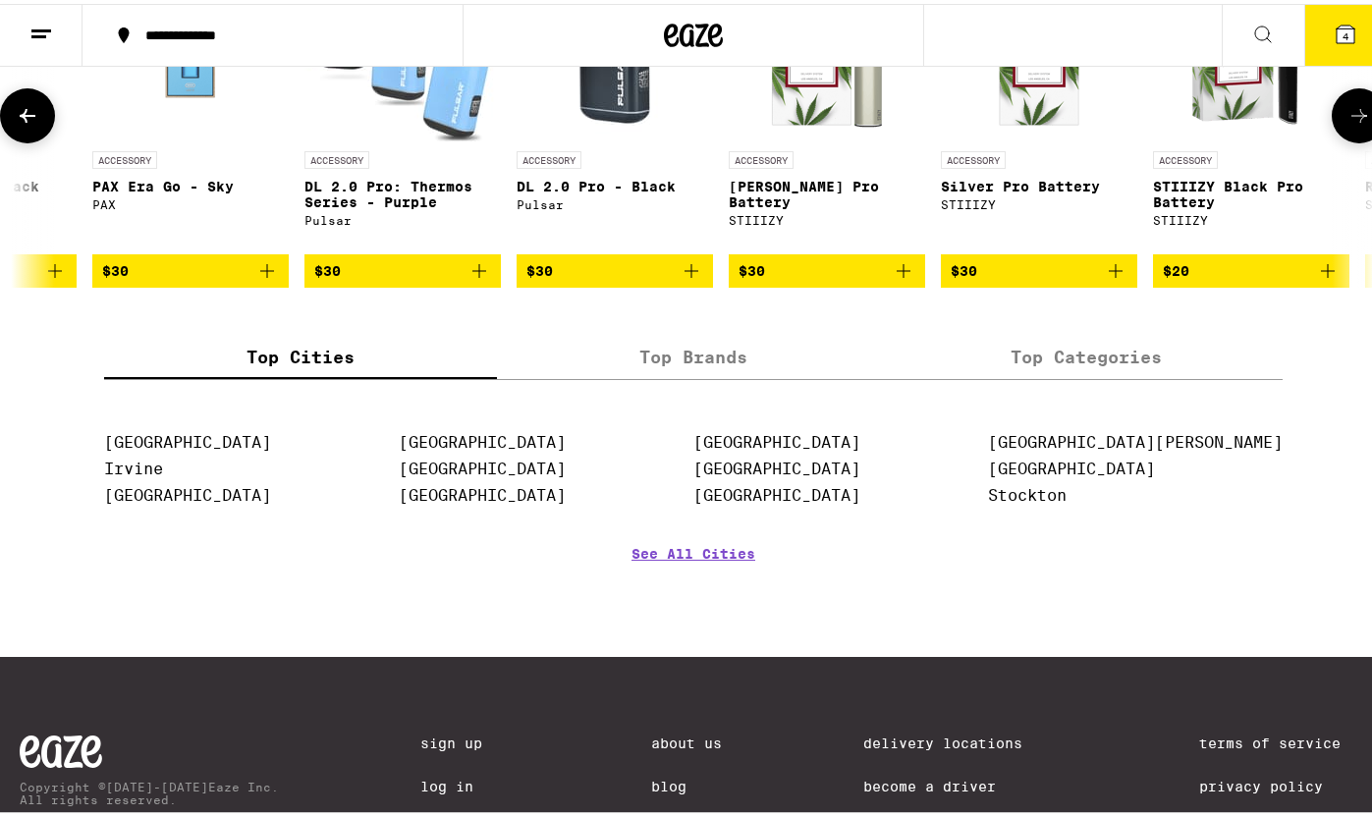
scroll to position [0, 5233]
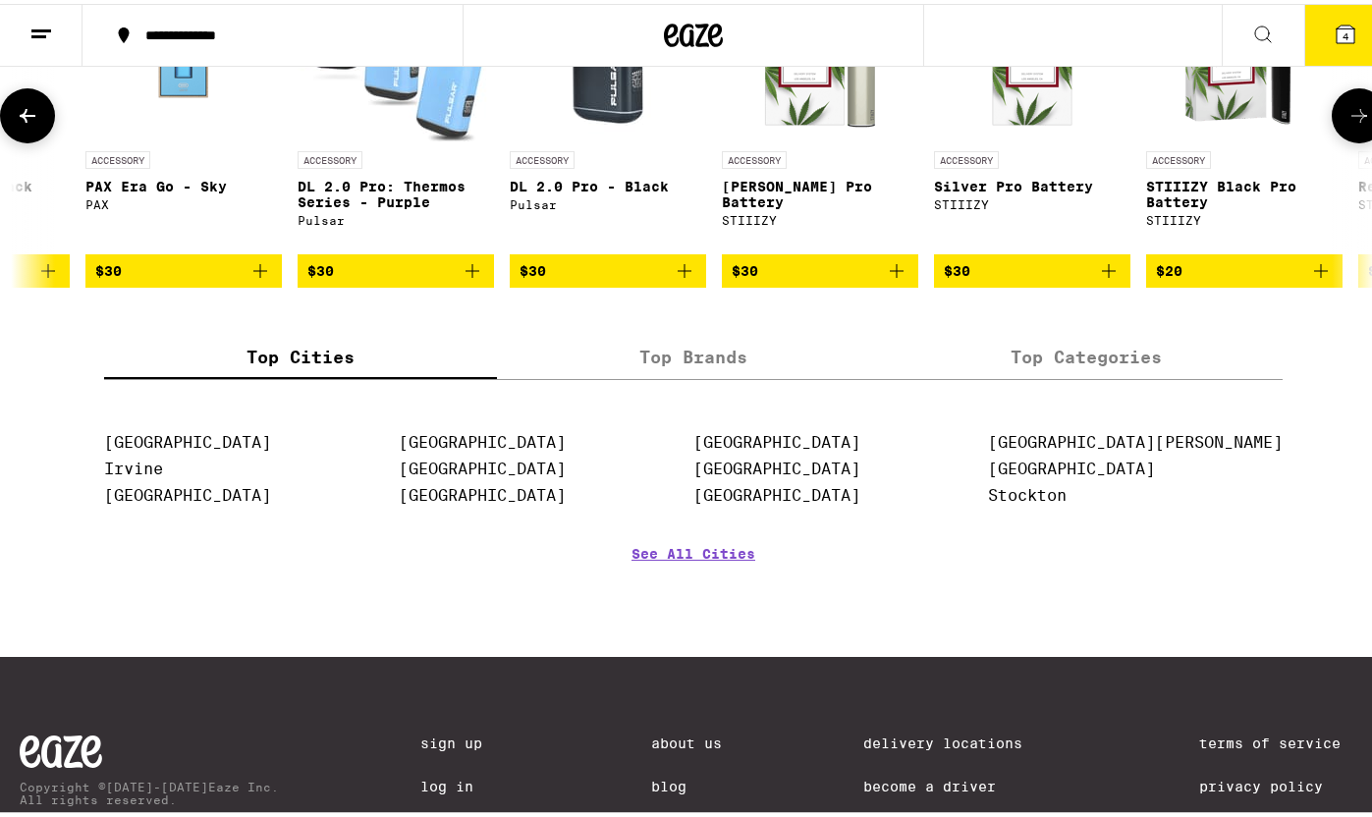
click at [672, 137] on img "Open page for DL 2.0 Pro - Black from Pulsar" at bounding box center [608, 39] width 196 height 196
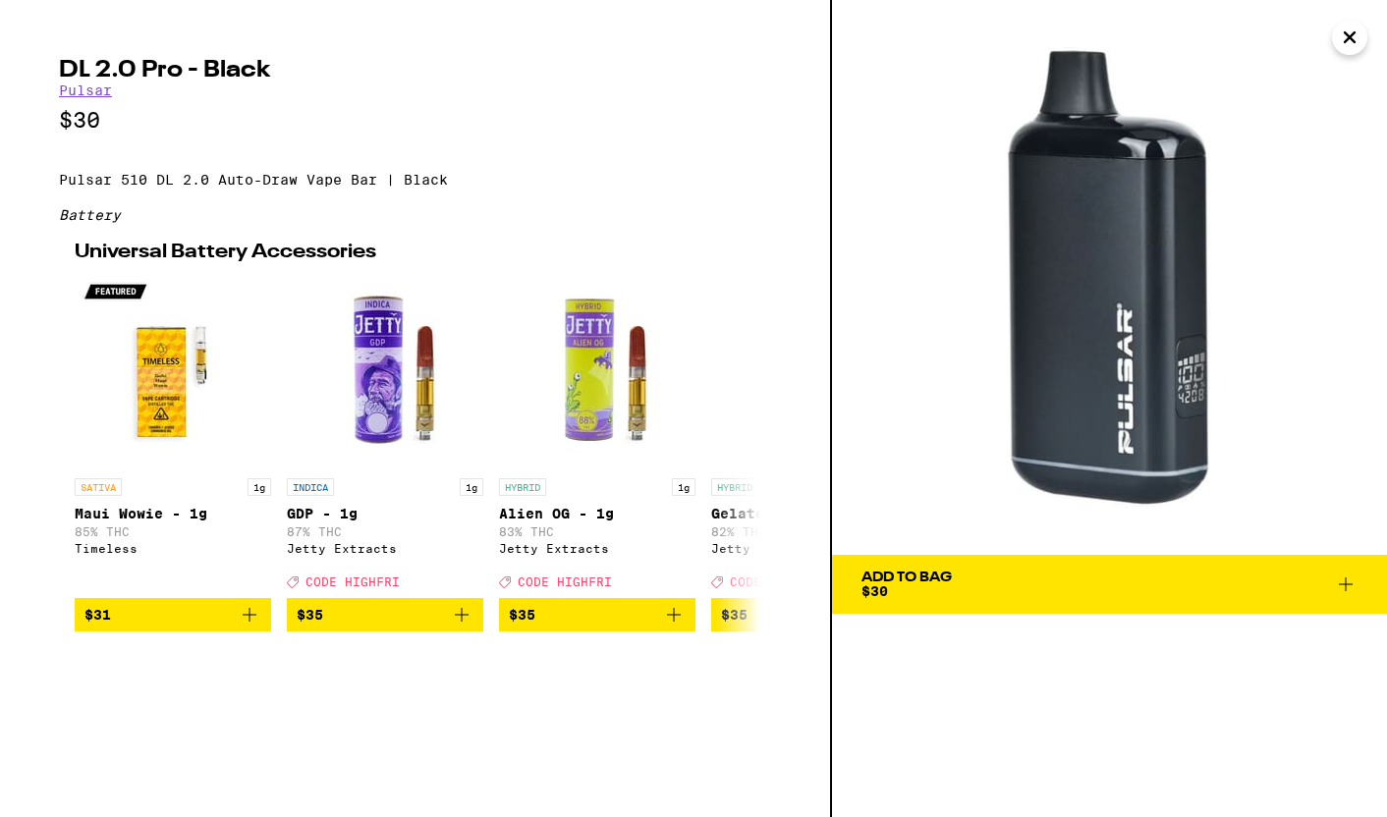
click at [1346, 42] on icon "Close" at bounding box center [1350, 37] width 24 height 29
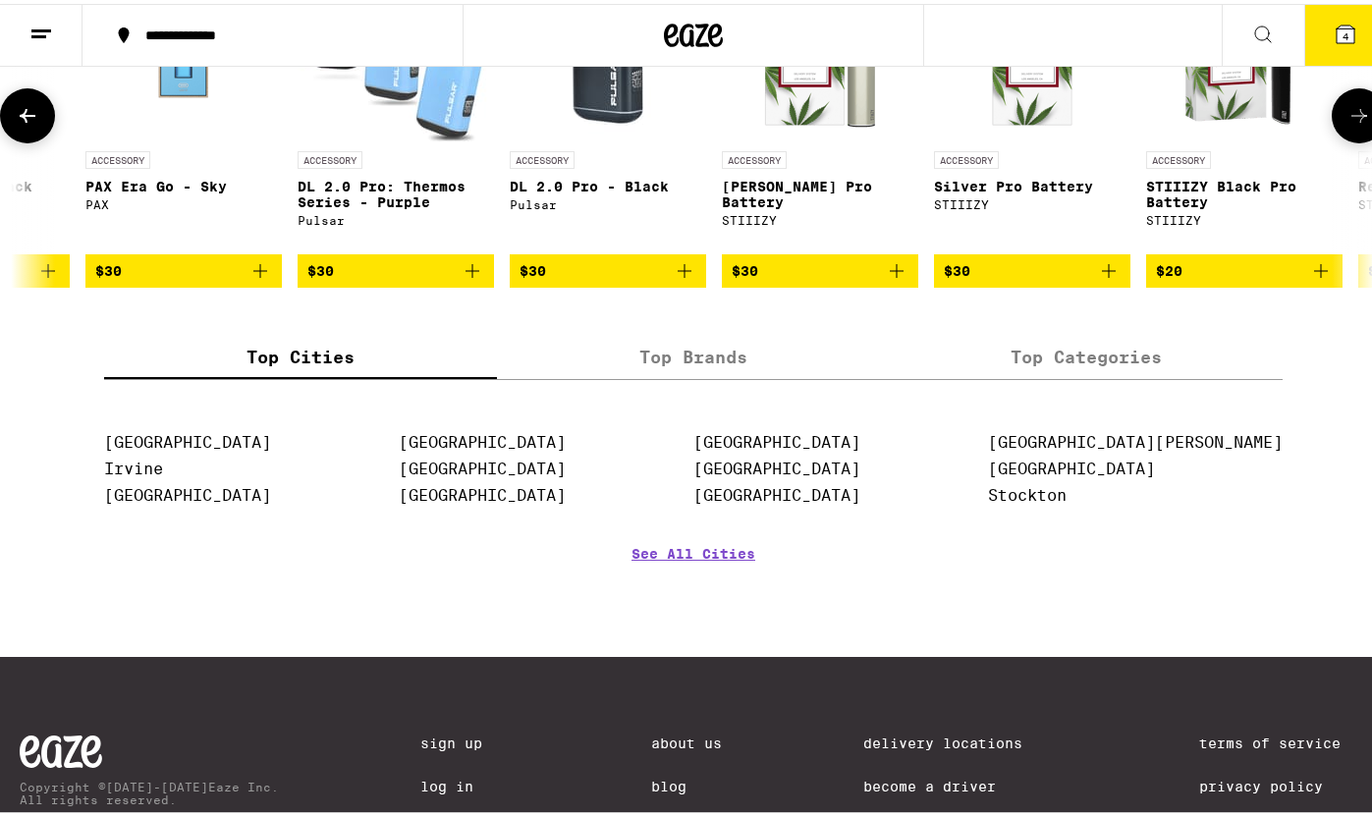
click at [1347, 124] on icon at bounding box center [1359, 112] width 24 height 24
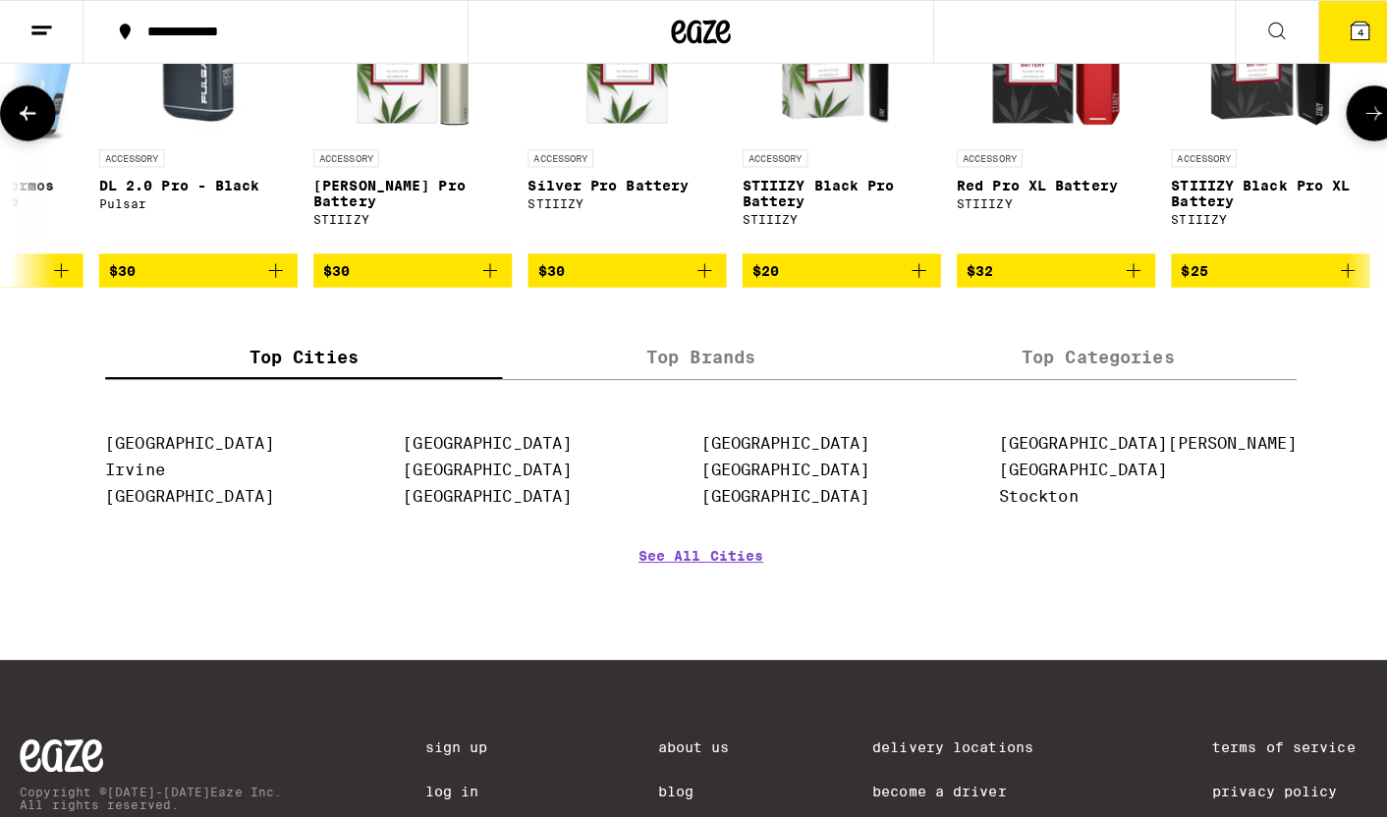
scroll to position [0, 5660]
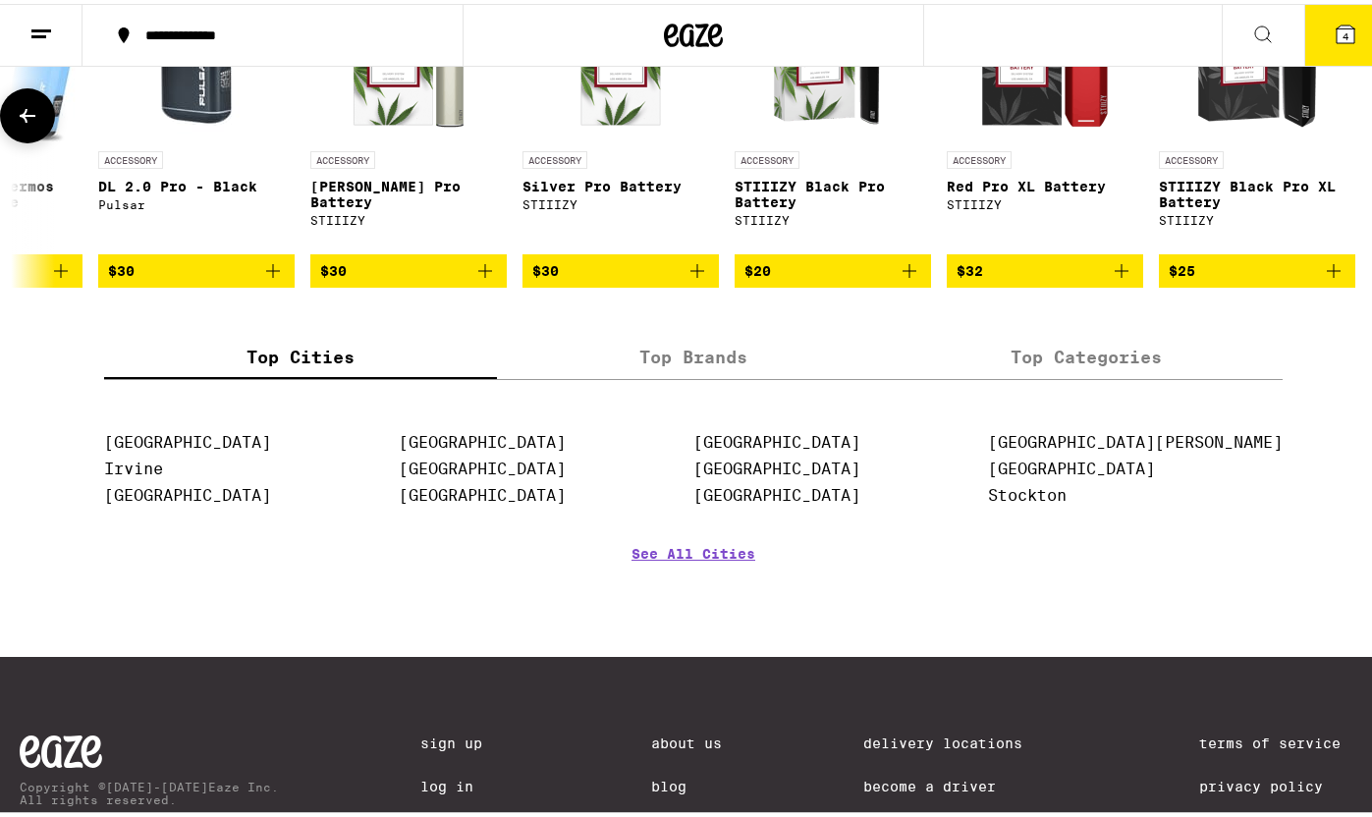
click at [1340, 139] on div at bounding box center [1359, 111] width 55 height 55
click at [155, 137] on img "Open page for DL 2.0 Pro - Black from Pulsar" at bounding box center [196, 39] width 196 height 196
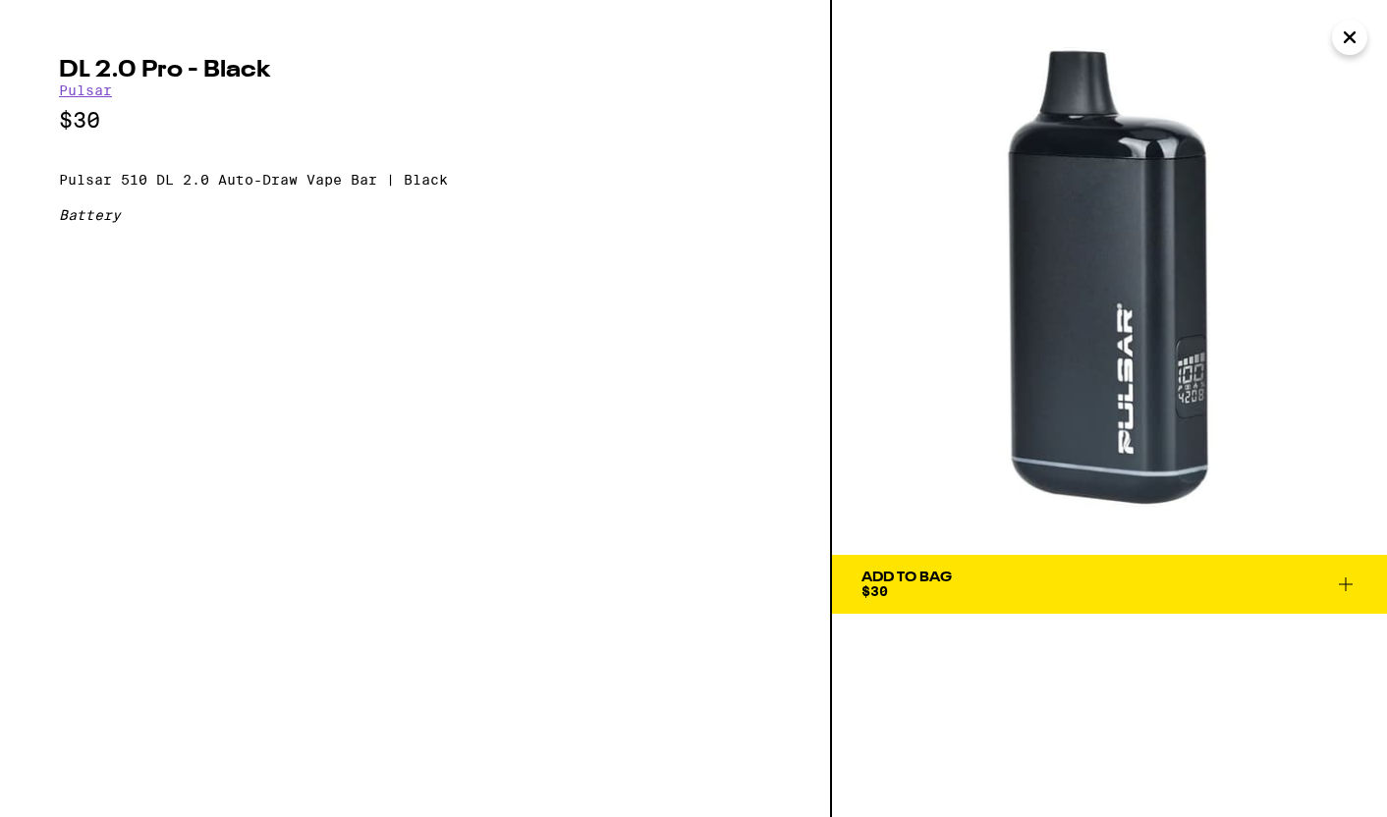
scroll to position [0, 5645]
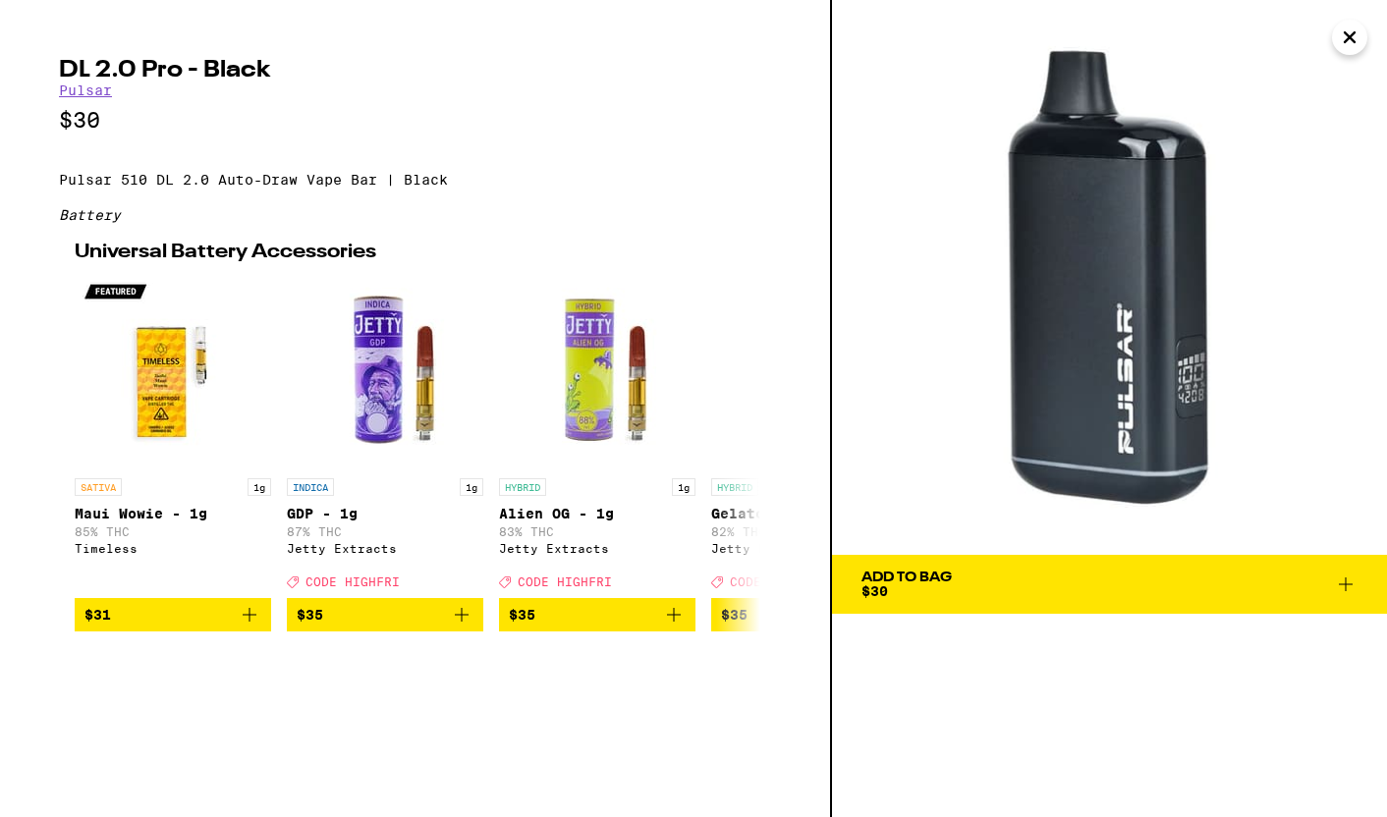
click at [1101, 444] on img at bounding box center [1109, 277] width 555 height 555
click at [90, 95] on link "Pulsar" at bounding box center [85, 90] width 53 height 16
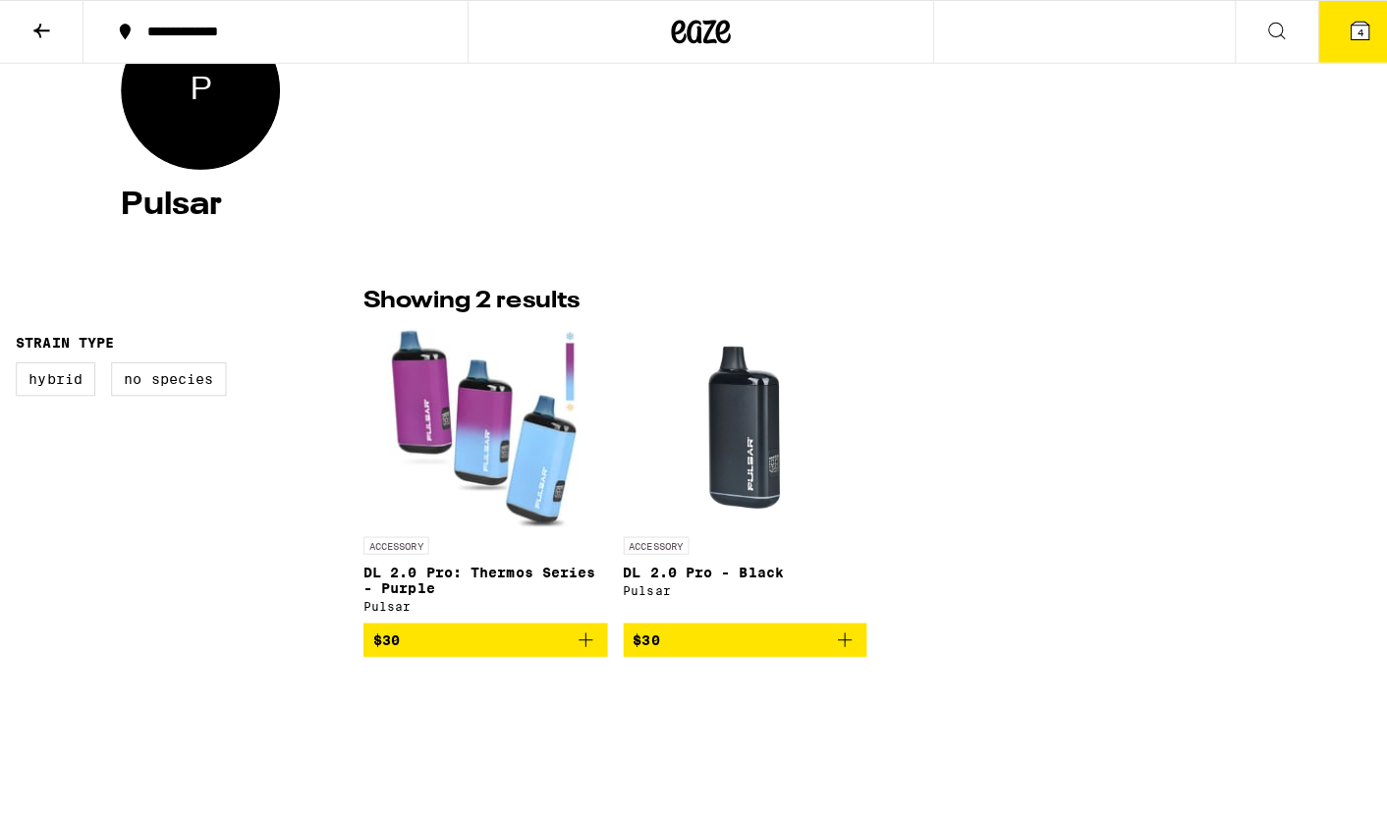
scroll to position [362, 0]
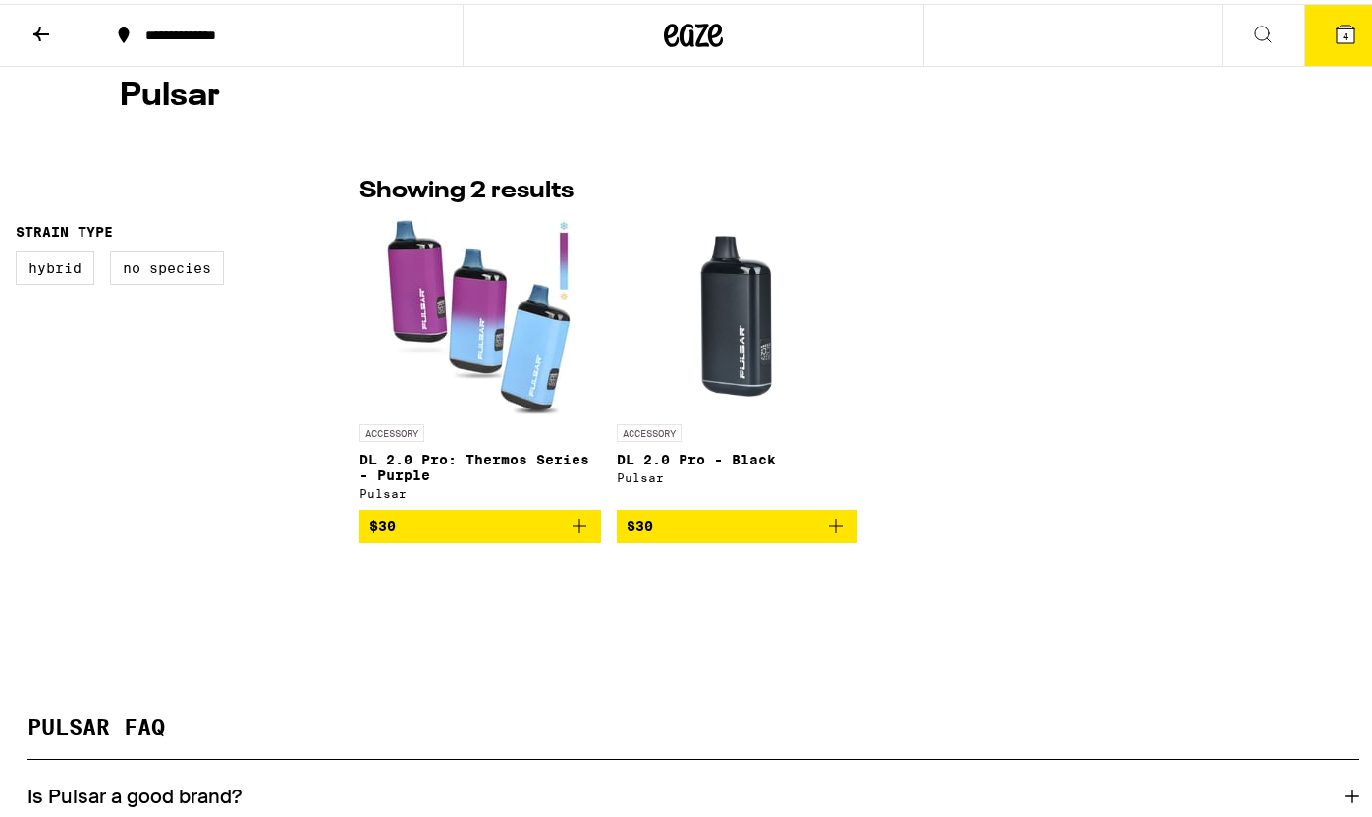
click at [525, 367] on img "Open page for DL 2.0 Pro: Thermos Series - Purple from Pulsar" at bounding box center [480, 312] width 196 height 196
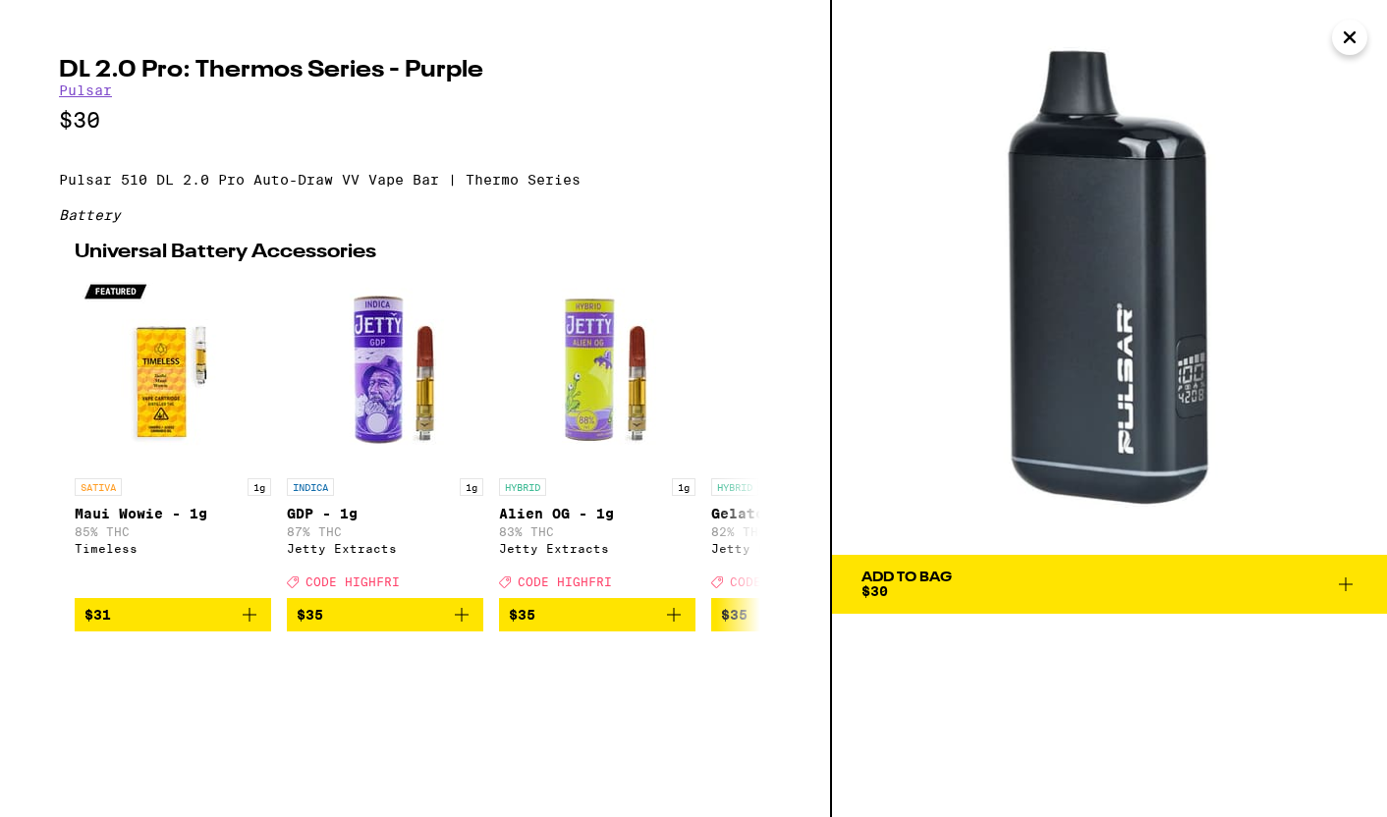
drag, startPoint x: 1029, startPoint y: 571, endPoint x: 959, endPoint y: 469, distance: 122.9
click at [959, 469] on div "Add To Bag $30" at bounding box center [1109, 408] width 555 height 817
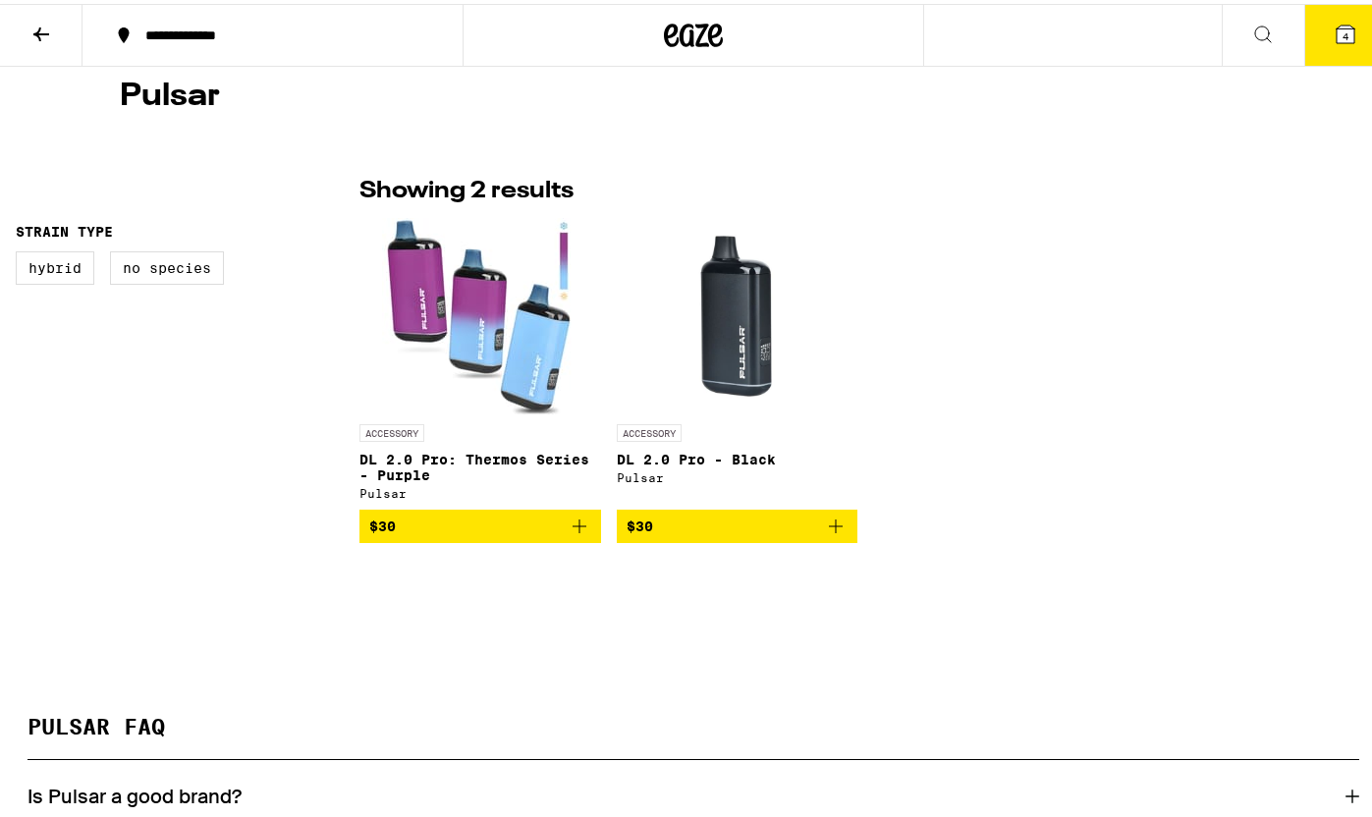
click at [767, 376] on img "Open page for DL 2.0 Pro - Black from Pulsar" at bounding box center [736, 312] width 196 height 196
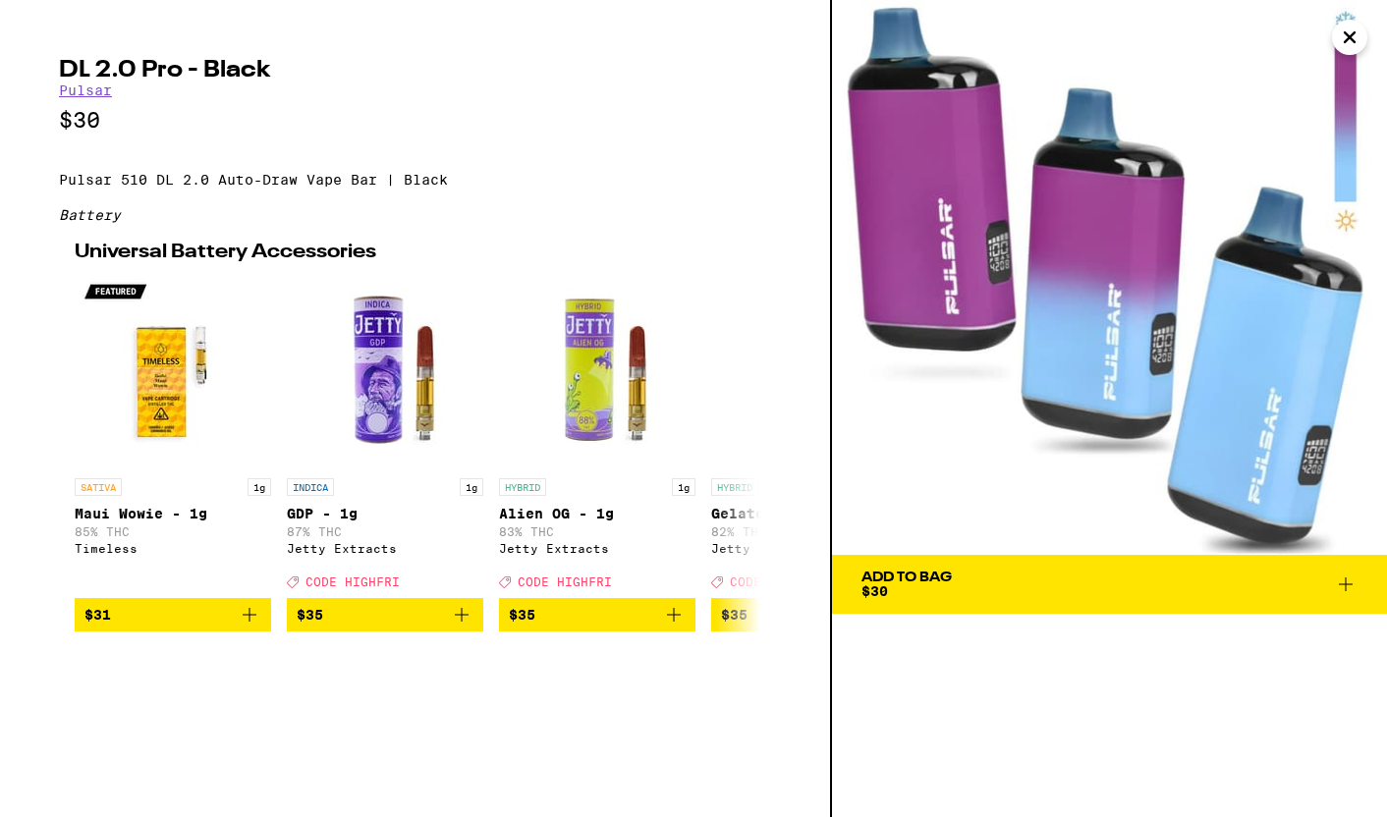
click at [1044, 571] on span "Add To Bag $30" at bounding box center [1109, 584] width 496 height 27
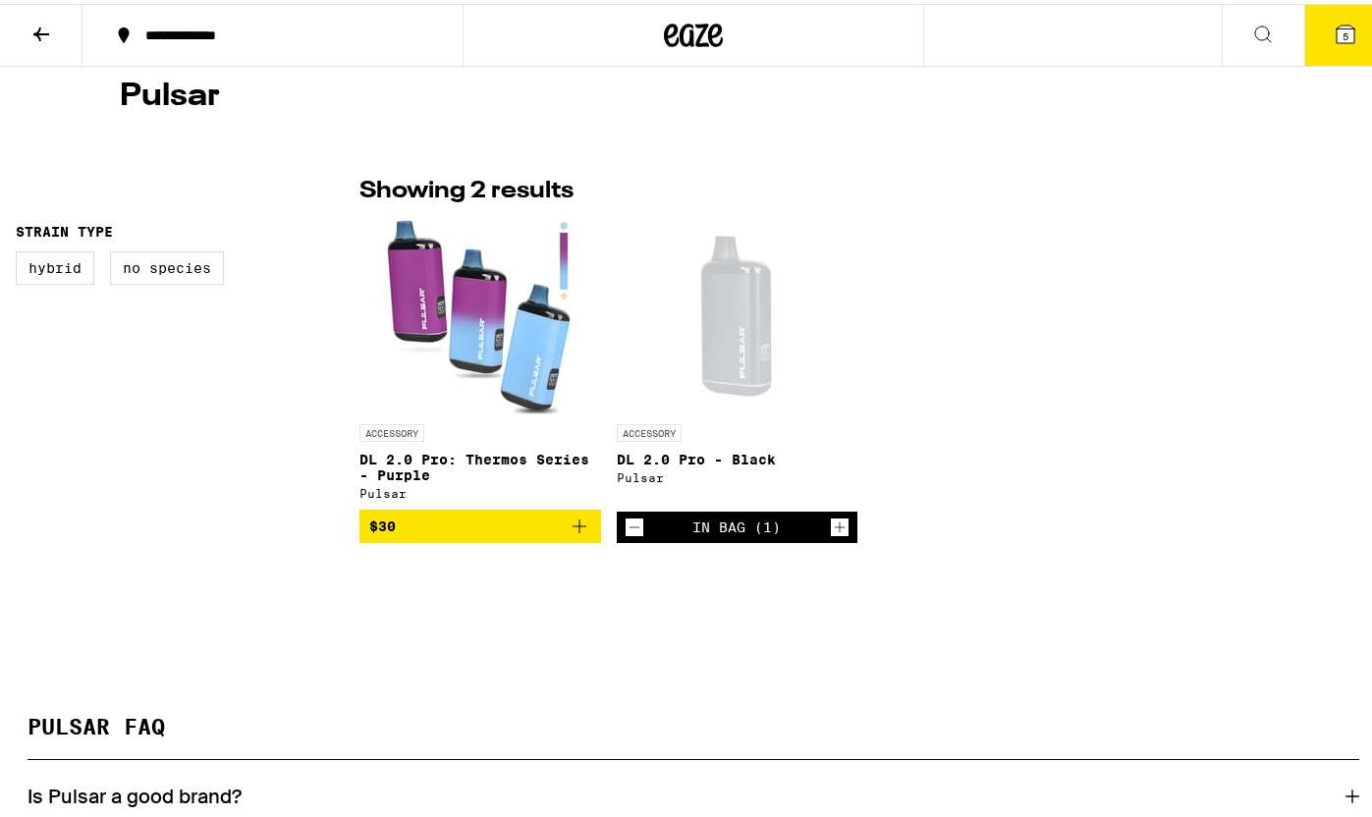
click at [1317, 30] on button "5" at bounding box center [1345, 31] width 82 height 61
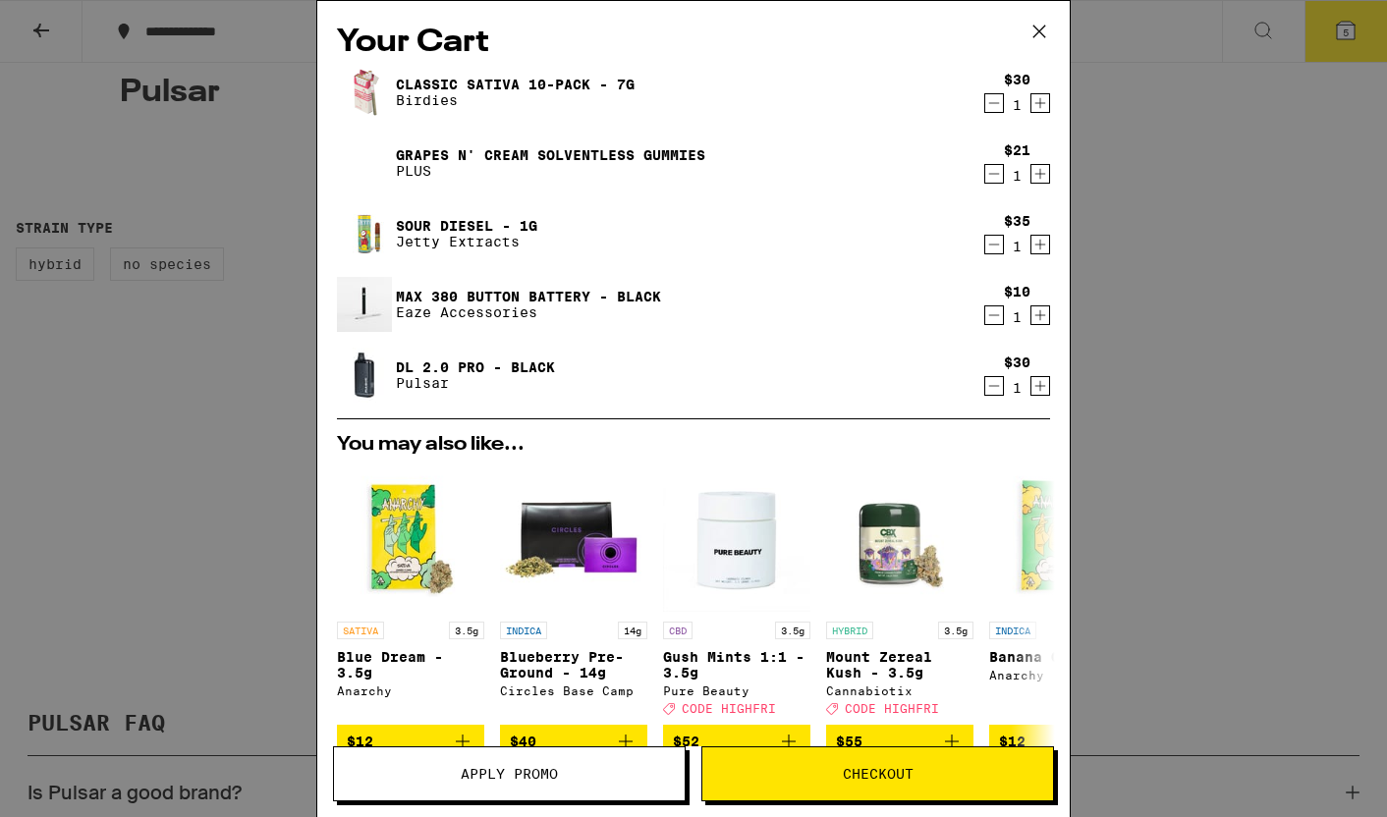
click at [985, 316] on icon "Decrement" at bounding box center [994, 315] width 18 height 24
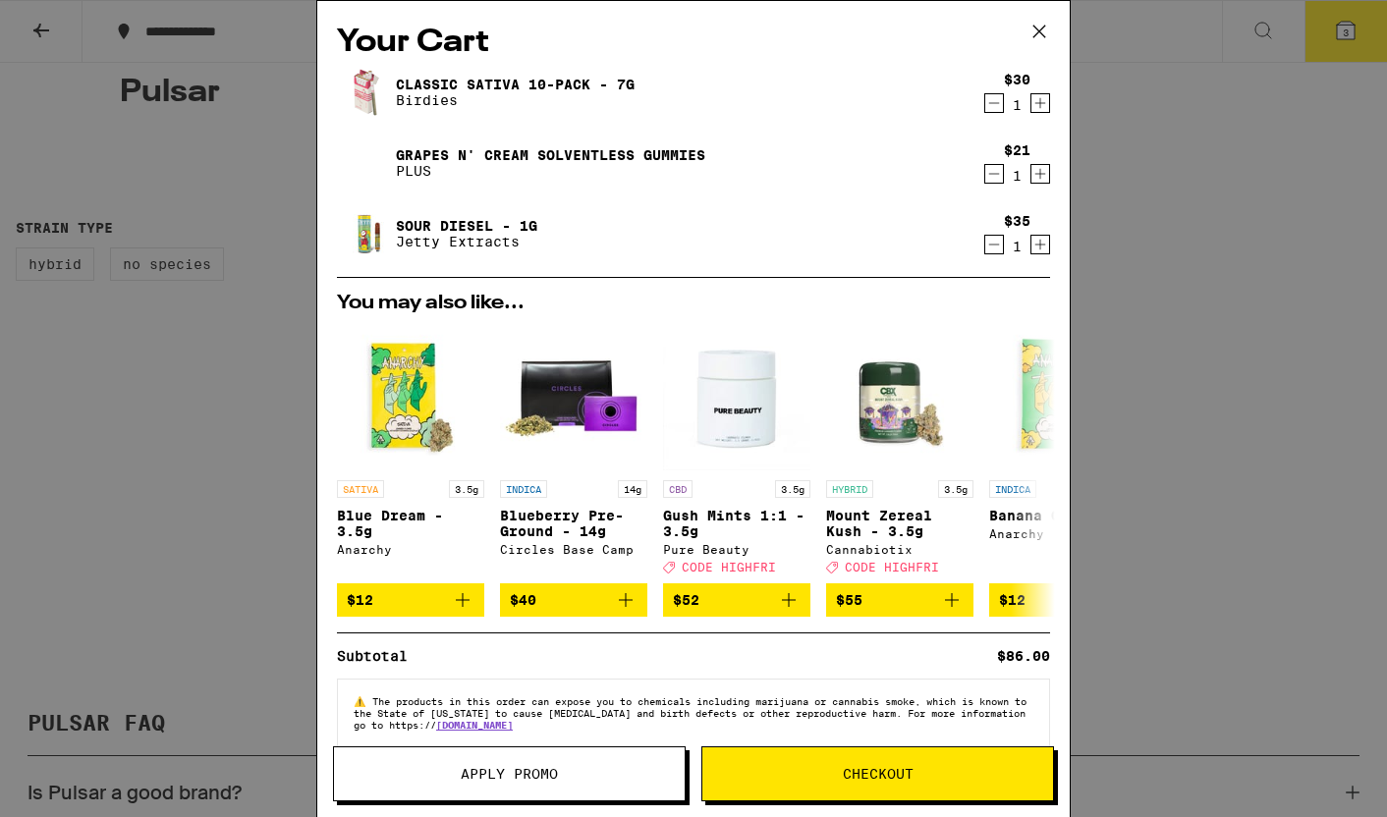
click at [399, 83] on link "Classic Sativa 10-Pack - 7g" at bounding box center [515, 85] width 239 height 16
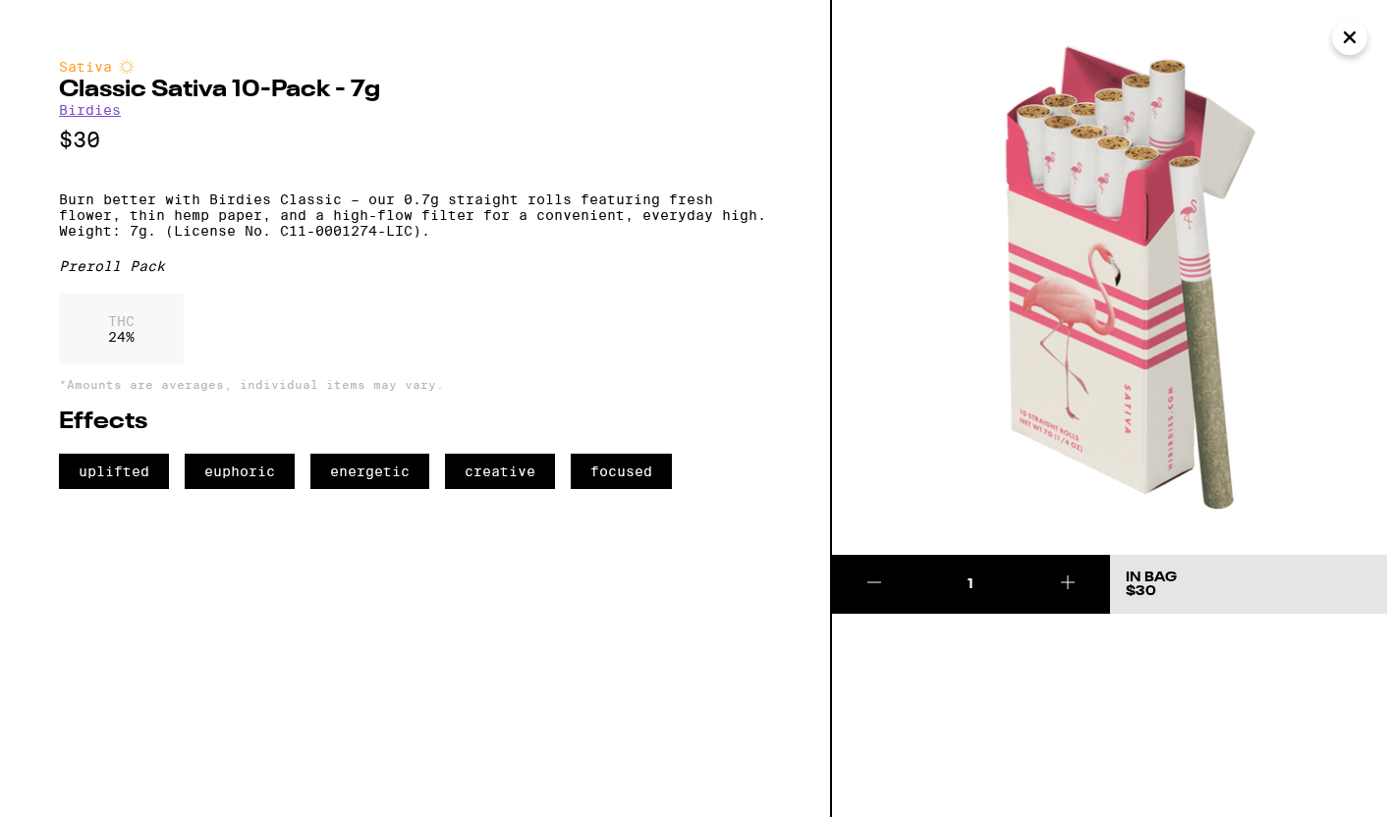
click at [105, 85] on h2 "Classic Sativa 10-Pack - 7g" at bounding box center [415, 91] width 712 height 24
click at [98, 105] on link "Birdies" at bounding box center [90, 110] width 62 height 16
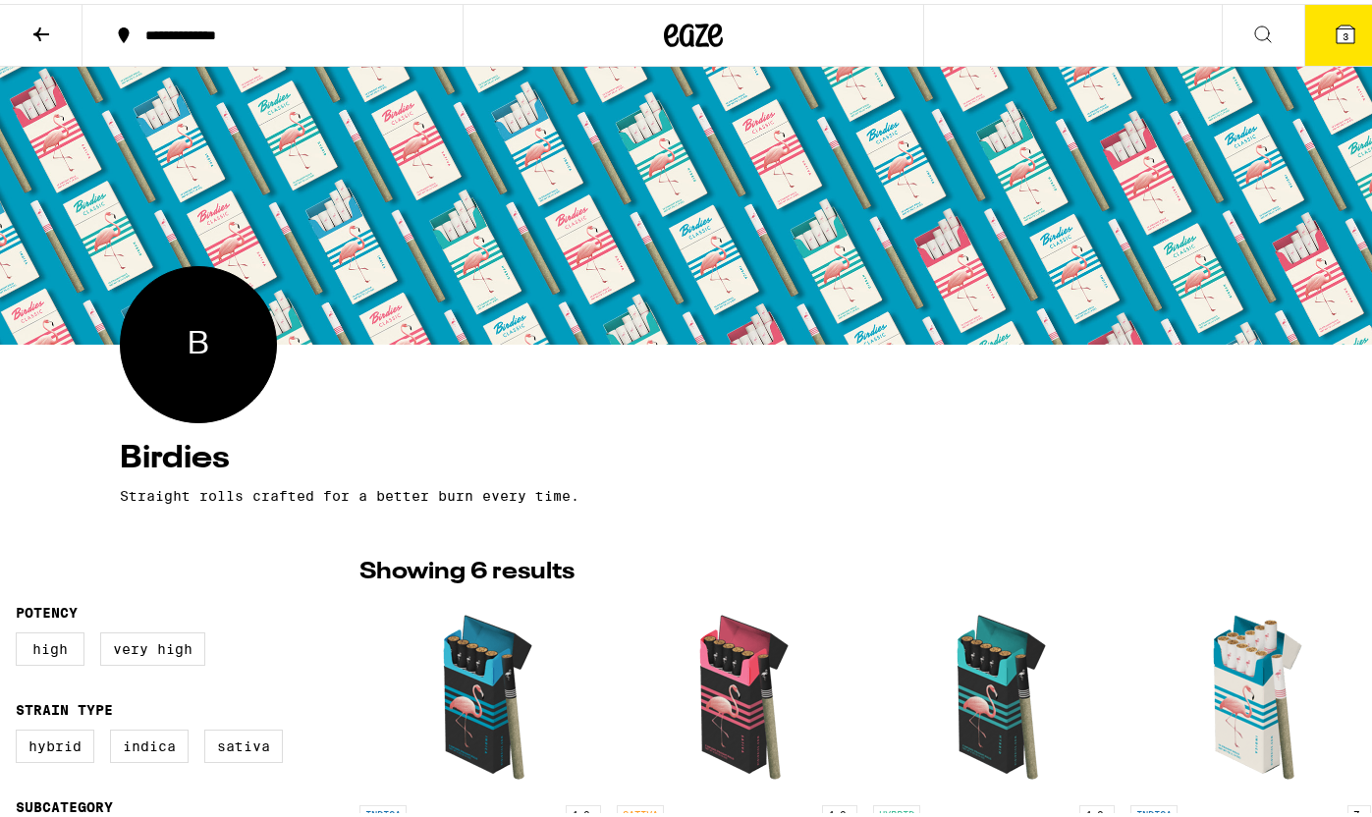
click at [64, 26] on button at bounding box center [41, 32] width 82 height 62
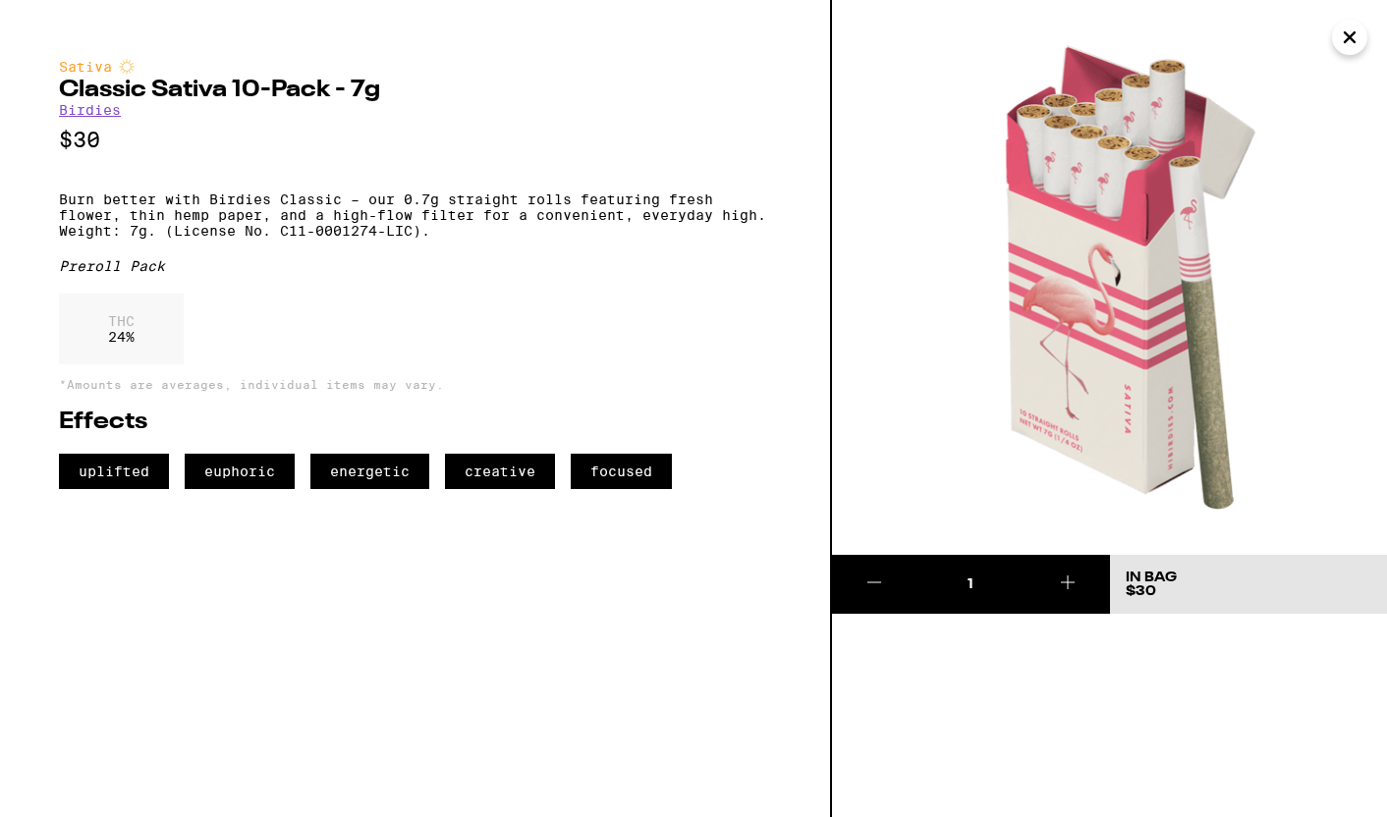
click at [1339, 39] on icon "Close" at bounding box center [1350, 37] width 24 height 29
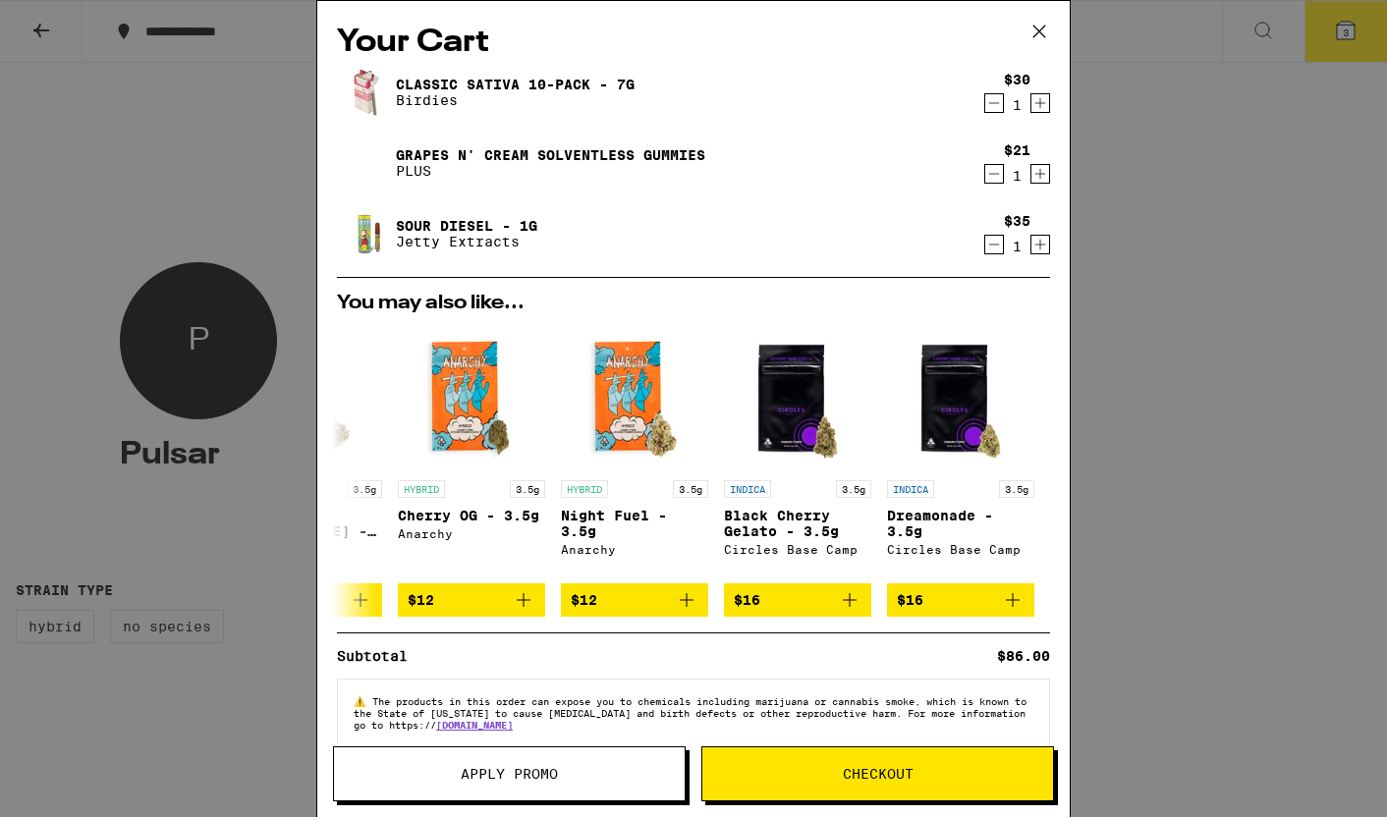
click at [916, 771] on span "Checkout" at bounding box center [877, 774] width 351 height 14
